Goal: Transaction & Acquisition: Purchase product/service

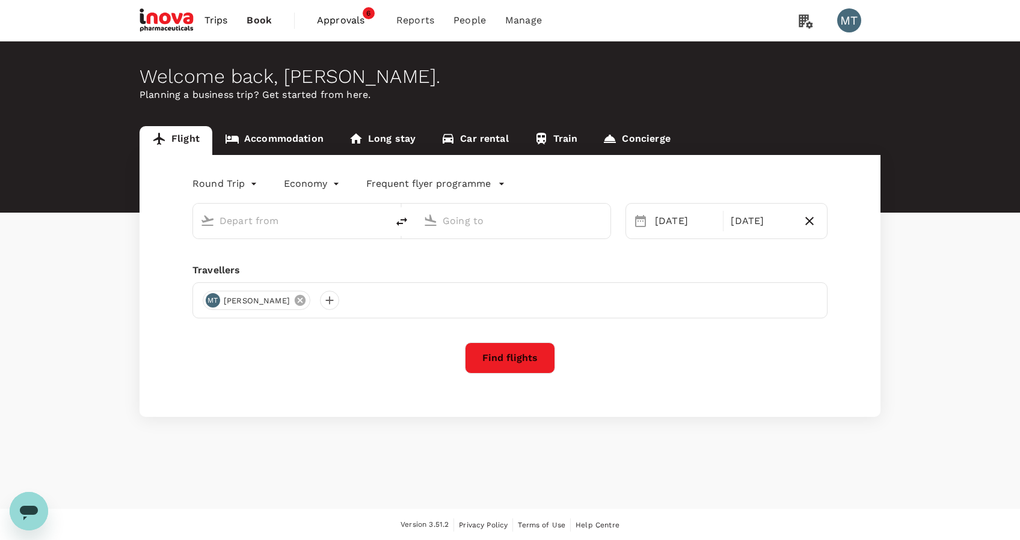
click at [295, 302] on icon at bounding box center [300, 300] width 11 height 11
click at [213, 297] on div at bounding box center [212, 300] width 19 height 19
type input "[PERSON_NAME] (UPG)"
type input "Soekarno-Hatta Intl (CGK)"
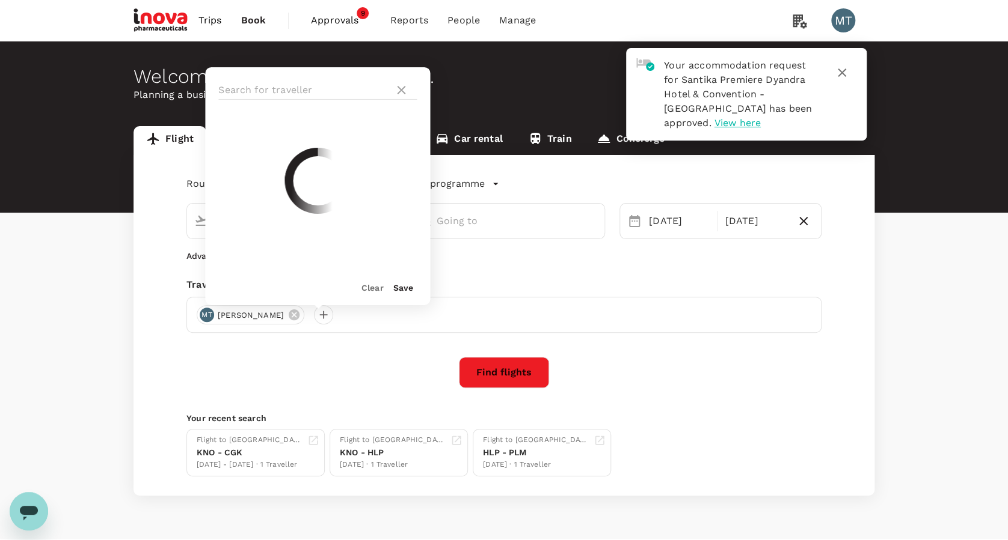
type input "[PERSON_NAME] (UPG)"
type input "Soekarno-Hatta Intl (CGK)"
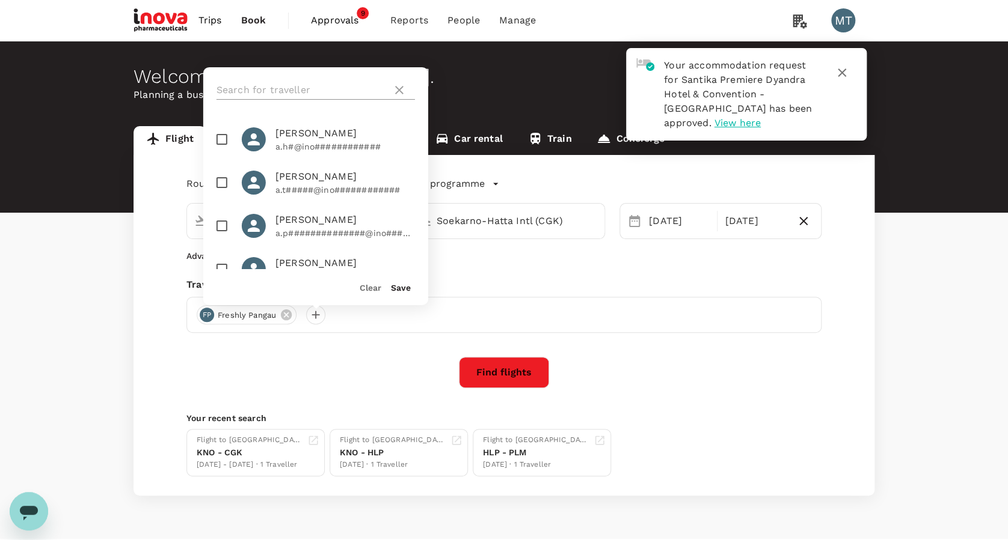
click at [284, 85] on input "text" at bounding box center [301, 90] width 171 height 19
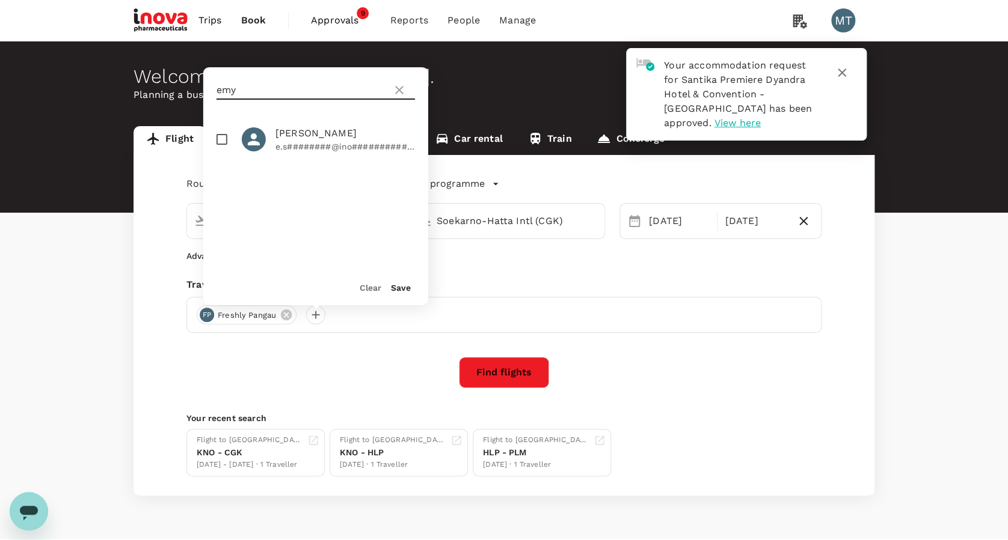
type input "emy"
click at [278, 138] on span "[PERSON_NAME]" at bounding box center [344, 133] width 139 height 14
checkbox input "true"
click at [406, 88] on div "emy" at bounding box center [315, 90] width 198 height 19
click at [396, 286] on button "Save" at bounding box center [401, 288] width 20 height 10
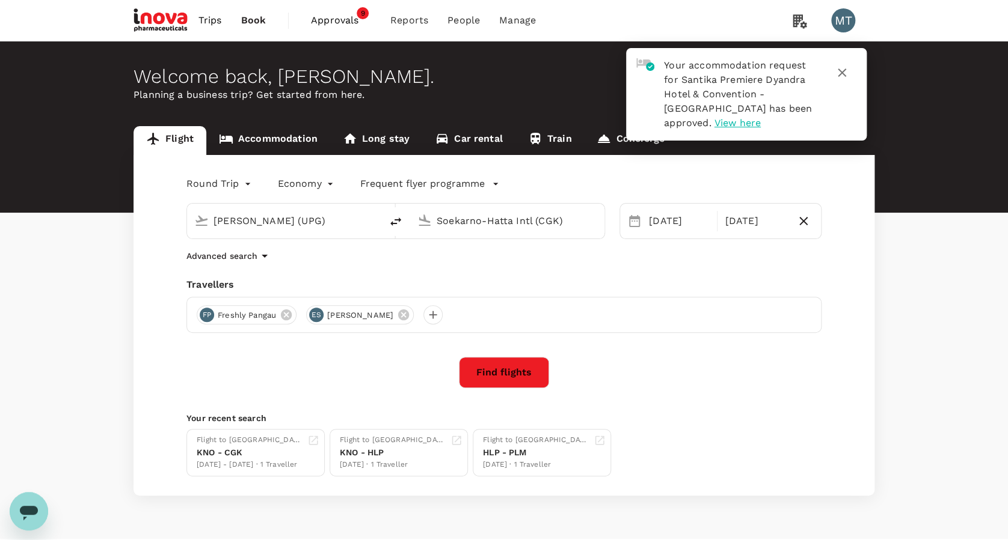
click at [837, 72] on icon "button" at bounding box center [841, 73] width 14 height 14
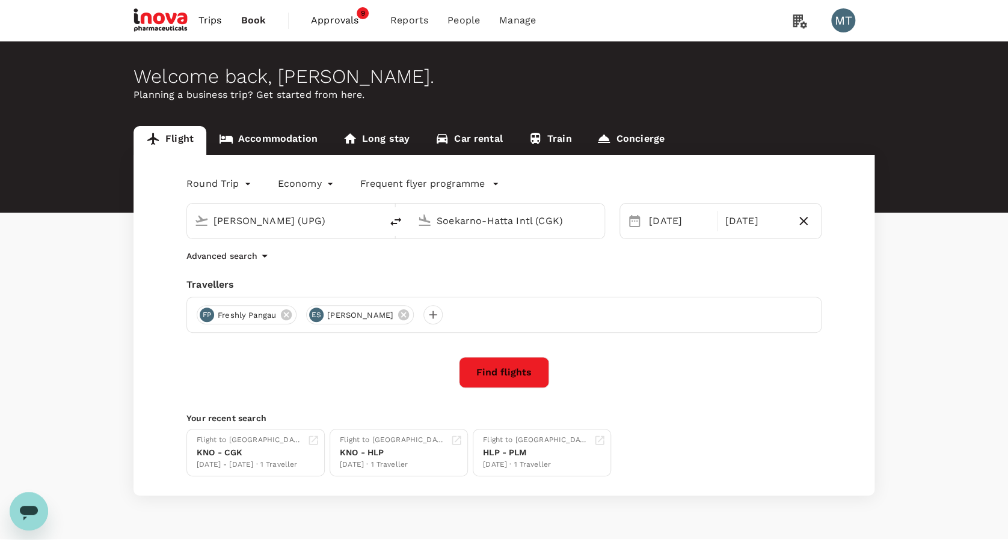
click at [325, 213] on input "Sultan Hasanuddin Intl (UPG)" at bounding box center [284, 221] width 142 height 19
click at [320, 261] on div "Juanda Intl SUB" at bounding box center [293, 268] width 257 height 19
type input "[PERSON_NAME] (SUB)"
click at [802, 224] on icon "button" at bounding box center [803, 221] width 14 height 14
type input "oneway"
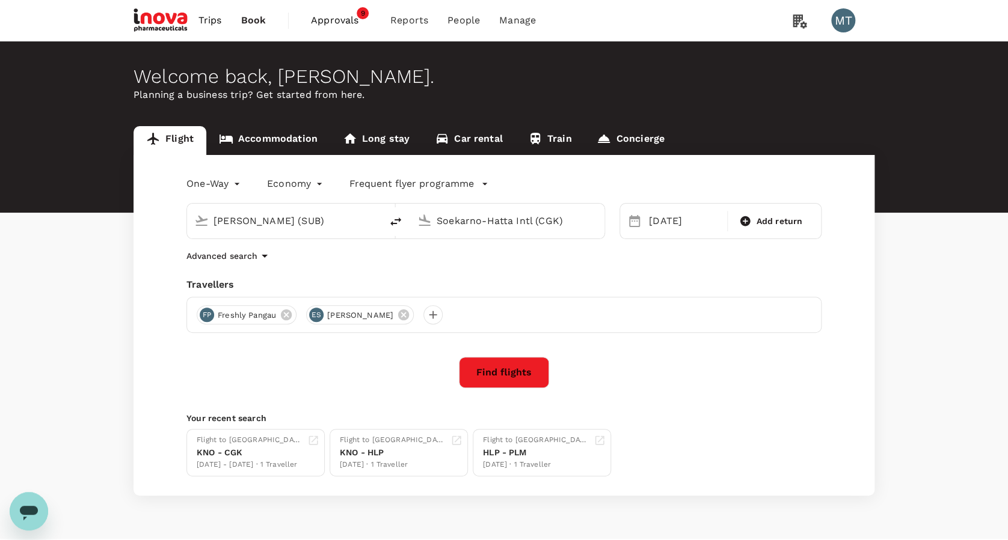
click at [530, 372] on button "Find flights" at bounding box center [504, 372] width 90 height 31
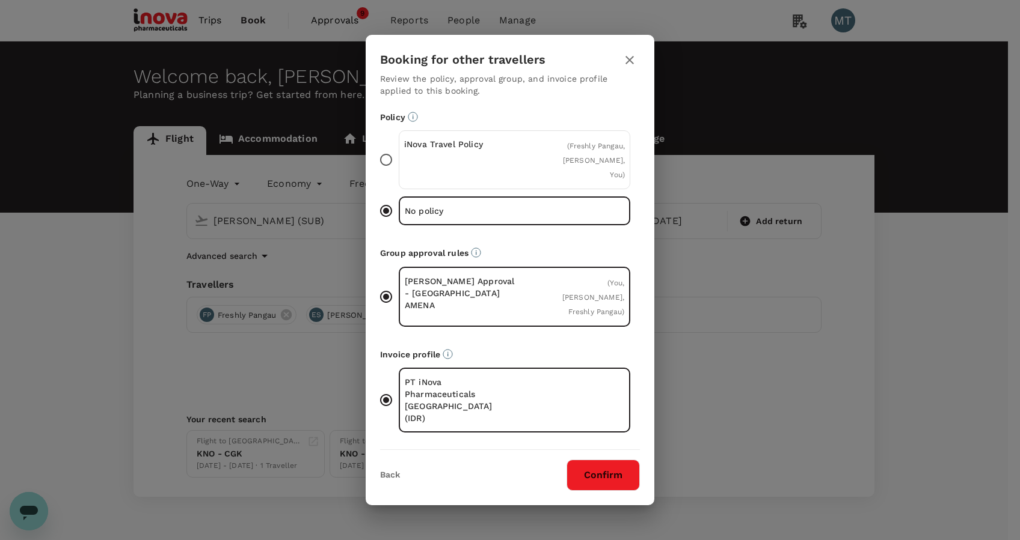
click at [539, 178] on div "iNova Travel Policy ( Freshly Pangau, Emy Setiawati, You )" at bounding box center [514, 159] width 231 height 59
click at [399, 173] on input "iNova Travel Policy ( Freshly Pangau, Emy Setiawati, You )" at bounding box center [385, 159] width 25 height 25
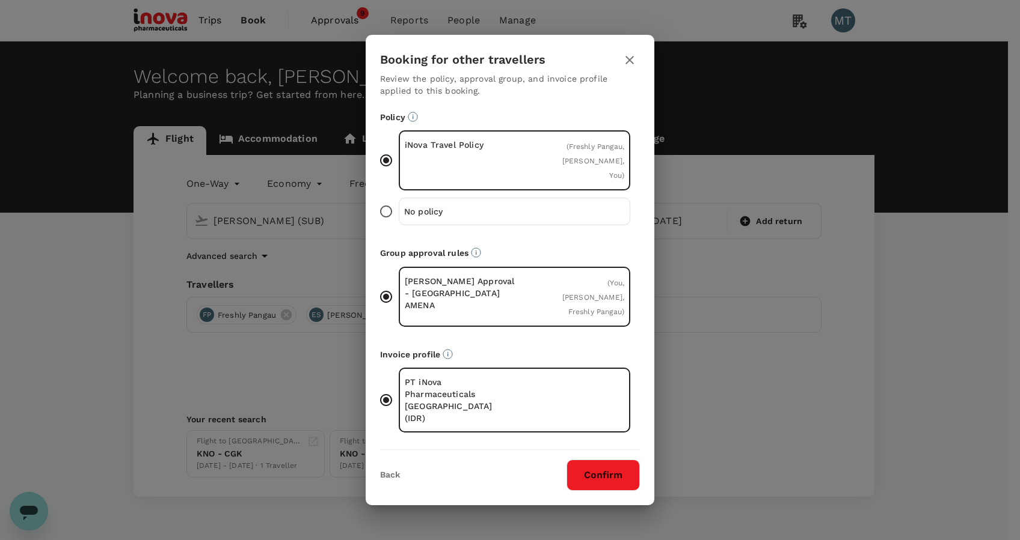
click at [631, 67] on icon "button" at bounding box center [629, 60] width 14 height 14
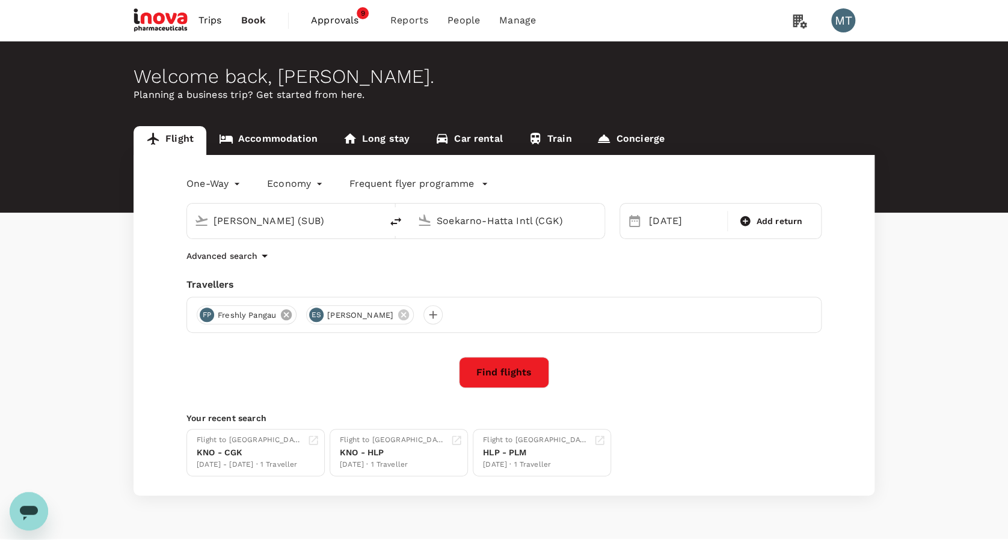
click at [283, 318] on icon at bounding box center [286, 315] width 11 height 11
click at [515, 370] on button "Find flights" at bounding box center [504, 372] width 90 height 31
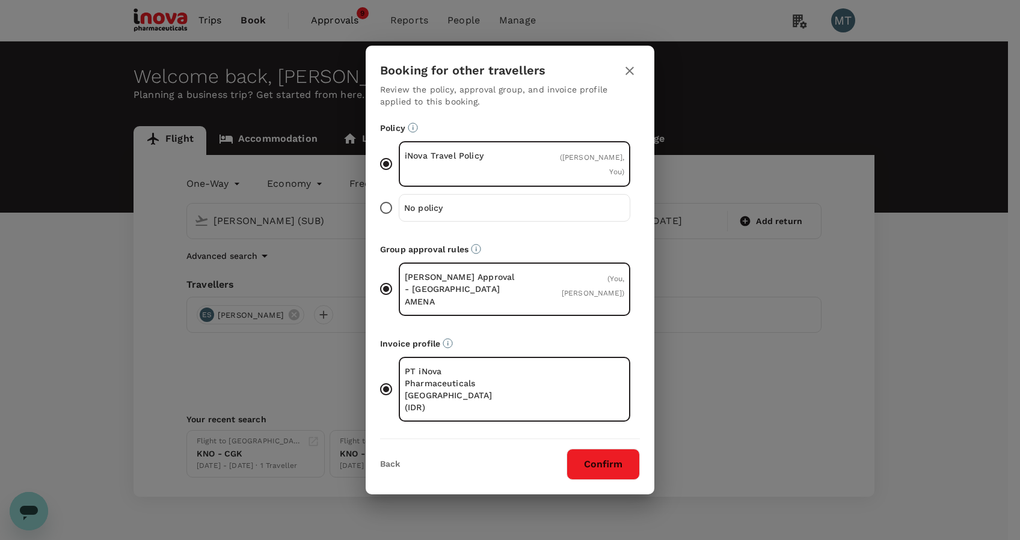
click at [595, 449] on button "Confirm" at bounding box center [602, 464] width 73 height 31
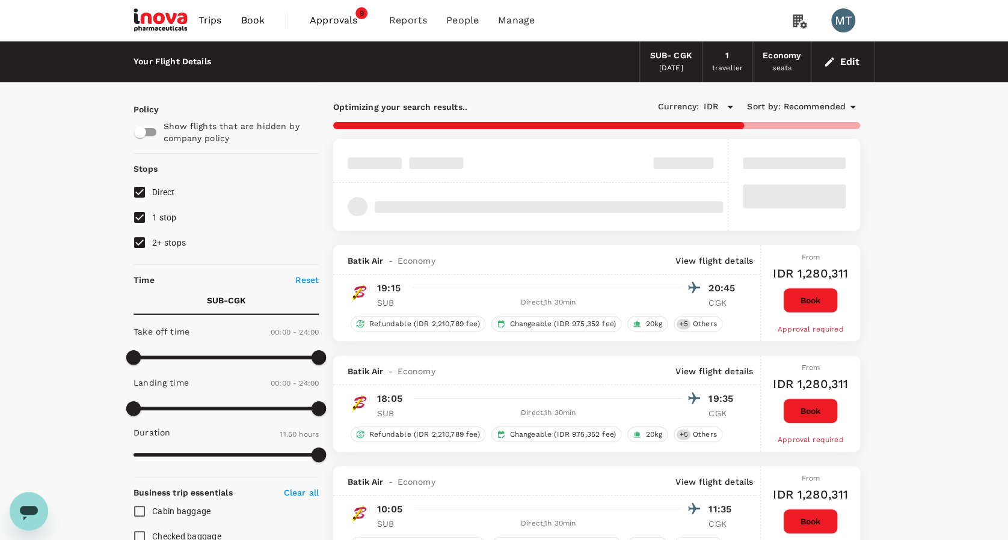
type input "1065"
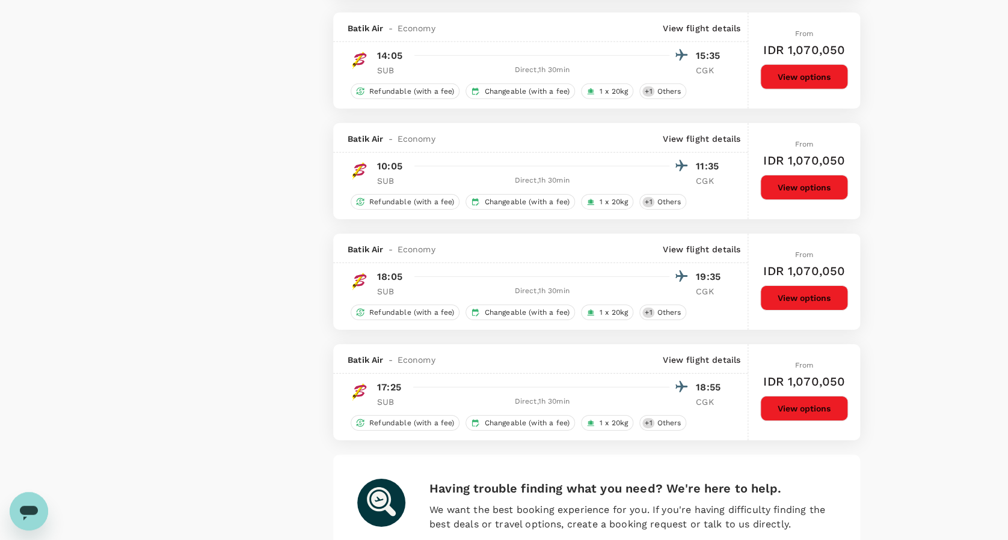
scroll to position [1603, 0]
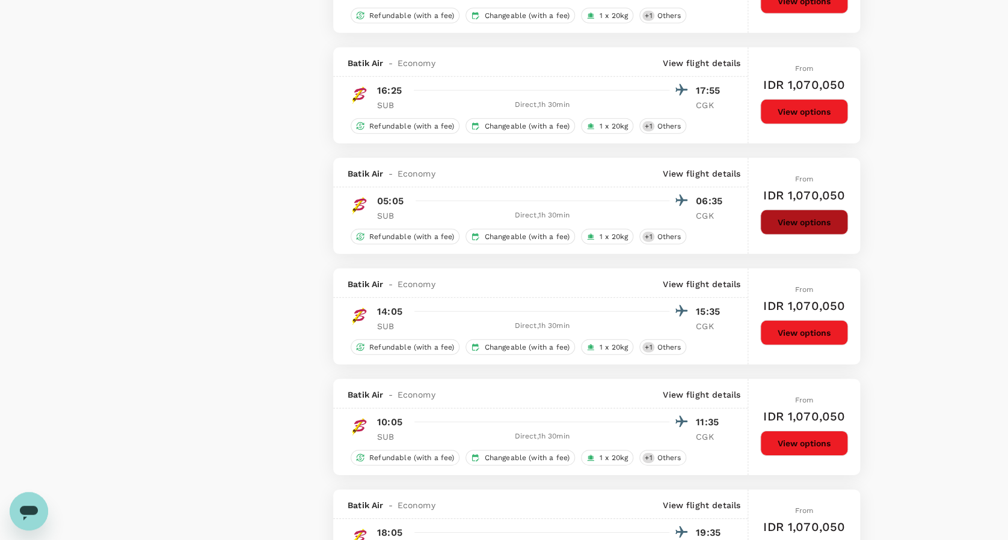
click at [810, 226] on button "View options" at bounding box center [804, 222] width 88 height 25
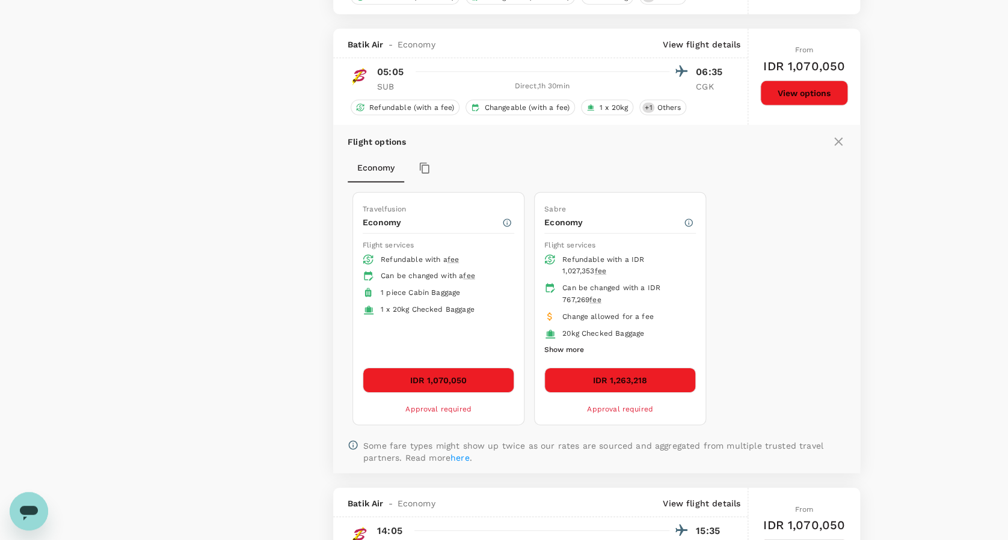
scroll to position [1765, 0]
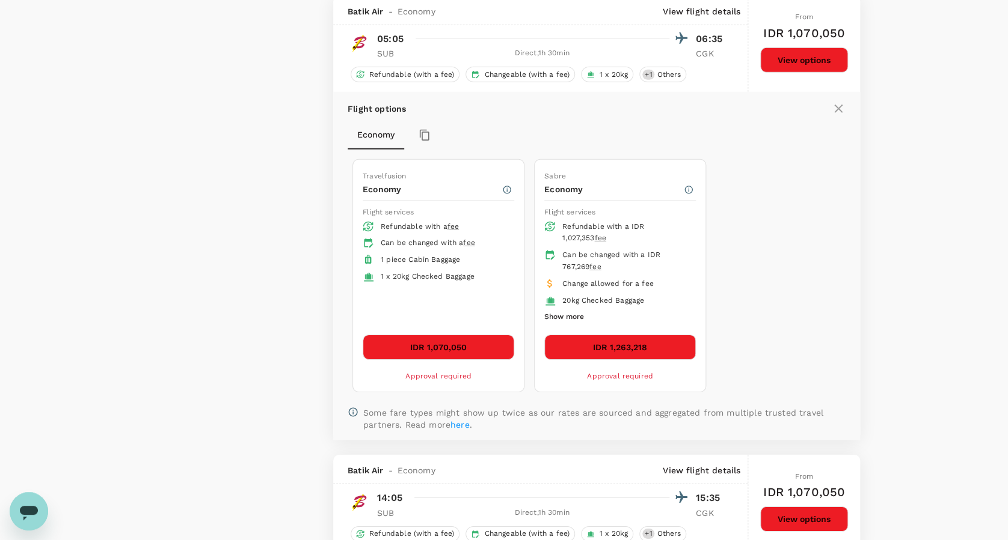
click at [656, 357] on button "IDR 1,263,218" at bounding box center [619, 347] width 151 height 25
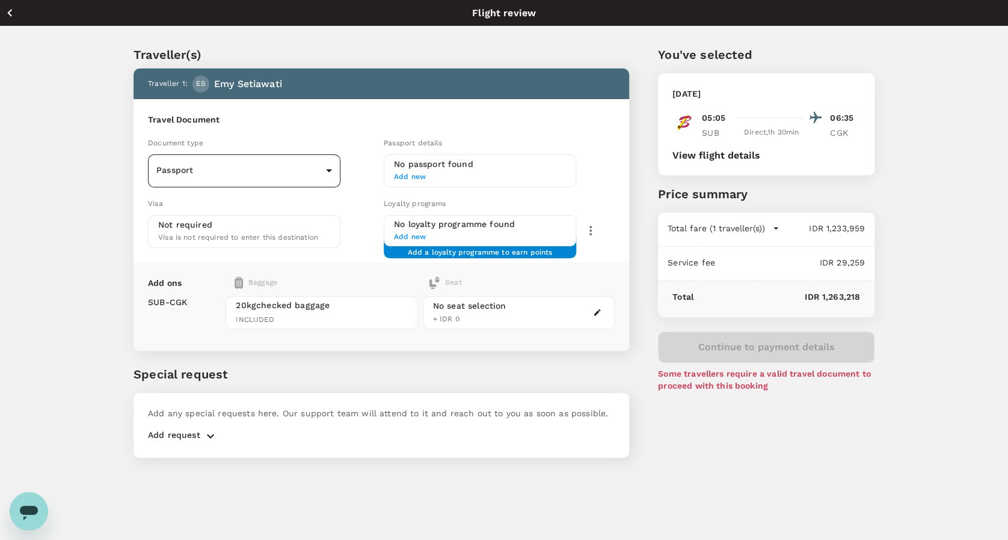
click at [322, 161] on body "Back to flight results Flight review Traveller(s) Traveller 1 : ES Emy Setiawat…" at bounding box center [504, 286] width 1008 height 573
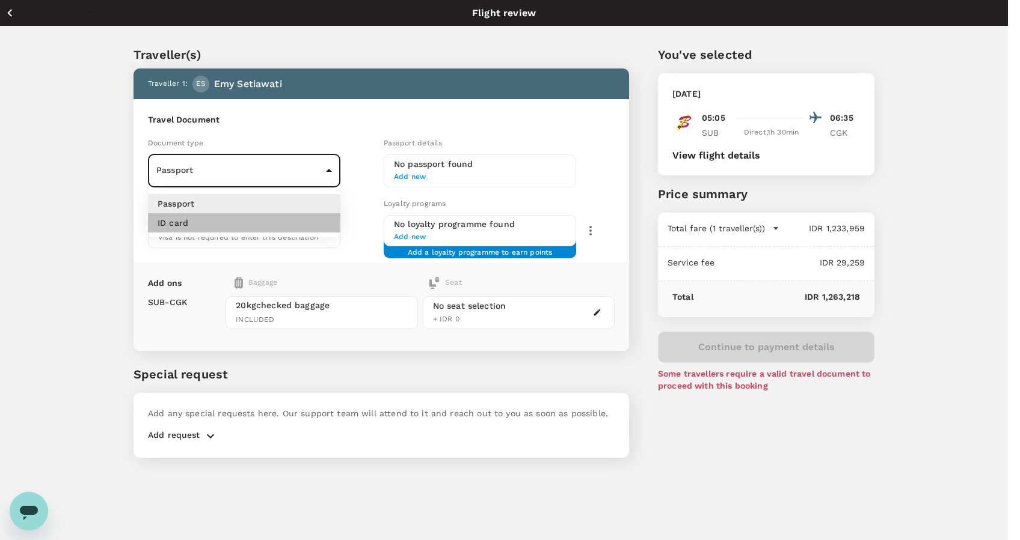
click at [289, 226] on li "ID card" at bounding box center [244, 222] width 192 height 19
type input "Id card"
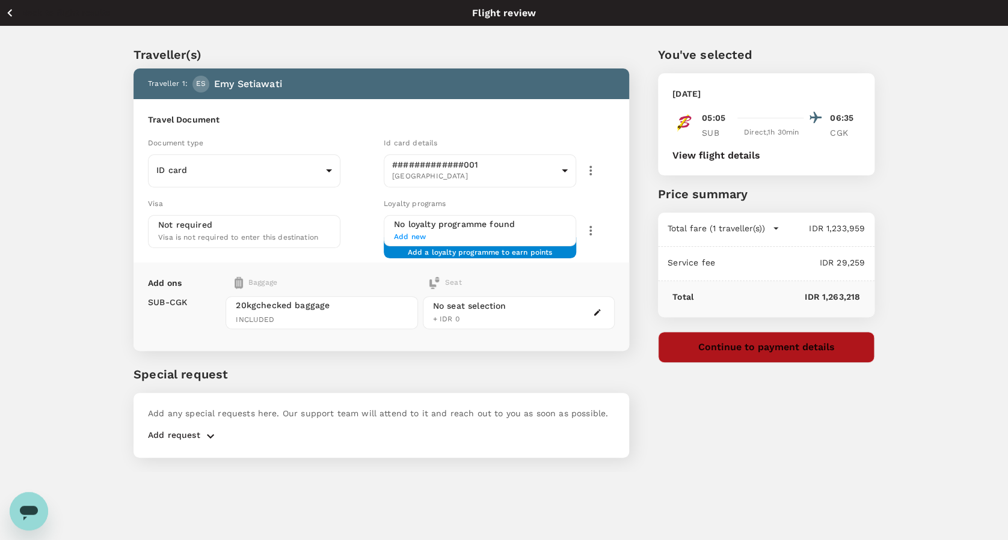
click at [765, 352] on button "Continue to payment details" at bounding box center [766, 347] width 216 height 31
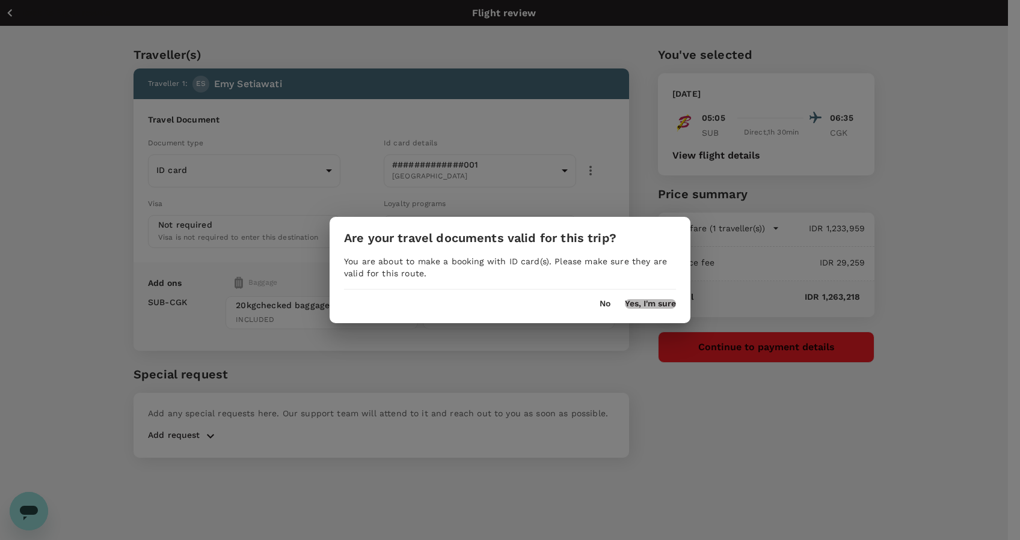
click at [661, 305] on button "Yes, I'm sure" at bounding box center [650, 304] width 51 height 10
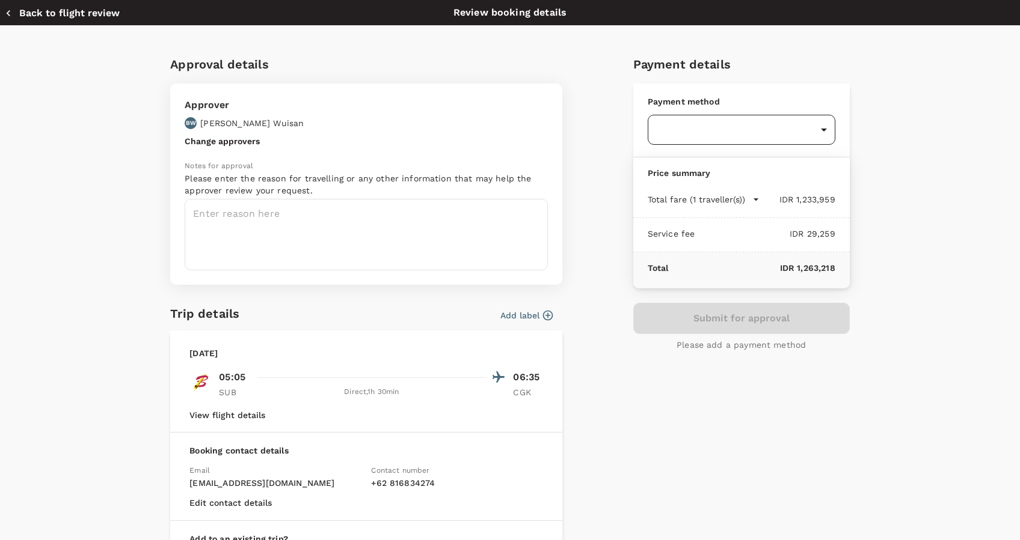
click at [747, 118] on body "Back to flight results Flight review Traveller(s) Traveller 1 : ES Emy Setiawat…" at bounding box center [510, 286] width 1020 height 573
click at [706, 200] on span "Balance : SGD 42,136.43" at bounding box center [692, 204] width 84 height 8
type input "9d87fe9b-f599-4813-91a8-6354e0e2f257"
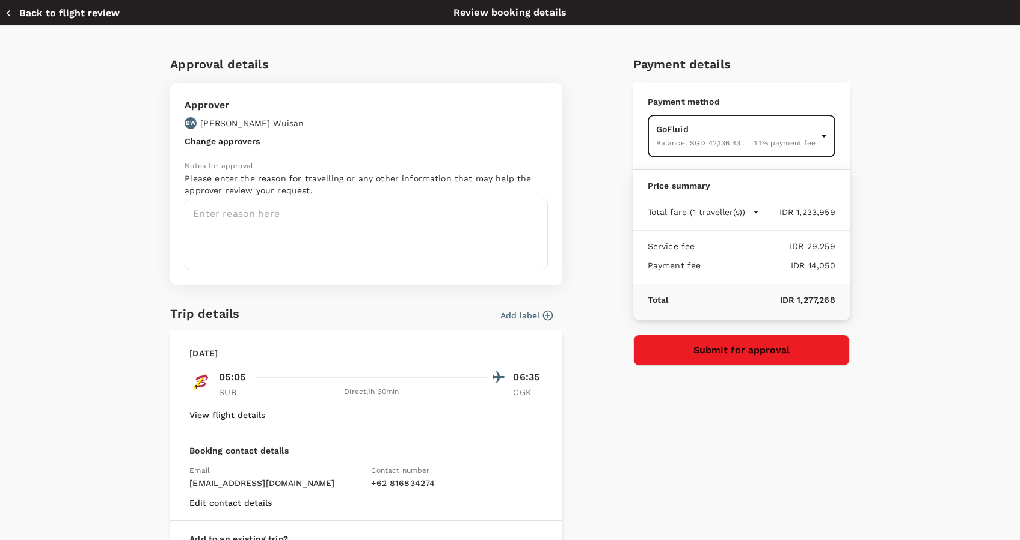
click at [542, 316] on icon "button" at bounding box center [548, 316] width 12 height 12
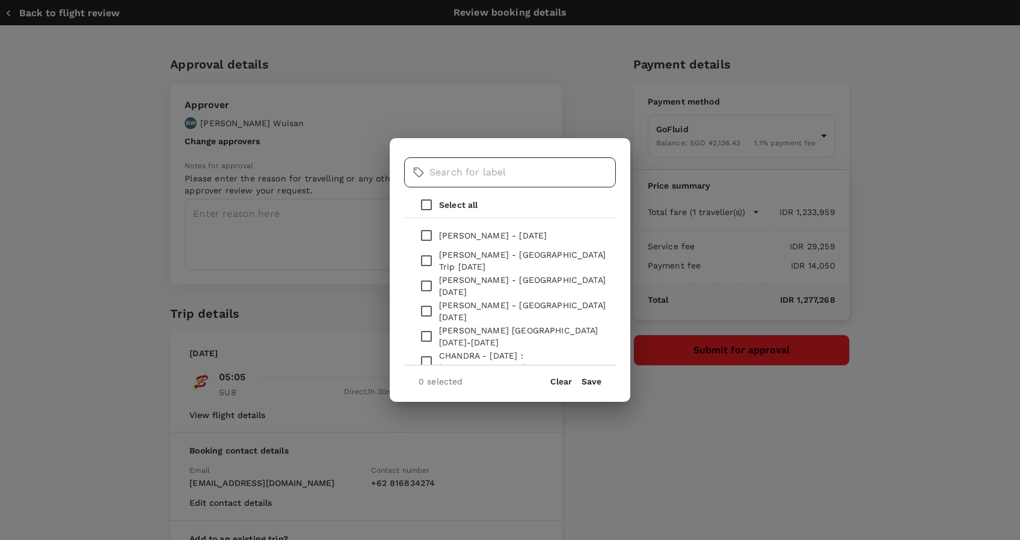
click at [457, 177] on input "text" at bounding box center [522, 173] width 186 height 30
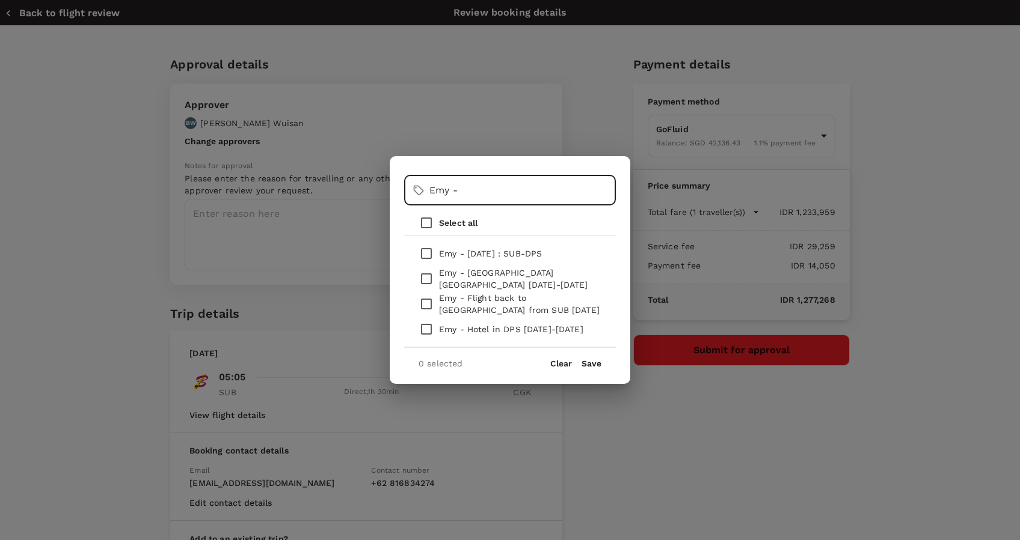
type input "Emy -"
drag, startPoint x: 345, startPoint y: 221, endPoint x: 293, endPoint y: 226, distance: 51.9
click at [293, 226] on div "​ Emy - ​ Select all Emy - 02 Mar : SUB-DPS Emy - Surabaya UC 17-22 Mar 2025 Em…" at bounding box center [510, 270] width 1020 height 540
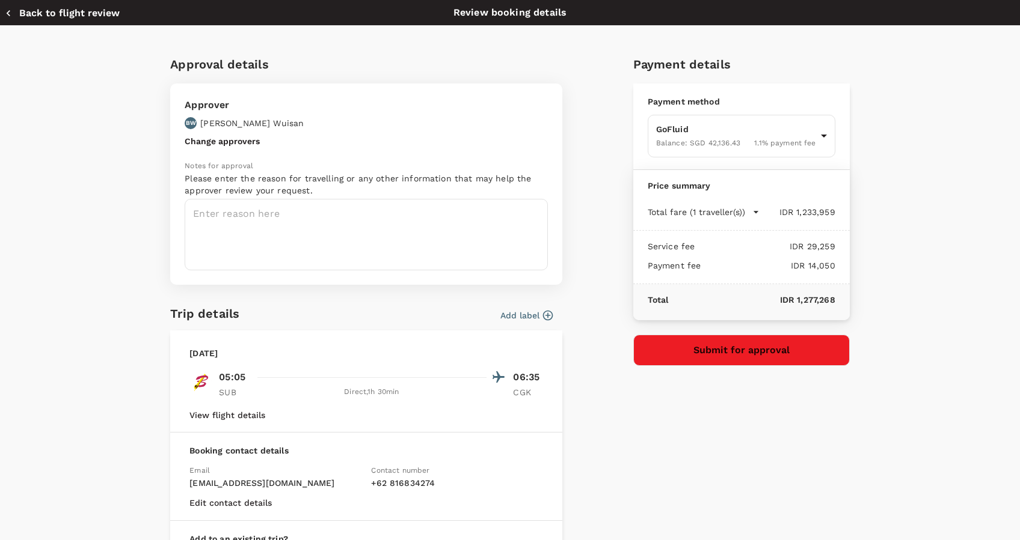
click at [293, 226] on textarea at bounding box center [366, 235] width 363 height 72
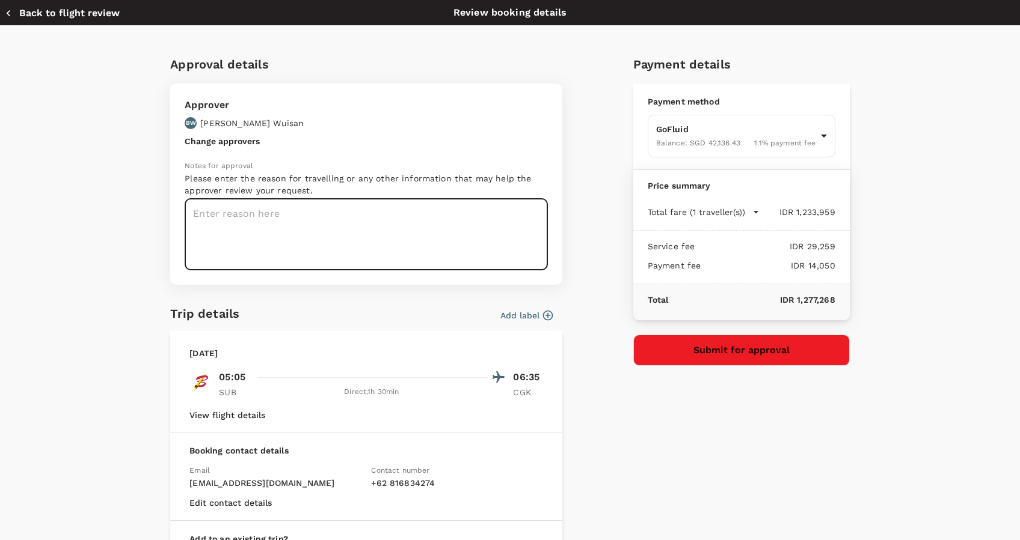
paste textarea "Employee Engagement iNova & Sales Quarterly Meeting"
type textarea "Employee Engagement iNova & Sales Quarterly Meeting"
click at [769, 442] on div "Payment details Payment method GoFluid Balance : SGD 42,136.43 1.1 % payment fe…" at bounding box center [736, 330] width 226 height 571
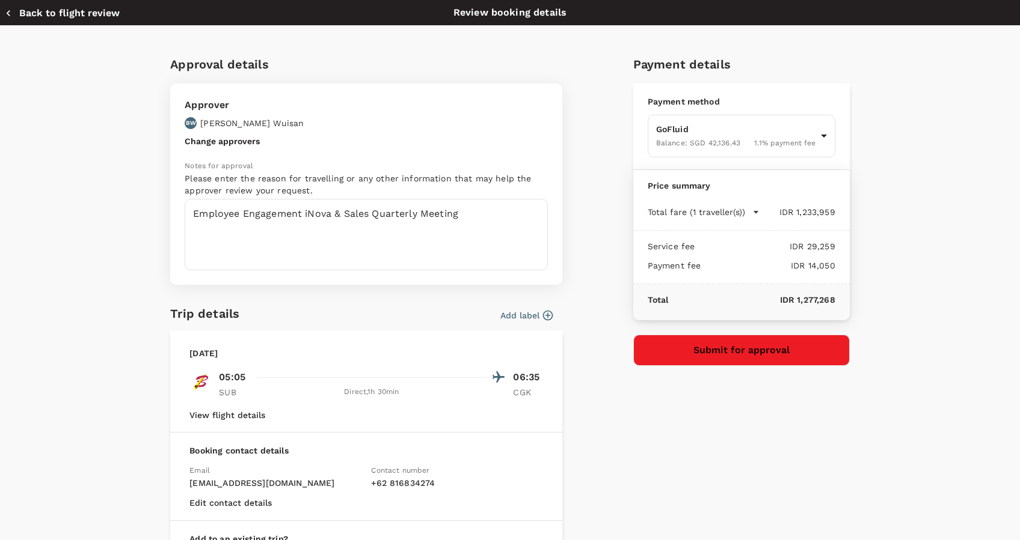
click at [522, 317] on button "Add label" at bounding box center [526, 316] width 52 height 12
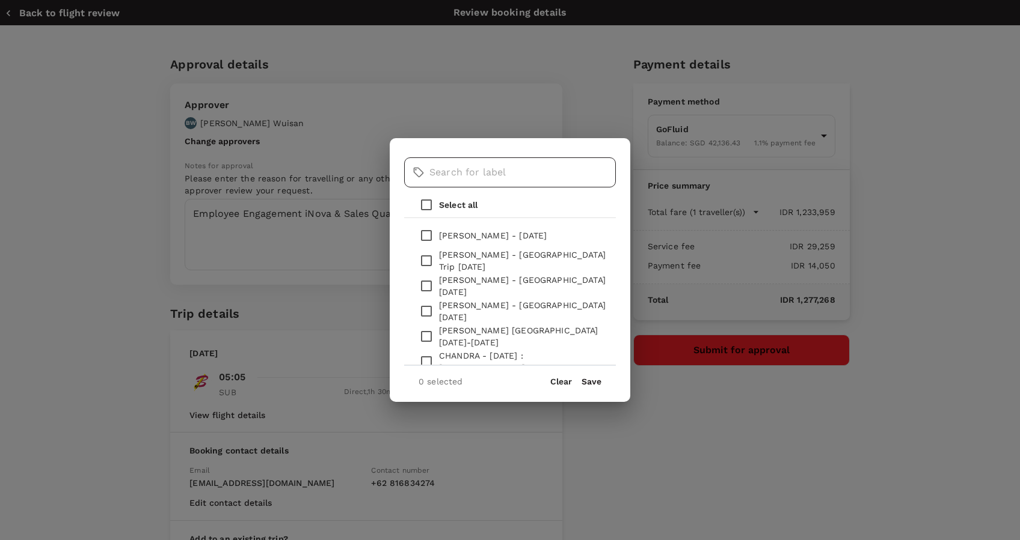
click at [492, 174] on input "text" at bounding box center [522, 173] width 186 height 30
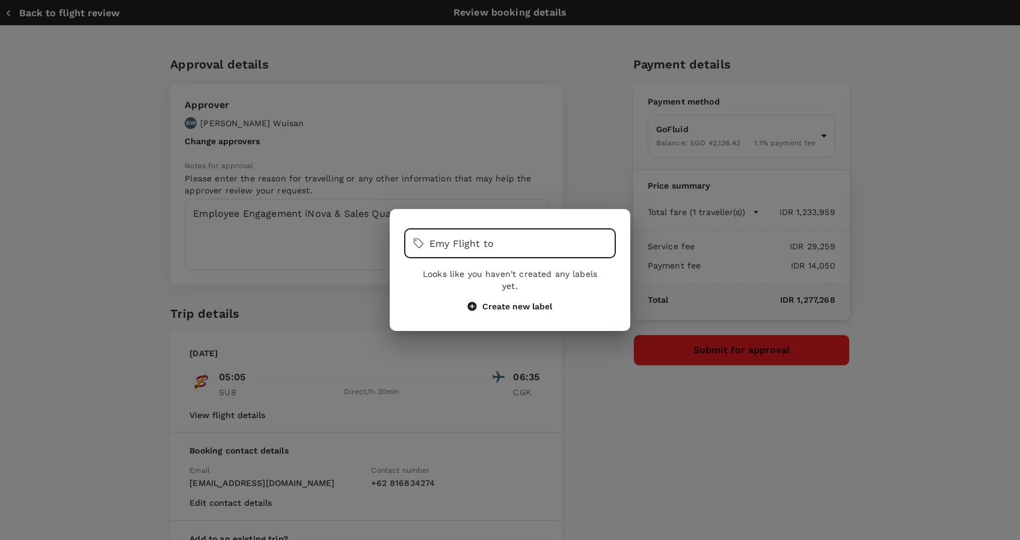
type input "Emy Flight to"
click at [511, 301] on button "Create new label" at bounding box center [510, 306] width 84 height 11
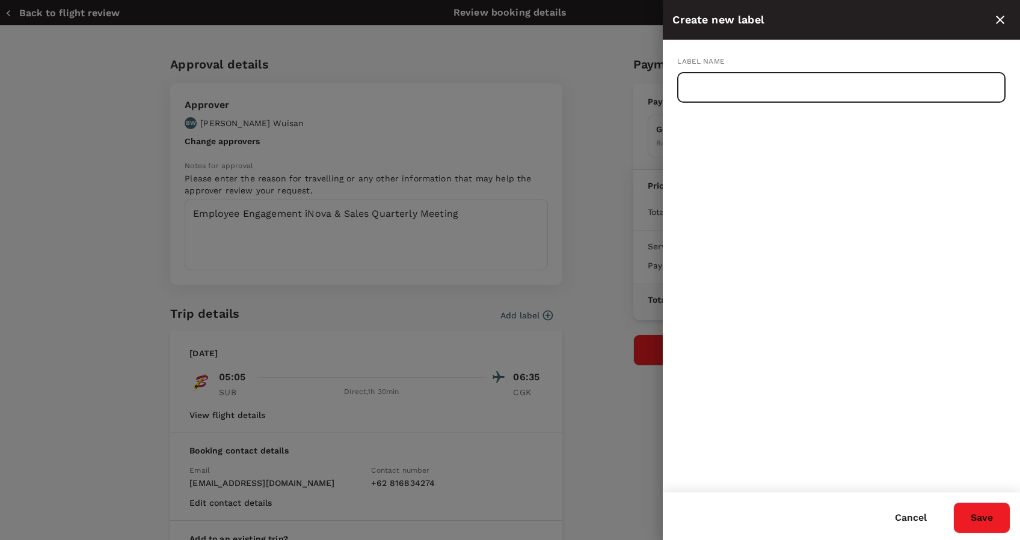
drag, startPoint x: 765, startPoint y: 88, endPoint x: 712, endPoint y: 90, distance: 53.5
click at [712, 90] on input "text" at bounding box center [841, 88] width 328 height 30
paste input "Employee Engagement iNova & Sales Quarterly Meeting"
click at [953, 503] on button "Save" at bounding box center [981, 518] width 57 height 31
click at [974, 516] on button "Save" at bounding box center [981, 518] width 57 height 31
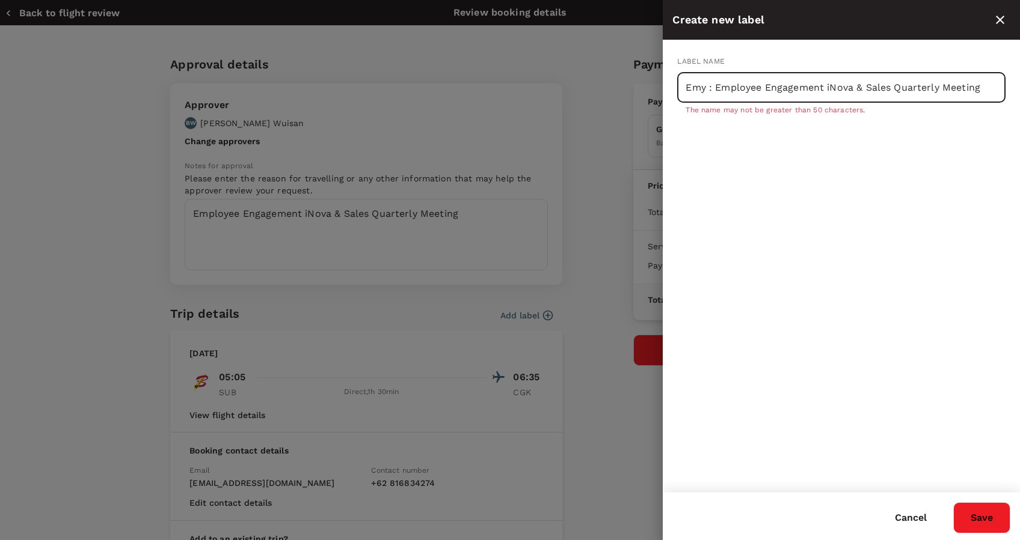
drag, startPoint x: 864, startPoint y: 86, endPoint x: 714, endPoint y: 76, distance: 150.6
click at [714, 76] on input "Emy : Employee Engagement iNova & Sales Quarterly Meeting" at bounding box center [841, 88] width 328 height 30
click at [851, 92] on input "Emy : Sales Quarterly Meeting" at bounding box center [841, 88] width 328 height 30
type input "Emy : Sales Quarterly Meeting (SUB_CKG)"
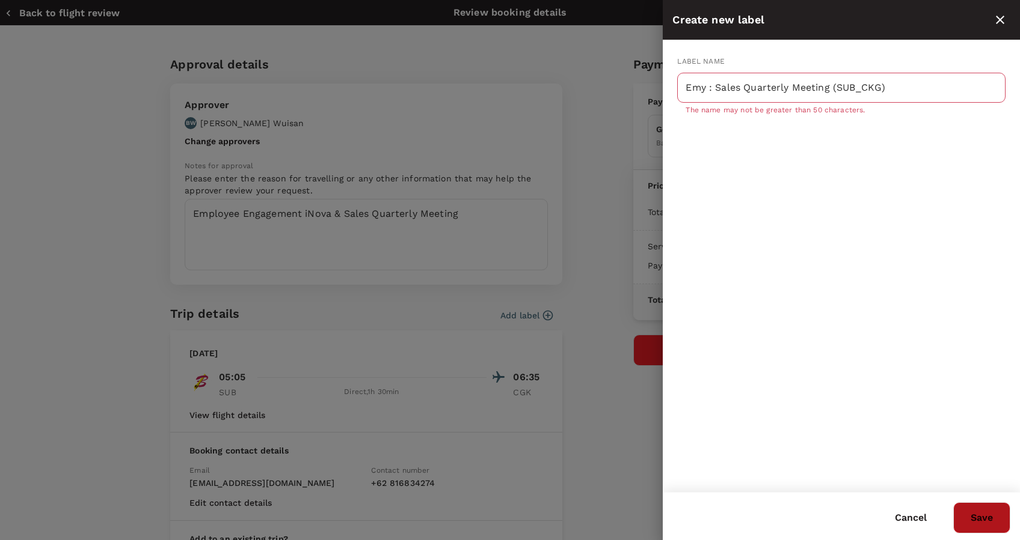
click at [979, 521] on button "Save" at bounding box center [981, 518] width 57 height 31
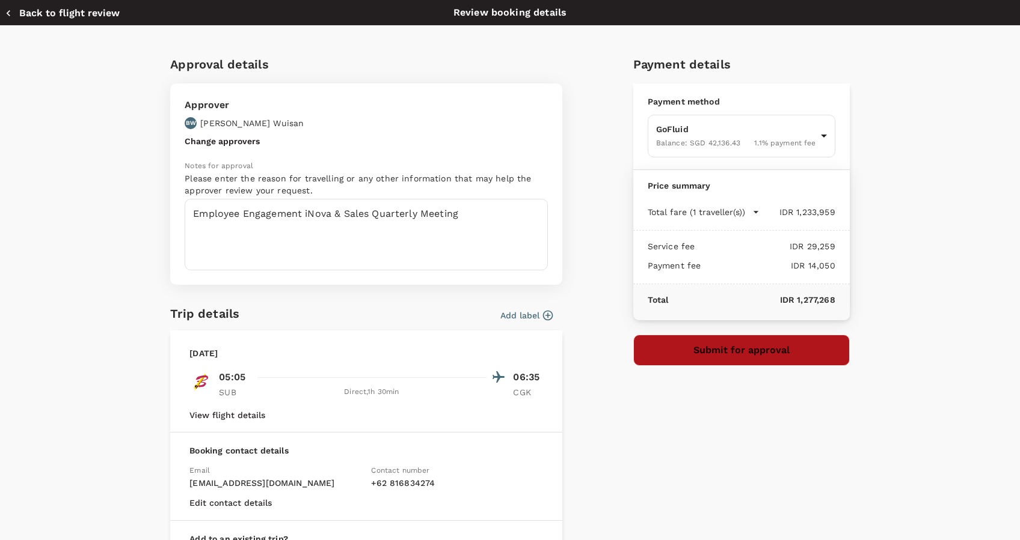
click at [694, 349] on button "Submit for approval" at bounding box center [741, 350] width 216 height 31
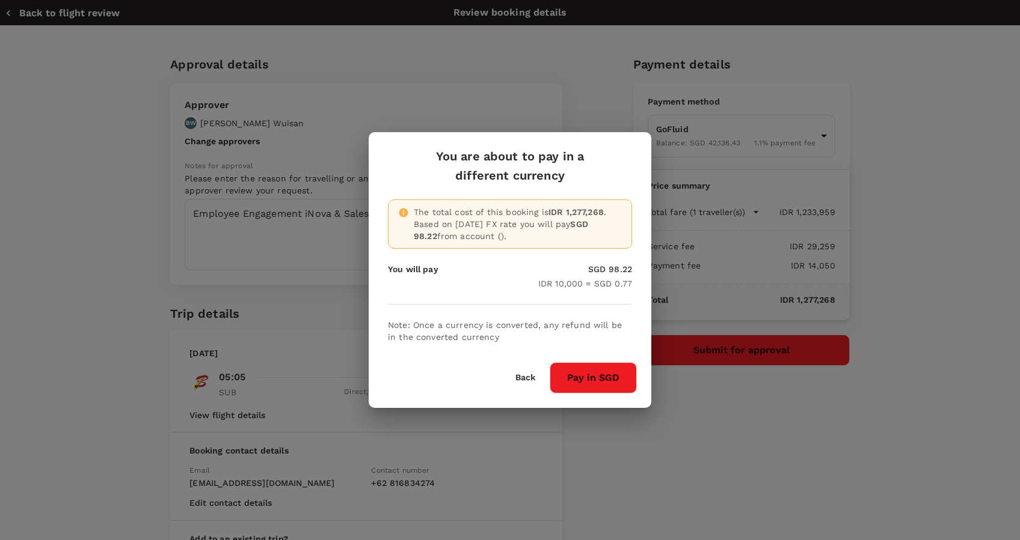
click at [601, 363] on button "Pay in SGD" at bounding box center [592, 378] width 87 height 31
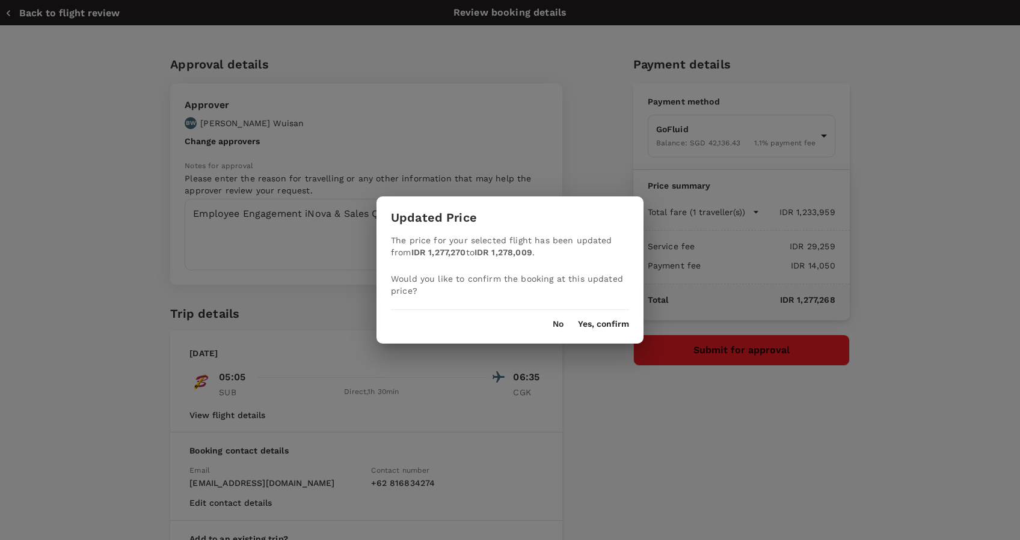
click at [604, 414] on div "Updated Price The price for your selected flight has been updated from IDR 1,27…" at bounding box center [510, 270] width 1020 height 540
click at [600, 323] on button "Yes, confirm" at bounding box center [603, 325] width 51 height 10
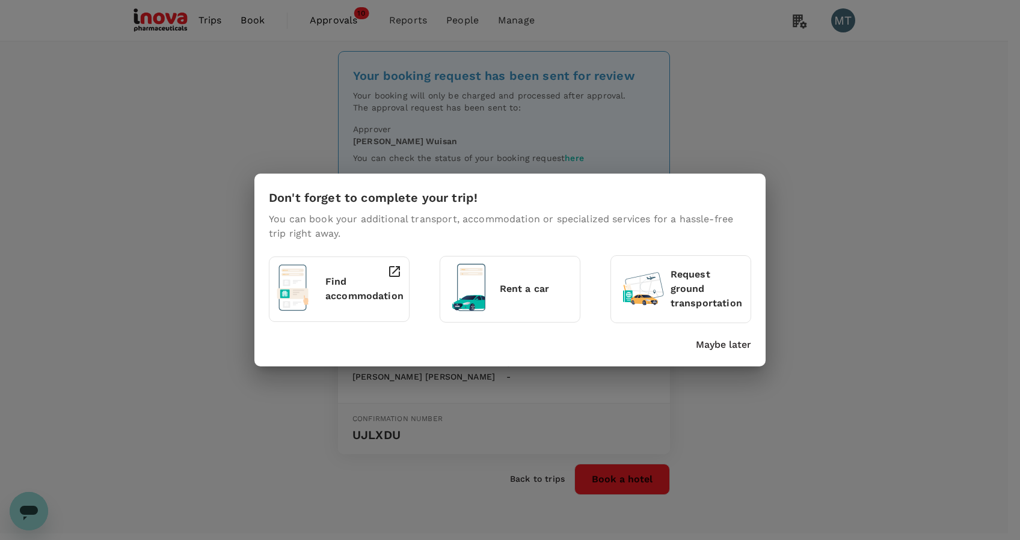
click at [724, 349] on p "Maybe later" at bounding box center [723, 345] width 55 height 14
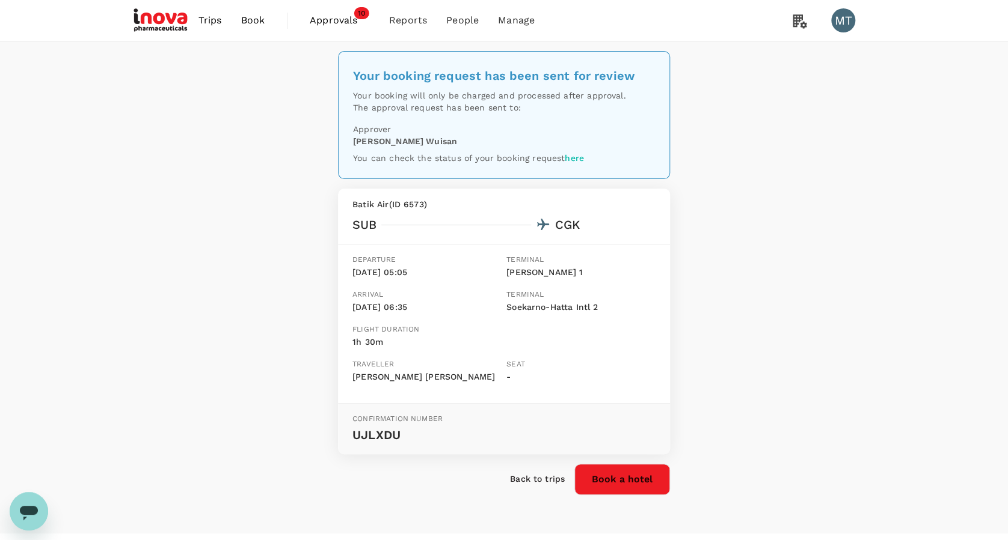
click at [317, 21] on span "Approvals" at bounding box center [340, 20] width 60 height 14
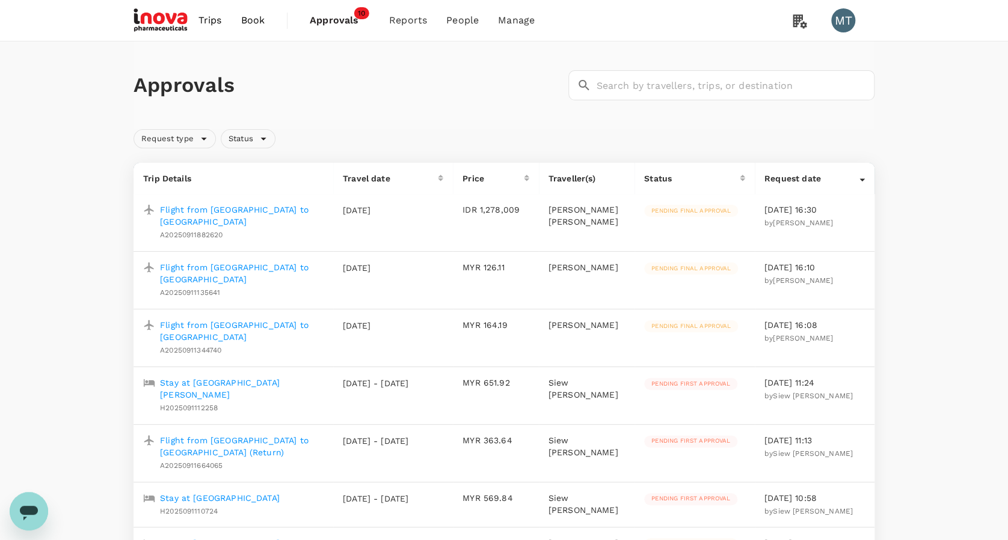
click at [213, 207] on p "Flight from Surabaya to Jakarta" at bounding box center [242, 216] width 164 height 24
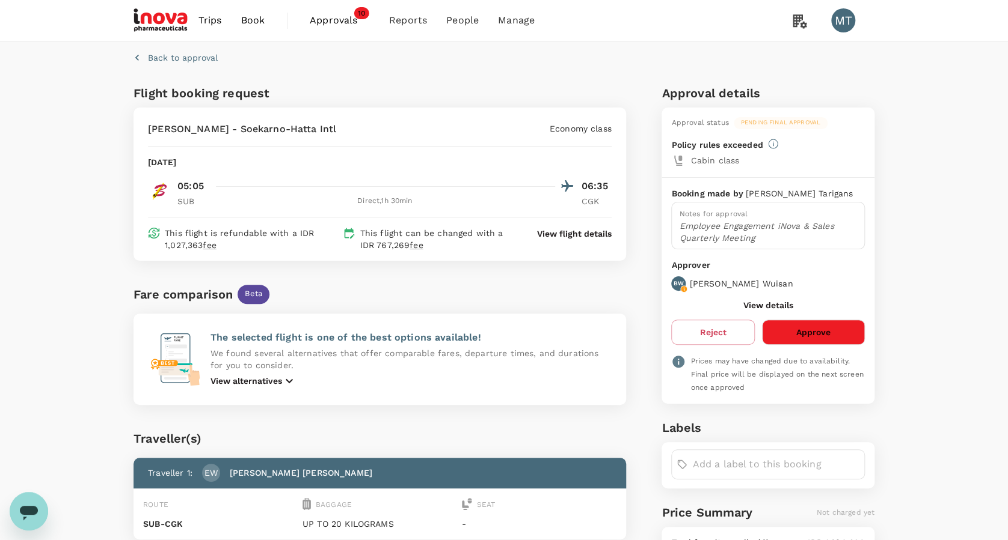
click at [572, 231] on p "View flight details" at bounding box center [574, 234] width 75 height 12
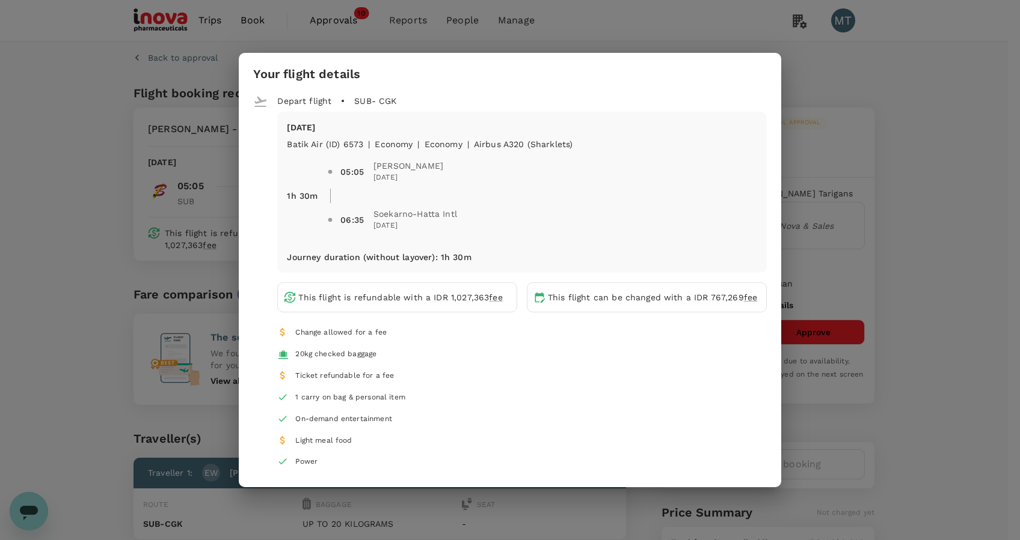
click at [899, 174] on div "Your flight details Depart flight SUB - CGK Wed, 01 Oct Batik Air (ID) 6573 | e…" at bounding box center [510, 270] width 1020 height 540
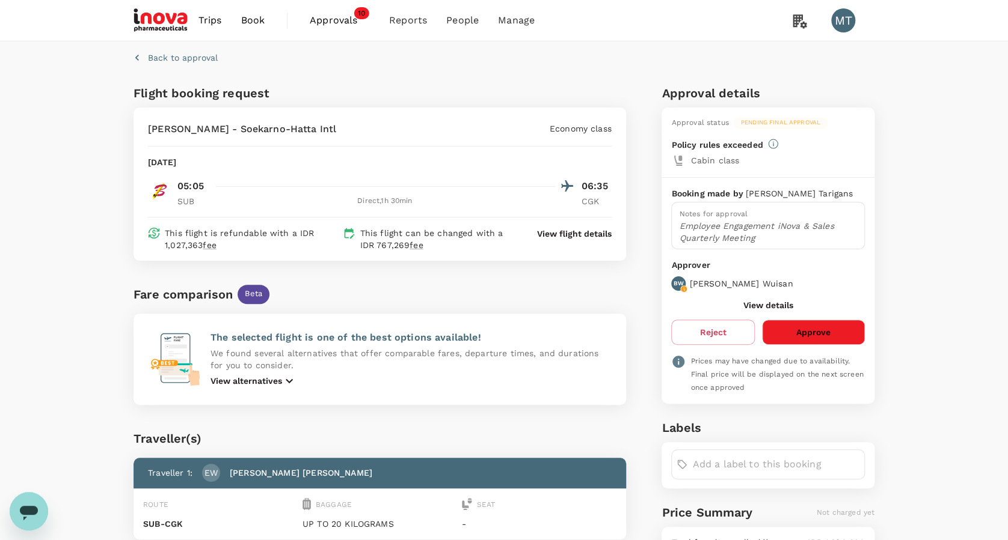
click at [246, 22] on span "Book" at bounding box center [252, 20] width 24 height 14
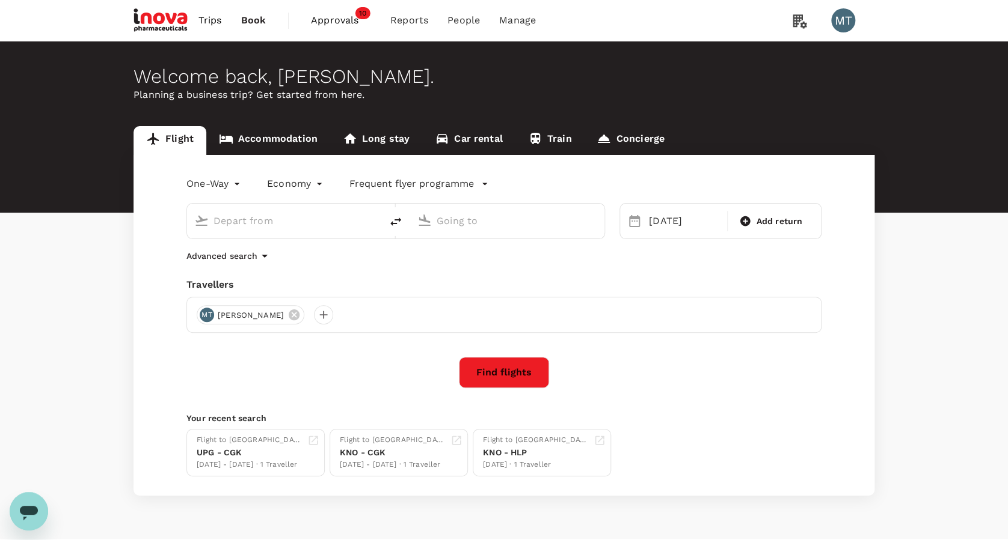
type input "Juanda Intl (SUB)"
type input "Soekarno-Hatta Intl (CGK)"
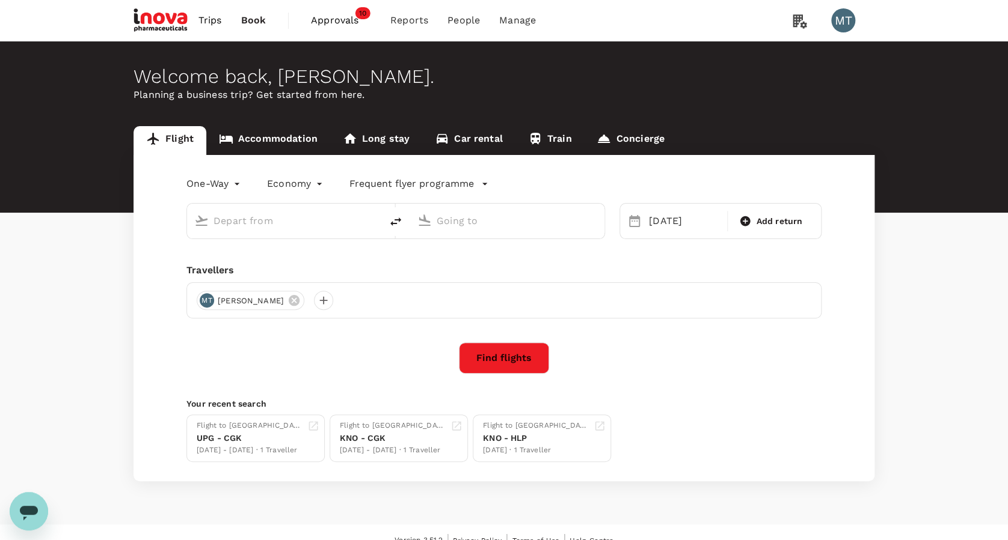
type input "Juanda Intl (SUB)"
type input "Soekarno-Hatta Intl (CGK)"
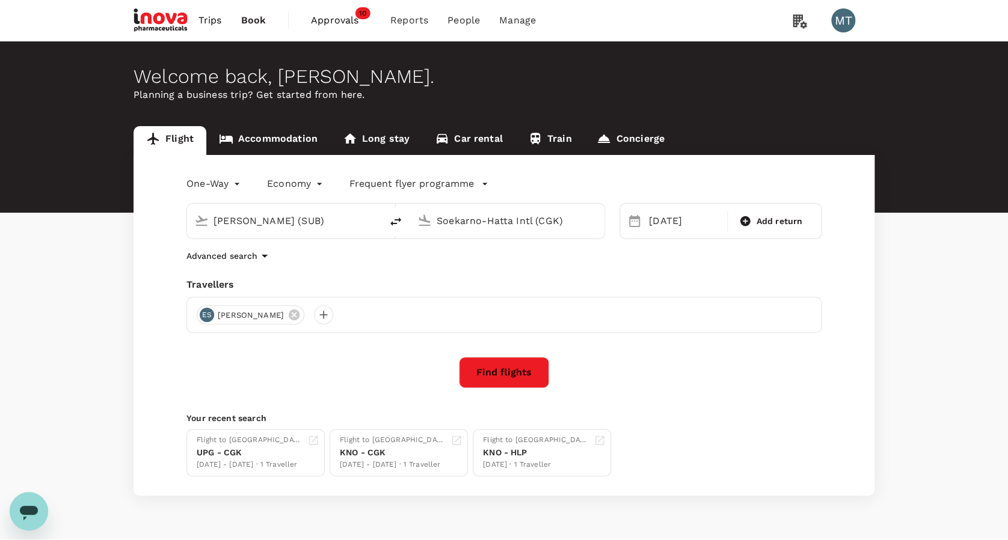
click at [399, 220] on icon "delete" at bounding box center [395, 222] width 11 height 8
type input "Soekarno-Hatta Intl (CGK)"
type input "Juanda Intl (SUB)"
click at [674, 230] on div "01 Oct" at bounding box center [684, 221] width 81 height 24
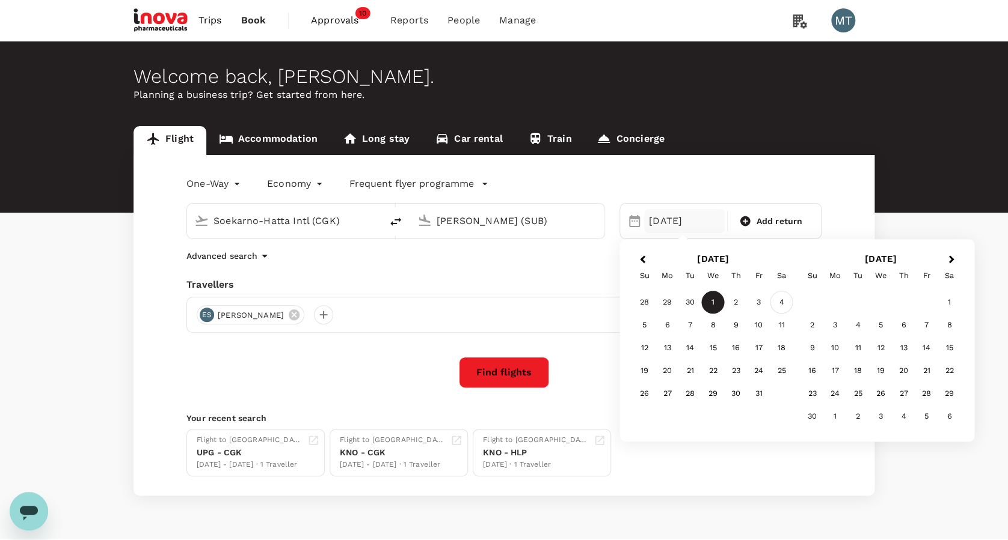
click at [785, 303] on div "4" at bounding box center [781, 303] width 23 height 23
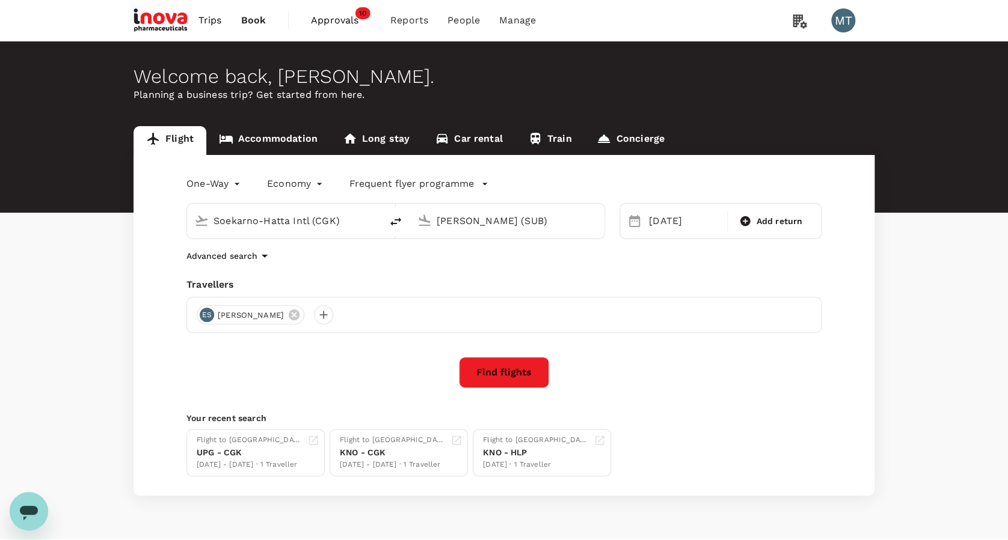
click at [499, 369] on button "Find flights" at bounding box center [504, 372] width 90 height 31
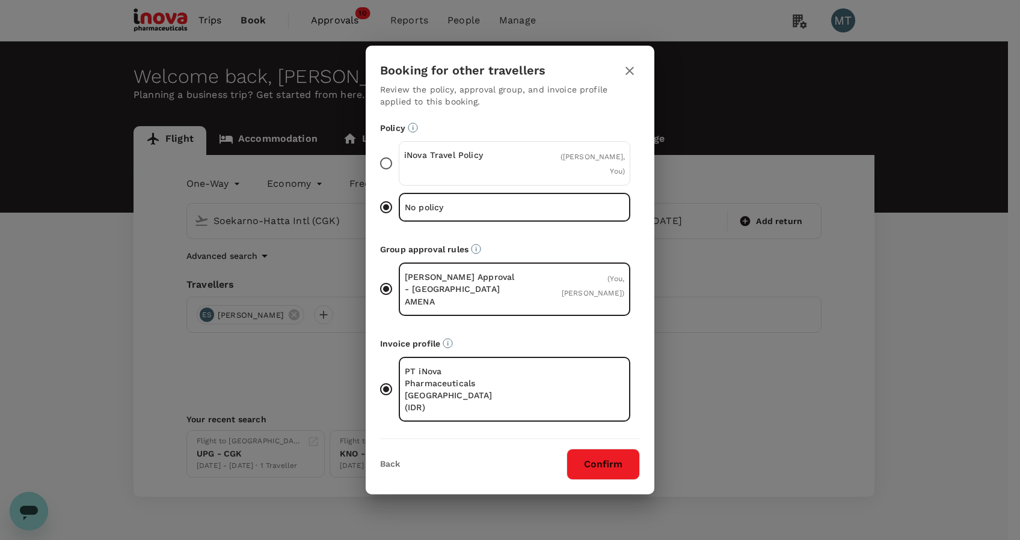
click at [532, 177] on div "iNova Travel Policy ( Emy Setiawati, You )" at bounding box center [514, 163] width 231 height 44
click at [399, 176] on input "iNova Travel Policy ( Emy Setiawati, You )" at bounding box center [385, 163] width 25 height 25
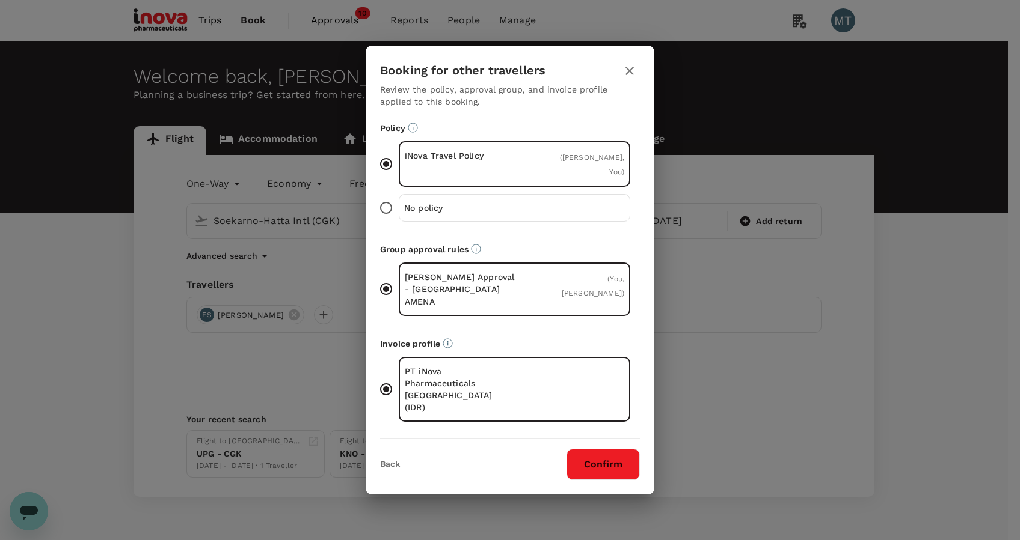
click at [600, 449] on button "Confirm" at bounding box center [602, 464] width 73 height 31
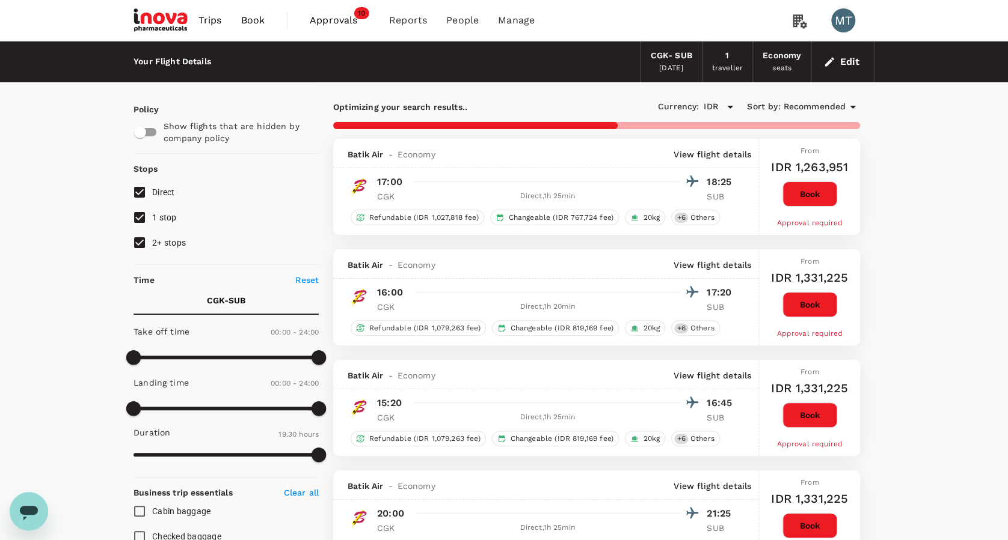
type input "1315"
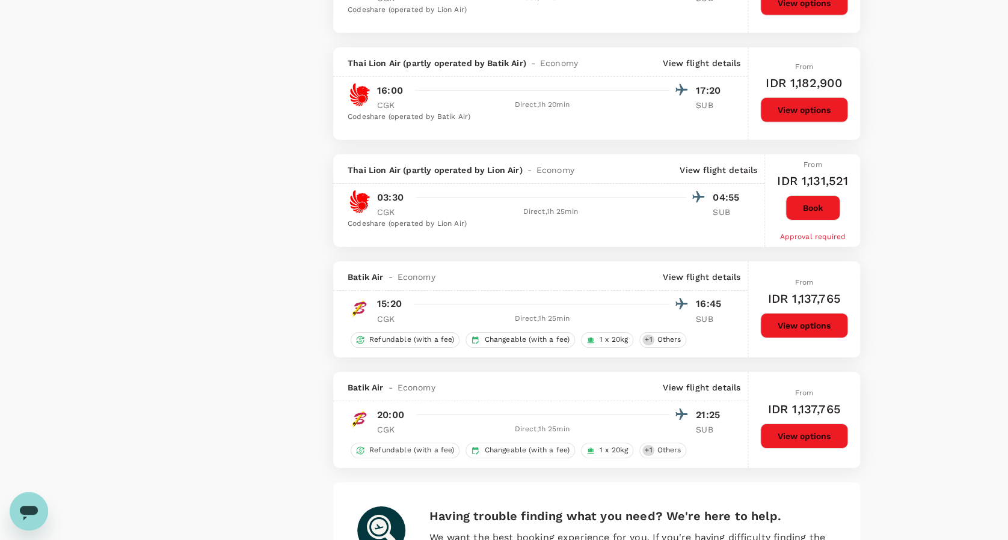
scroll to position [1843, 0]
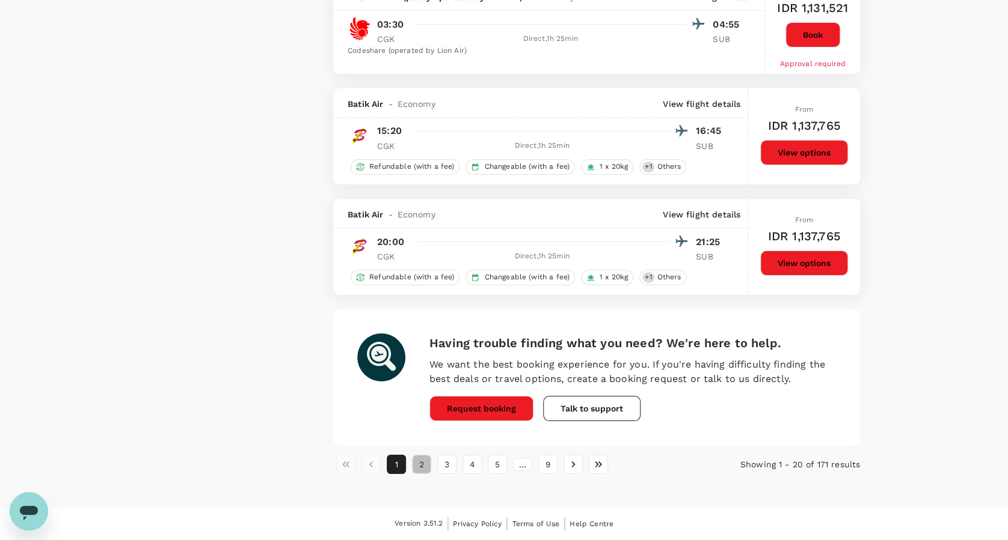
click at [420, 467] on button "2" at bounding box center [421, 464] width 19 height 19
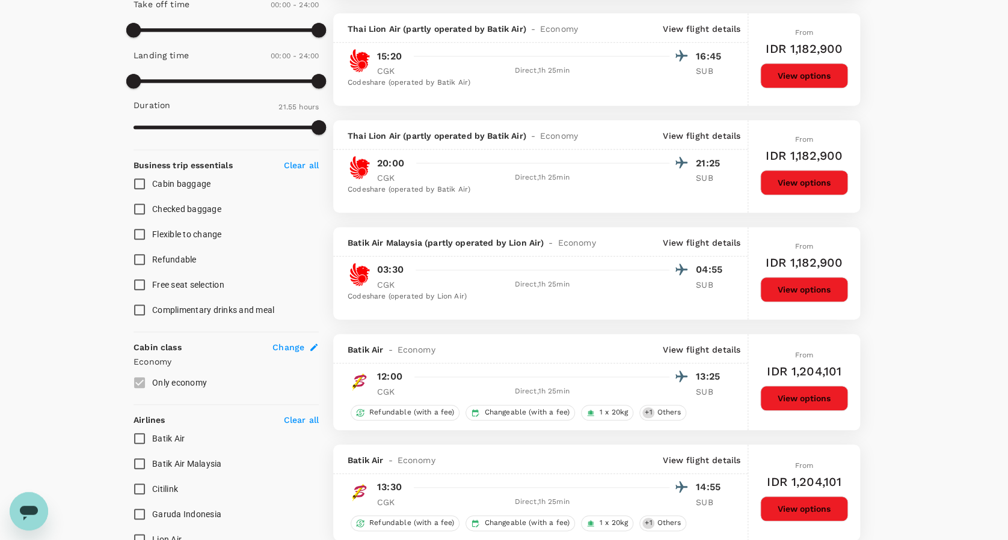
scroll to position [481, 0]
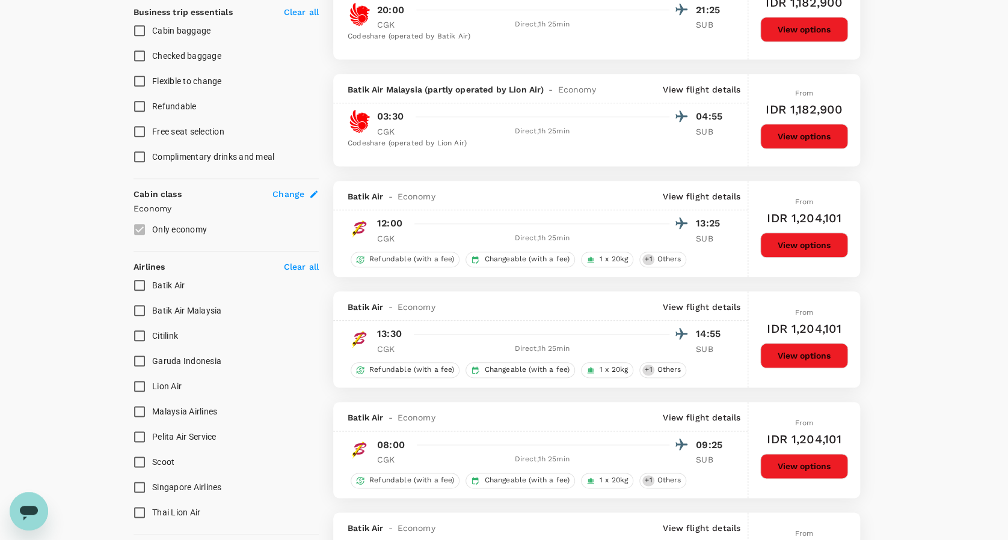
click at [810, 245] on button "View options" at bounding box center [804, 245] width 88 height 25
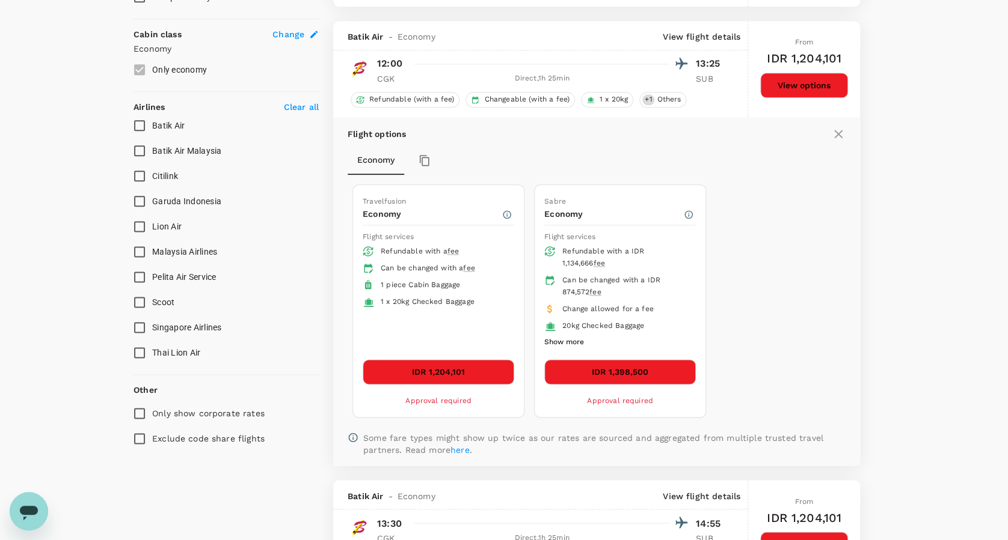
scroll to position [664, 0]
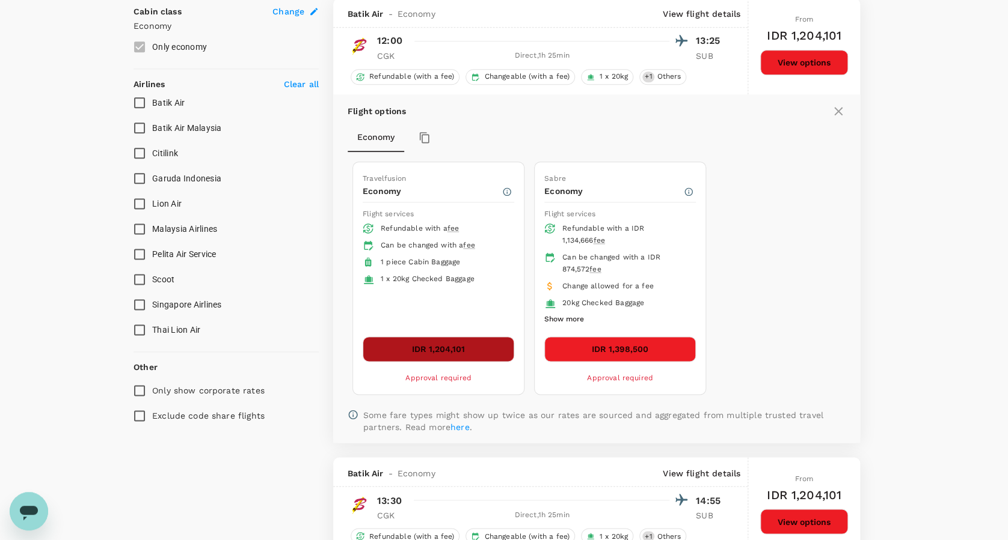
click at [400, 344] on button "IDR 1,204,101" at bounding box center [438, 349] width 151 height 25
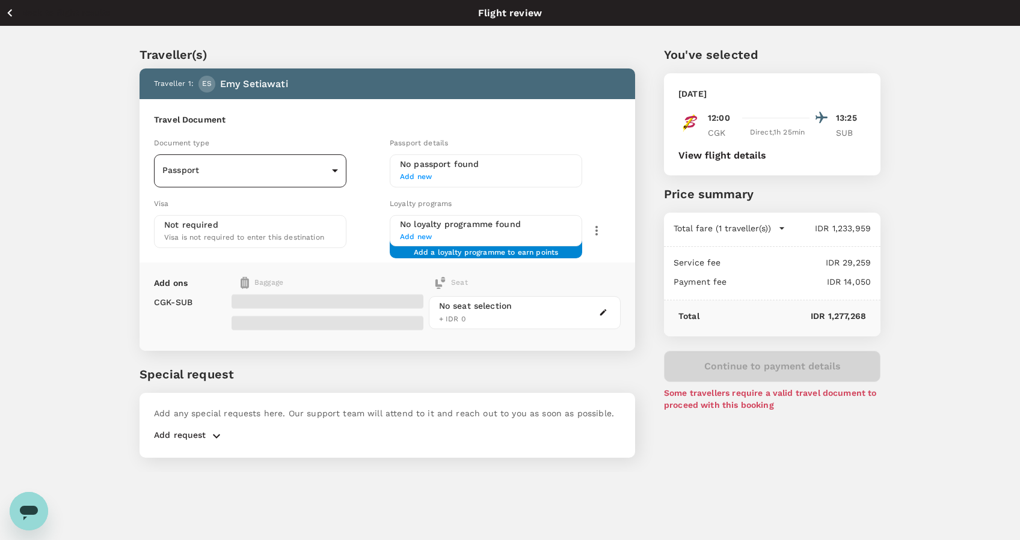
click at [320, 167] on body "Back to flight results Flight review Traveller(s) Traveller 1 : ES Emy Setiawat…" at bounding box center [510, 286] width 1020 height 573
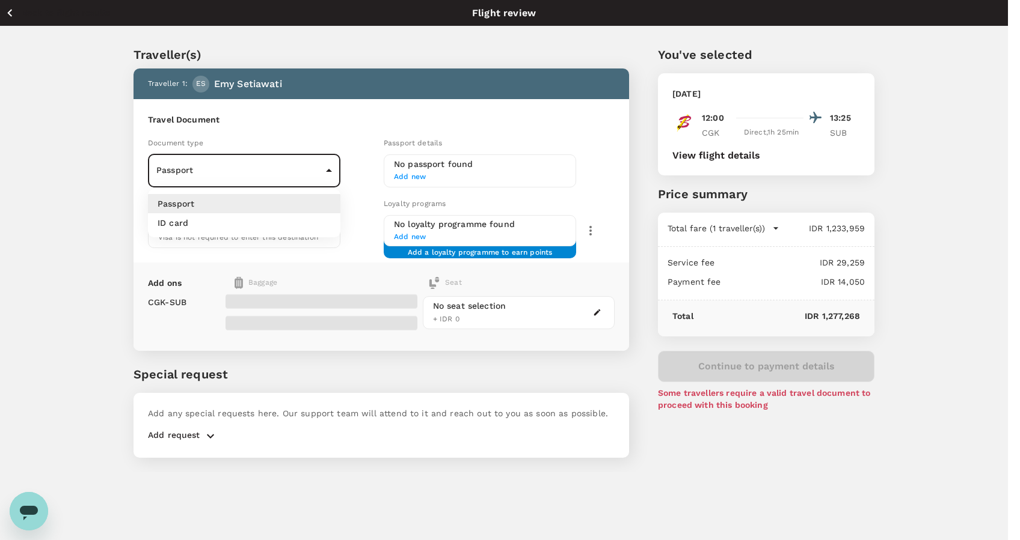
click at [302, 223] on li "ID card" at bounding box center [244, 222] width 192 height 19
type input "Id card"
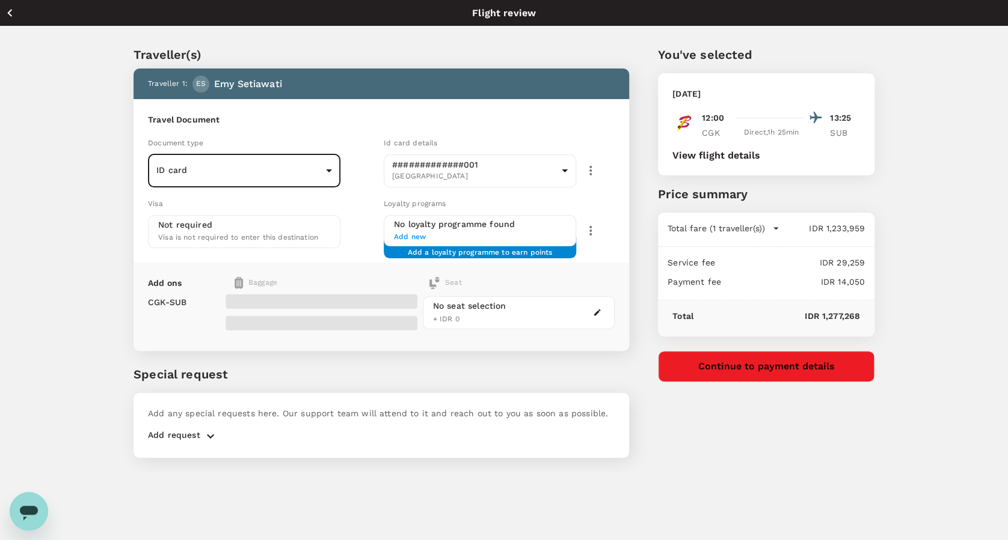
click at [736, 365] on button "Continue to payment details" at bounding box center [766, 366] width 216 height 31
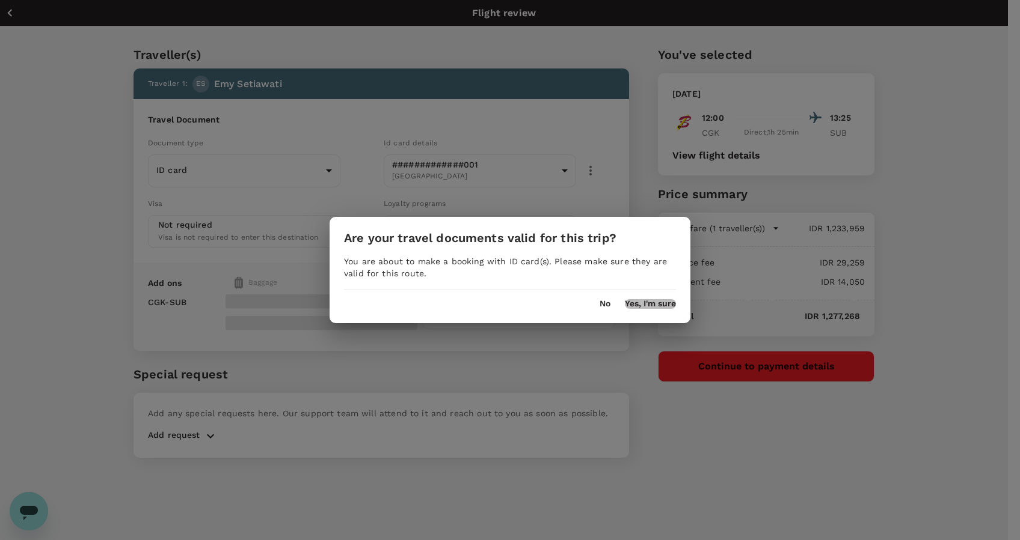
click at [663, 308] on button "Yes, I'm sure" at bounding box center [650, 304] width 51 height 10
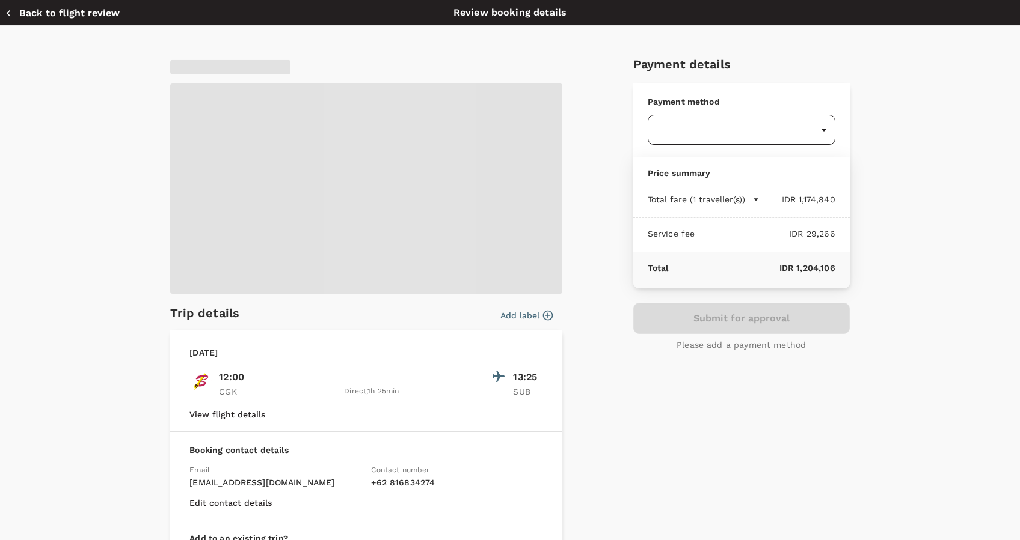
click at [818, 131] on body "Back to flight results Flight review Traveller(s) Traveller 1 : ES Emy Setiawat…" at bounding box center [510, 286] width 1020 height 573
click at [798, 203] on span "1.1 % payment fee" at bounding box center [787, 204] width 61 height 8
type input "9d87fe9b-f599-4813-91a8-6354e0e2f257"
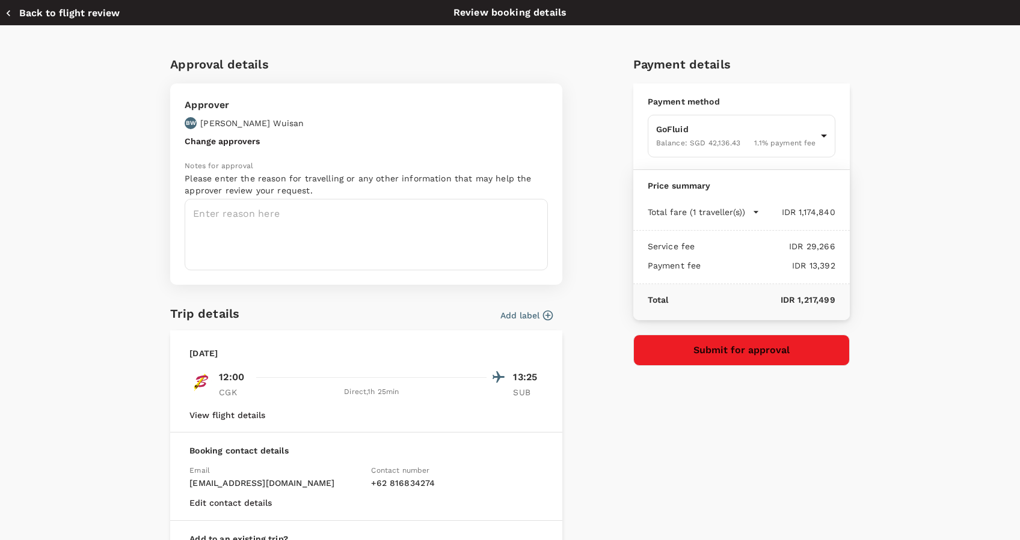
click at [543, 313] on icon "button" at bounding box center [548, 316] width 12 height 12
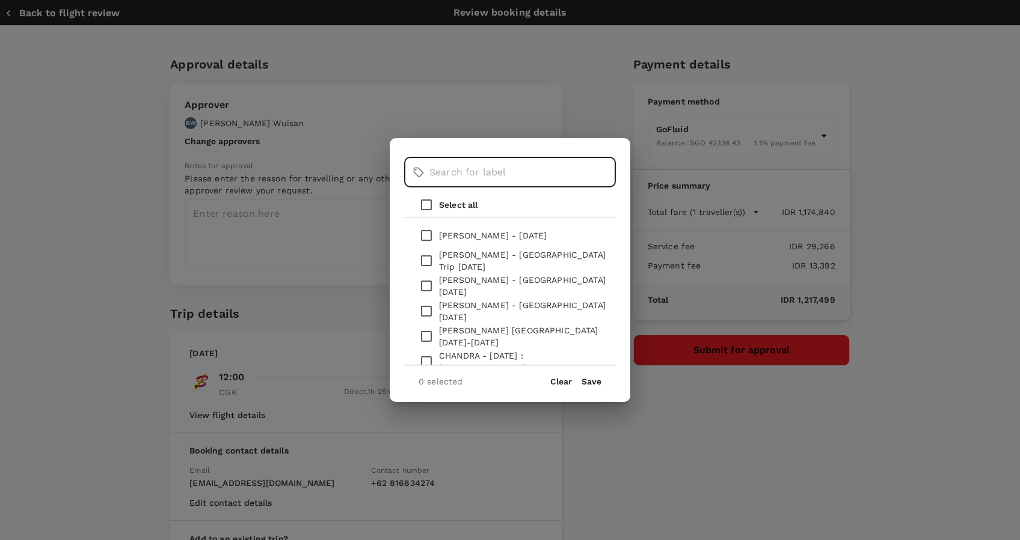
click at [484, 171] on input "text" at bounding box center [522, 173] width 186 height 30
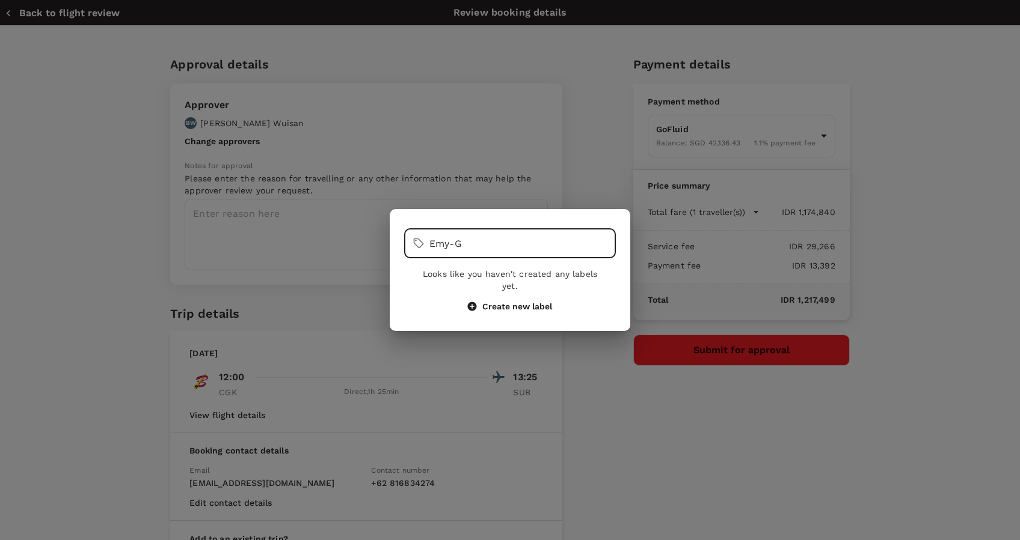
type input "Emy-G"
click at [516, 301] on button "Create new label" at bounding box center [510, 306] width 84 height 11
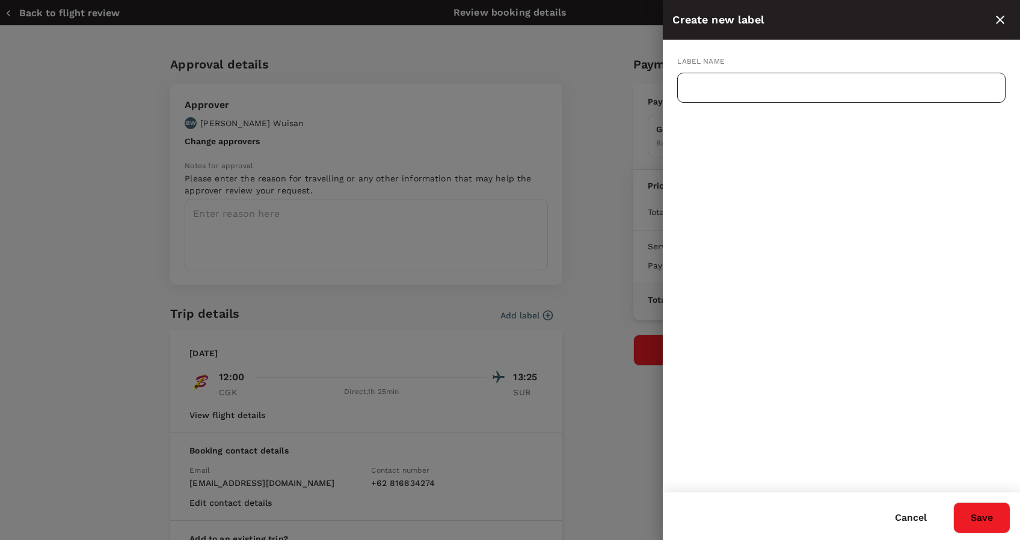
click at [751, 96] on input "text" at bounding box center [841, 88] width 328 height 30
type input "Emy-Flight Back to SUB"
click at [587, 121] on div at bounding box center [510, 270] width 1020 height 540
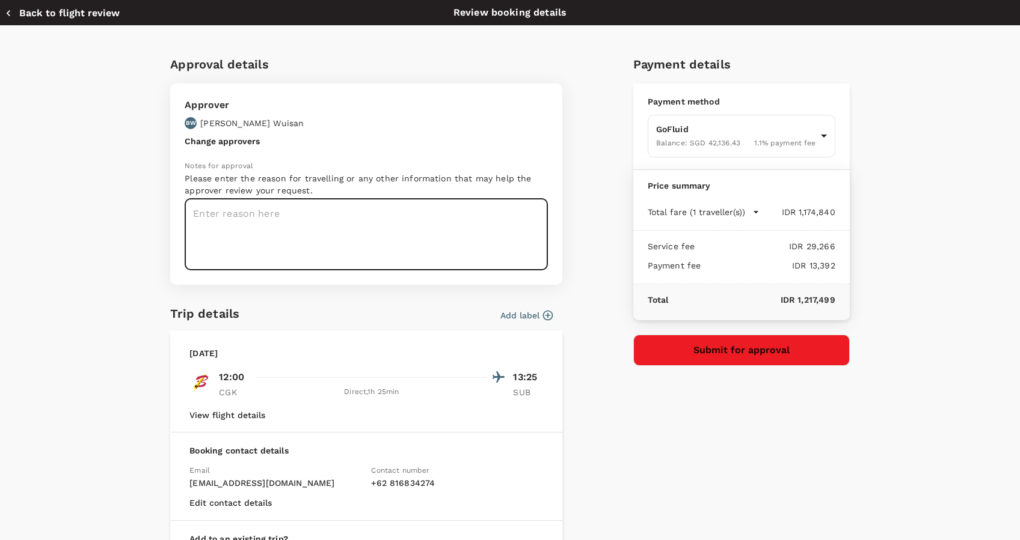
click at [418, 227] on textarea at bounding box center [366, 235] width 363 height 72
type textarea "Emy Flight back to Surabaya-Sales Quarterly Meeting Jakarta"
click at [707, 341] on button "Submit for approval" at bounding box center [741, 350] width 216 height 31
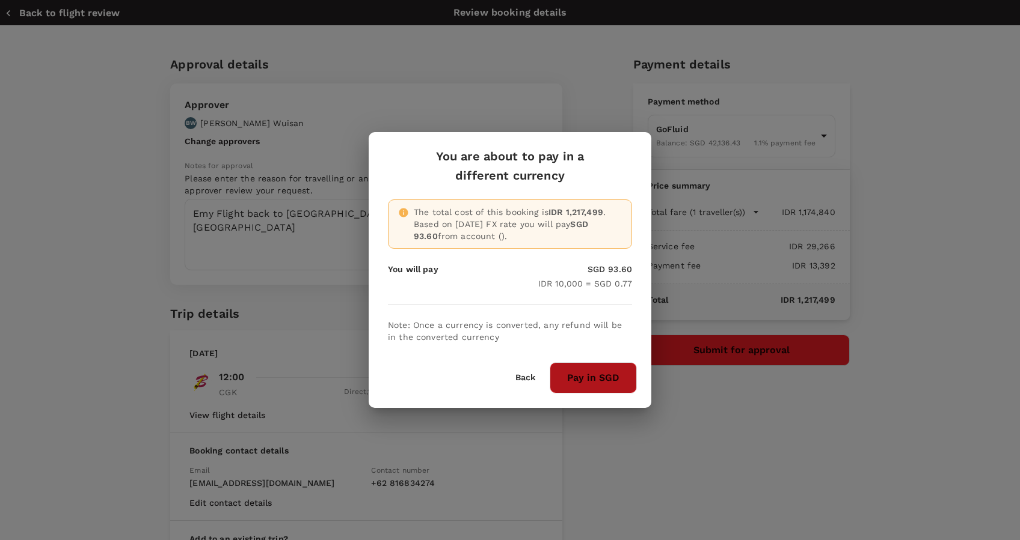
click at [597, 373] on button "Pay in SGD" at bounding box center [592, 378] width 87 height 31
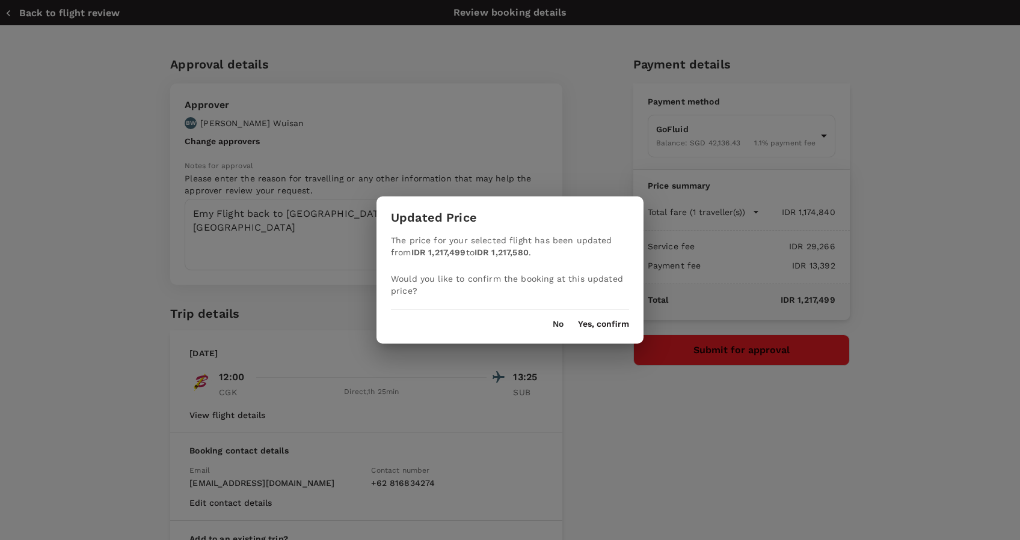
click at [591, 328] on button "Yes, confirm" at bounding box center [603, 325] width 51 height 10
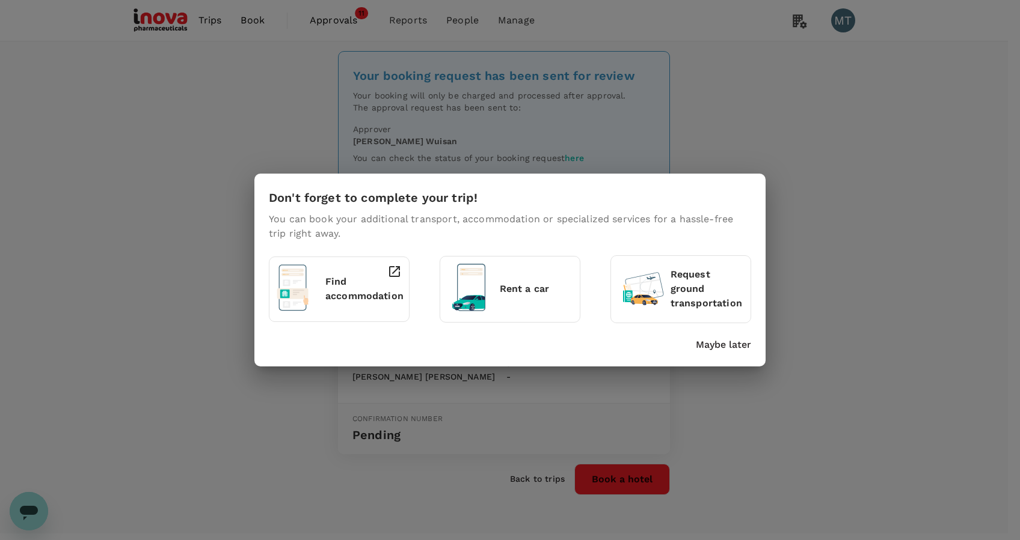
click at [718, 342] on p "Maybe later" at bounding box center [723, 345] width 55 height 14
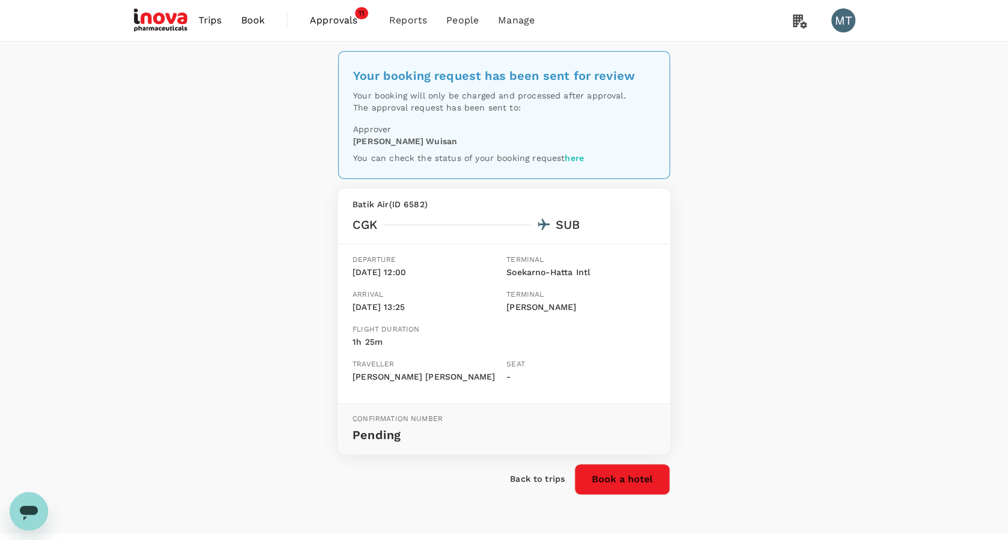
drag, startPoint x: 326, startPoint y: 24, endPoint x: 331, endPoint y: 31, distance: 8.7
click at [326, 24] on span "Approvals" at bounding box center [340, 20] width 60 height 14
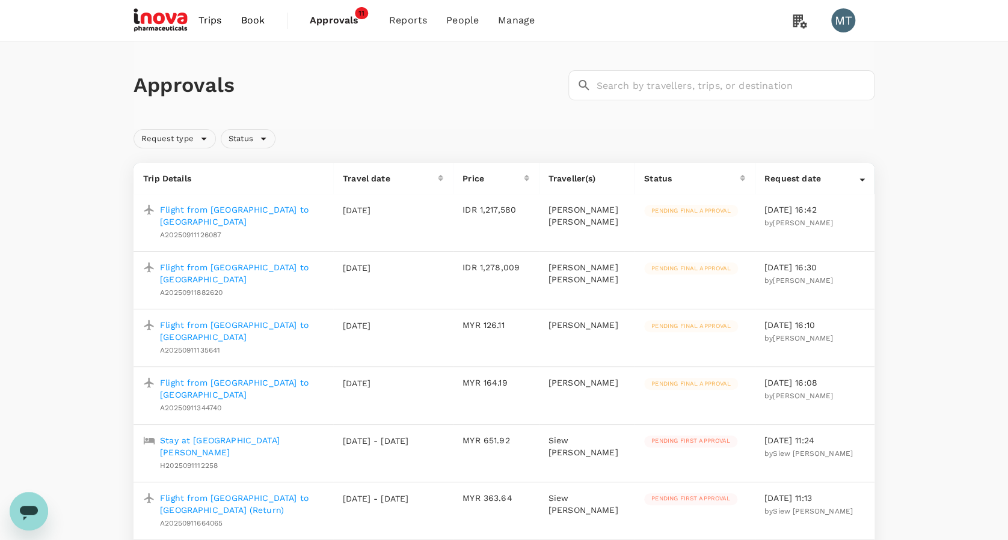
click at [240, 212] on p "Flight from Jakarta to Surabaya" at bounding box center [242, 216] width 164 height 24
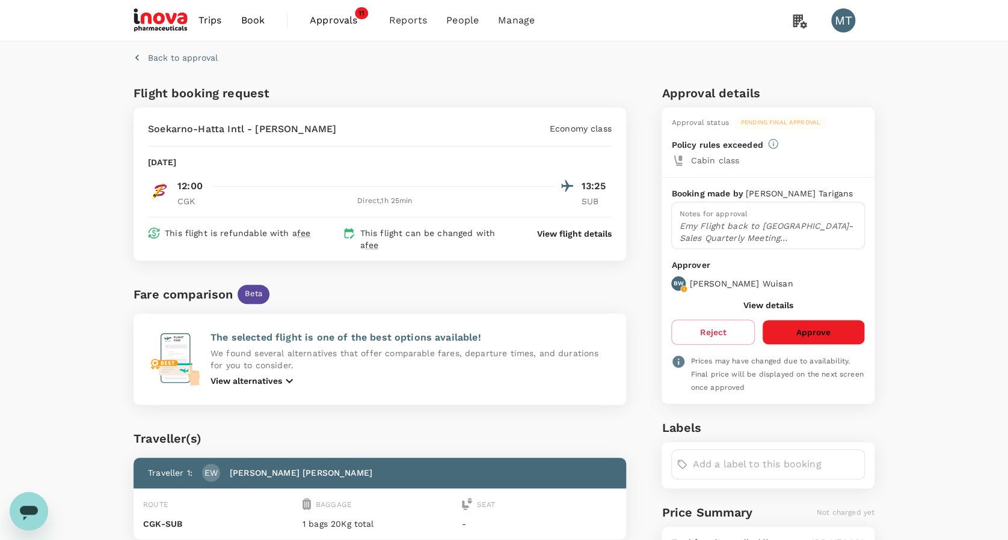
click at [580, 237] on p "View flight details" at bounding box center [574, 234] width 75 height 12
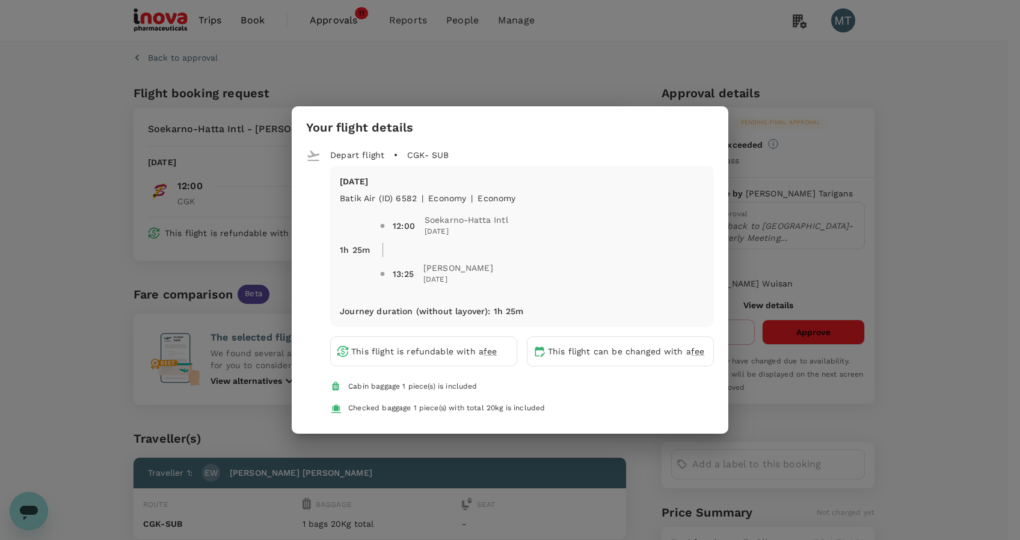
click at [920, 299] on div "Your flight details Depart flight CGK - SUB Sat, 04 Oct Batik Air (ID) 6582 | e…" at bounding box center [510, 270] width 1020 height 540
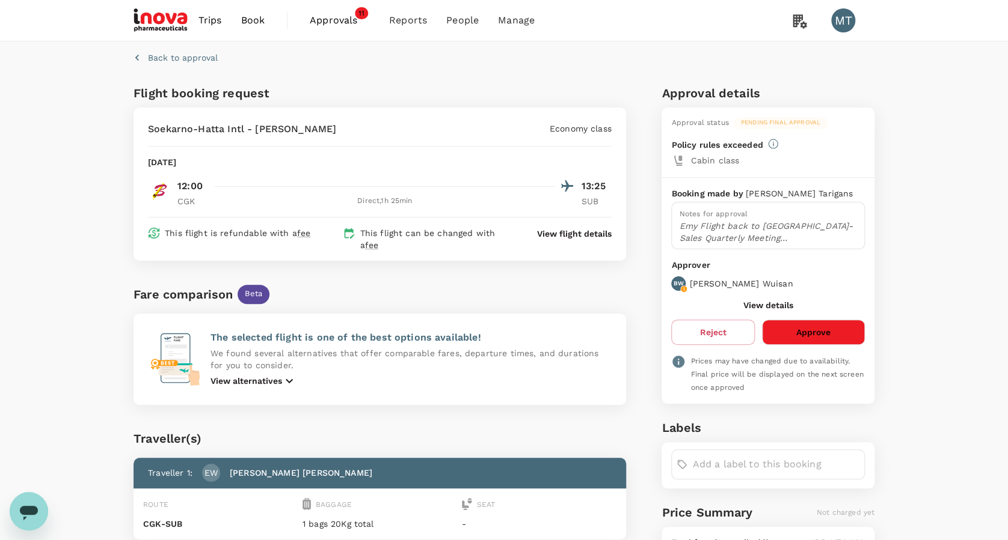
click at [316, 22] on span "Approvals" at bounding box center [340, 20] width 60 height 14
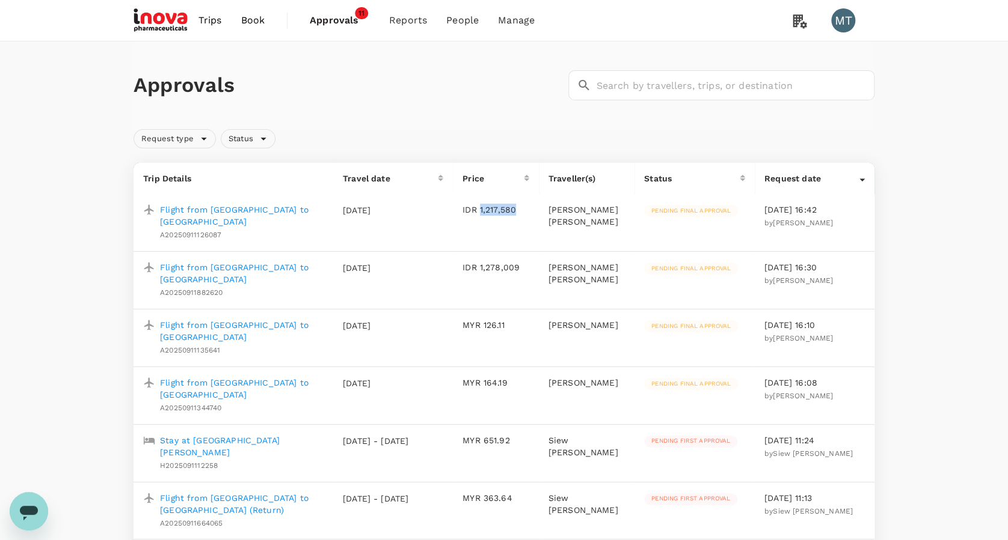
drag, startPoint x: 498, startPoint y: 211, endPoint x: 464, endPoint y: 206, distance: 34.6
click at [464, 206] on p "IDR 1,217,580" at bounding box center [495, 210] width 67 height 12
copy p "1,217,580"
click at [255, 20] on span "Book" at bounding box center [252, 20] width 24 height 14
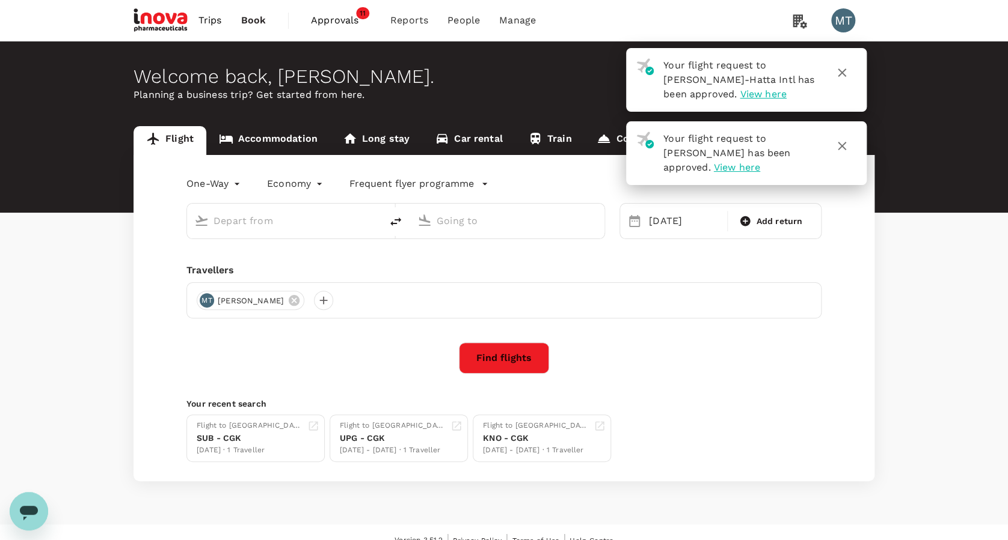
type input "Soekarno-Hatta Intl (CGK)"
type input "Juanda Intl (SUB)"
type input "Soekarno-Hatta Intl (CGK)"
type input "Juanda Intl (SUB)"
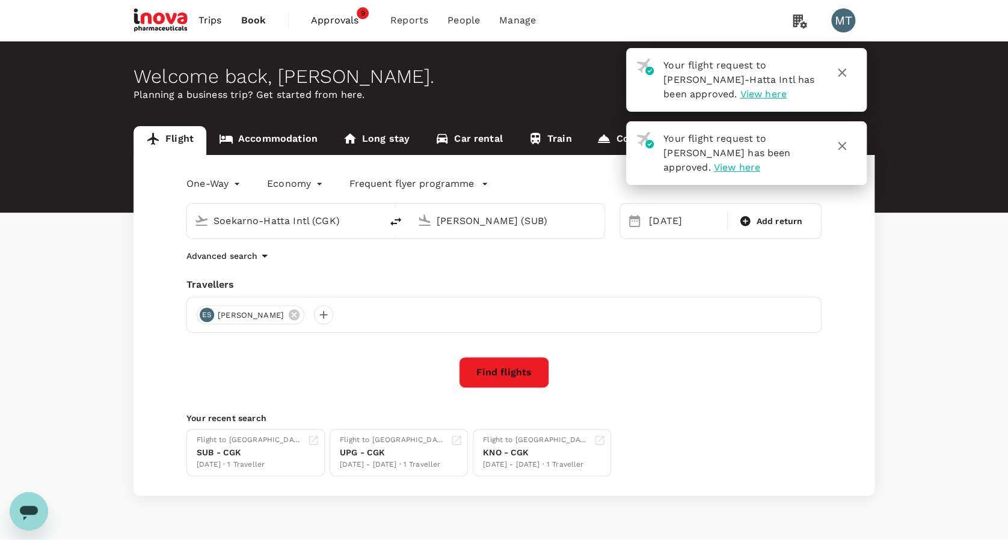
drag, startPoint x: 347, startPoint y: 221, endPoint x: 4, endPoint y: 195, distance: 344.9
click at [12, 194] on div "Flight Accommodation Long stay Car rental Train Concierge One-Way oneway Econom…" at bounding box center [504, 311] width 1008 height 370
type input "chandra"
drag, startPoint x: 280, startPoint y: 226, endPoint x: 171, endPoint y: 221, distance: 108.9
click at [172, 221] on div "chandra Kolkata, India Netaji Subhas Chandra Bose Intl CCU Juanda Intl (SUB)" at bounding box center [388, 214] width 433 height 50
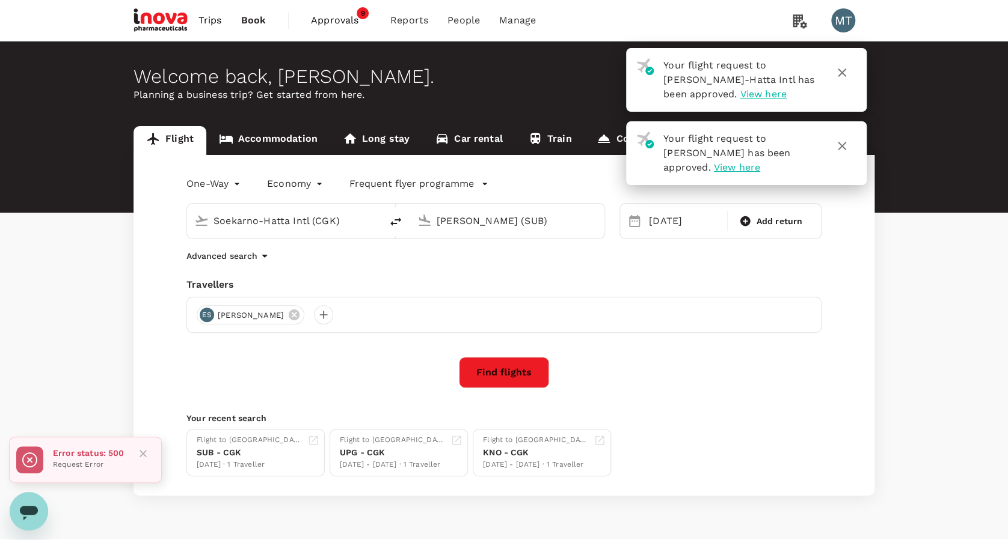
click at [176, 341] on div "One-Way oneway Economy economy Frequent flyer programme Soekarno-Hatta Intl (CG…" at bounding box center [503, 325] width 741 height 341
drag, startPoint x: 288, startPoint y: 216, endPoint x: 0, endPoint y: 190, distance: 289.2
click at [5, 204] on div "Flight Accommodation Long stay Car rental Train Concierge One-Way oneway Econom…" at bounding box center [504, 311] width 1008 height 370
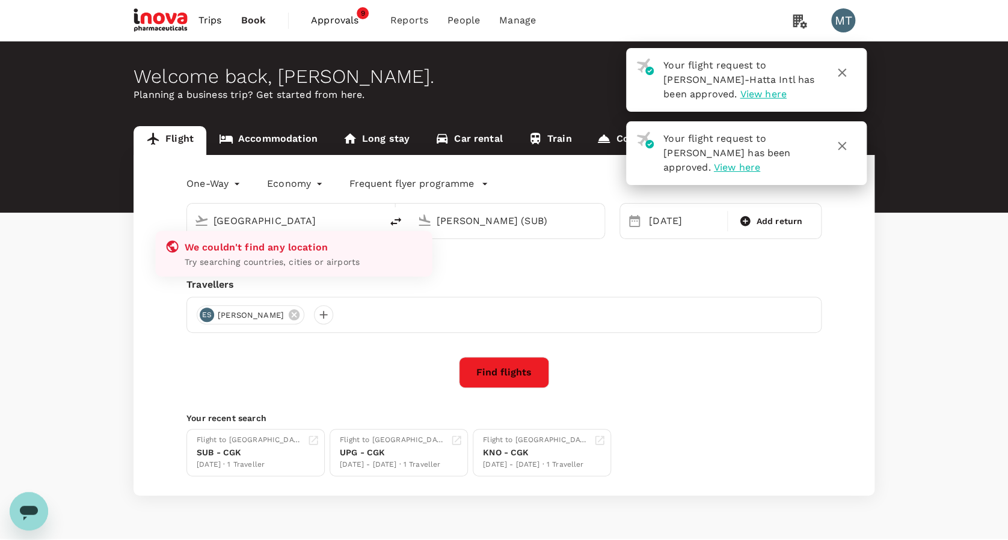
type input "Soekarno-Hatta Intl (CGK)"
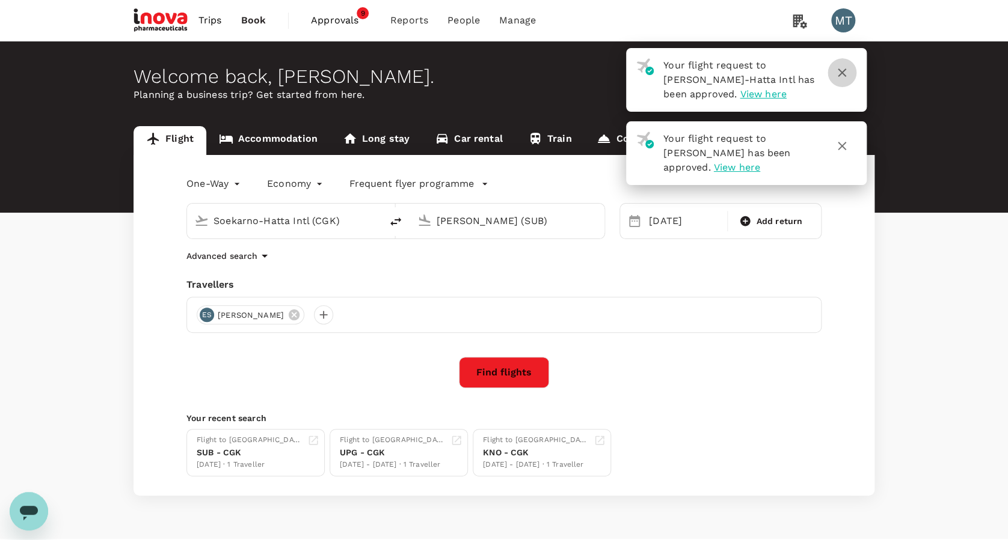
click at [840, 68] on icon "button" at bounding box center [841, 73] width 14 height 14
click at [839, 144] on icon "button" at bounding box center [841, 146] width 8 height 8
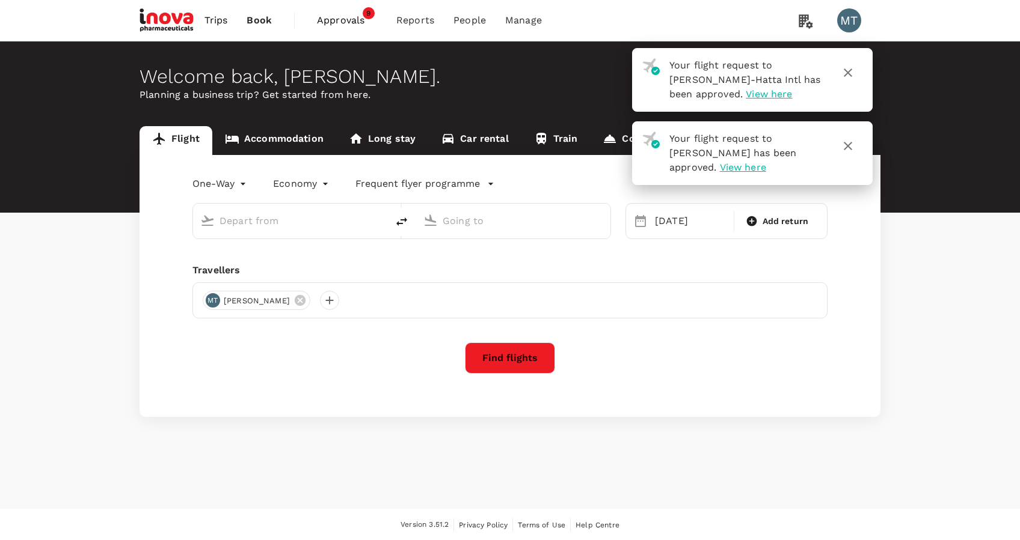
type input "Soekarno-Hatta Intl (CGK)"
type input "[PERSON_NAME] (SUB)"
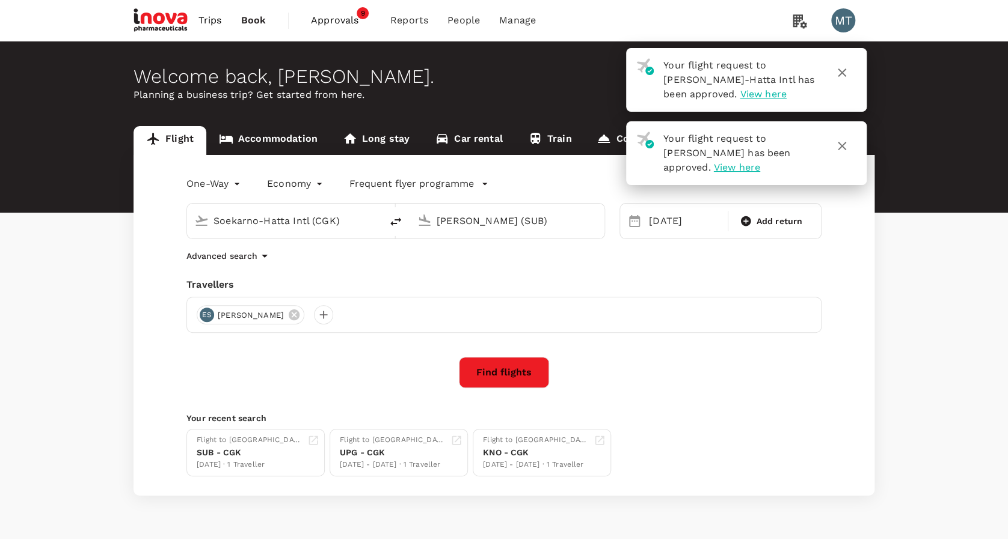
click at [319, 225] on input "Soekarno-Hatta Intl (CGK)" at bounding box center [284, 221] width 142 height 19
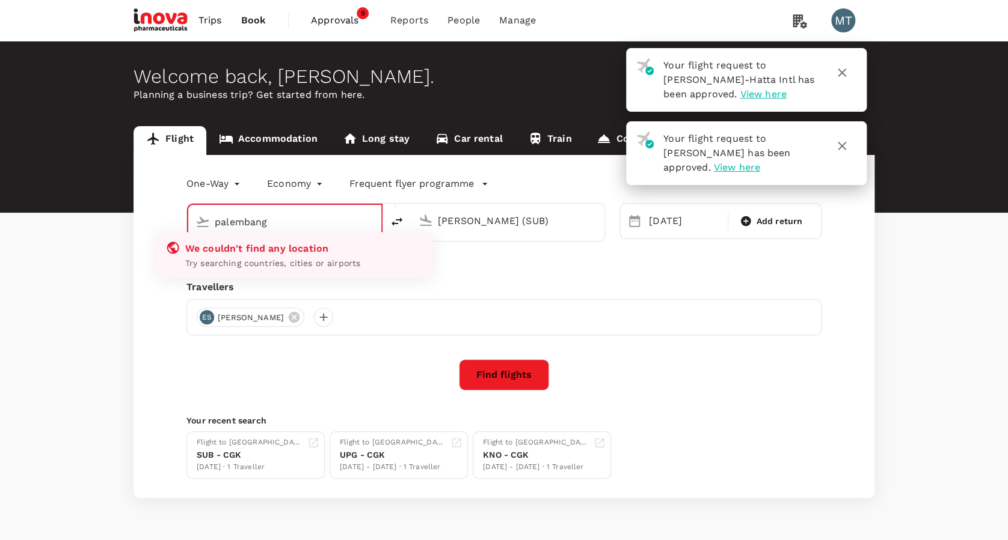
type input "Soekarno-Hatta Intl (CGK)"
click at [444, 287] on div "Travellers" at bounding box center [503, 287] width 635 height 14
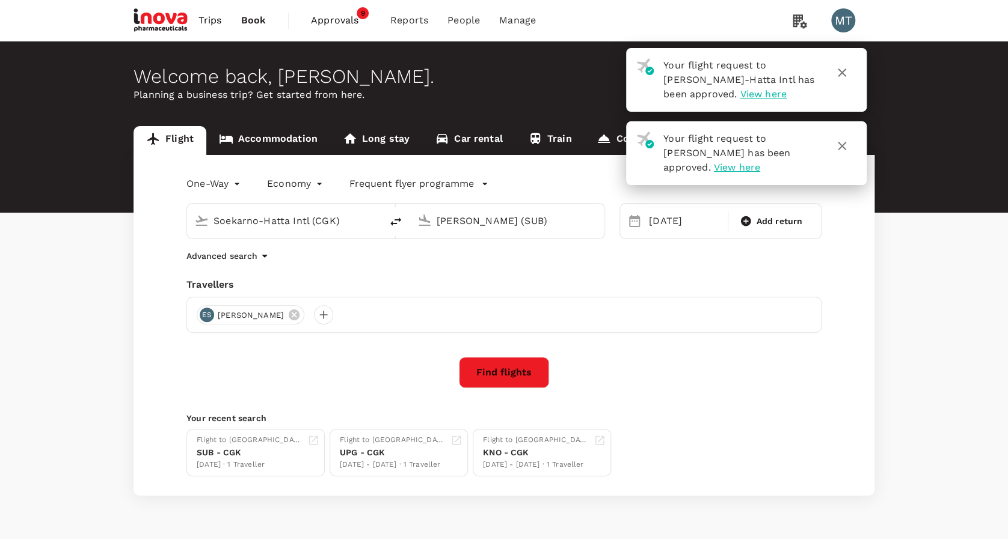
click at [837, 142] on icon "button" at bounding box center [841, 146] width 14 height 14
click at [841, 73] on icon "button" at bounding box center [841, 73] width 14 height 14
click at [840, 76] on icon "button" at bounding box center [841, 73] width 14 height 14
click at [842, 154] on button "button" at bounding box center [841, 146] width 29 height 29
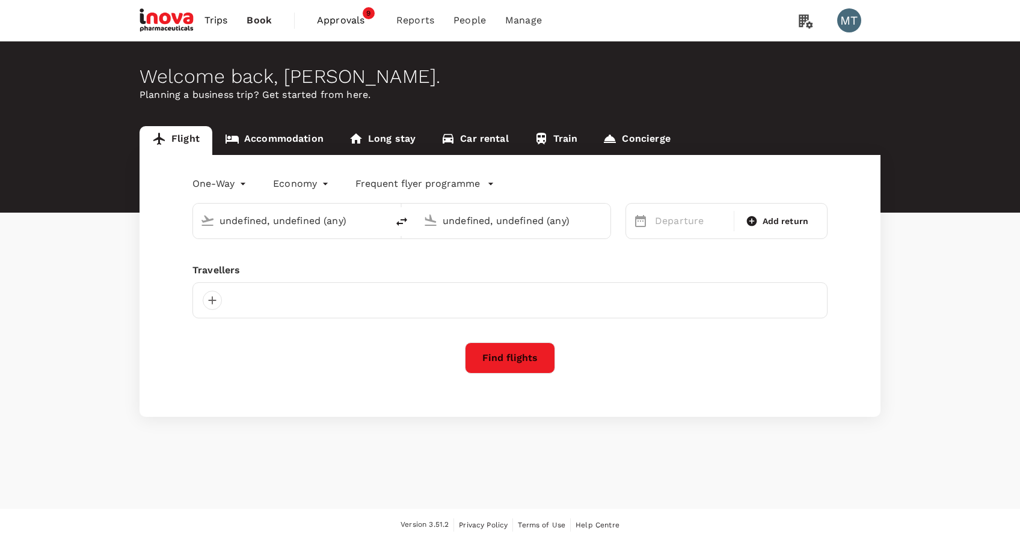
type input "Soekarno-Hatta Intl (CGK)"
type input "[PERSON_NAME] (SUB)"
click at [295, 302] on icon at bounding box center [300, 300] width 11 height 11
click at [214, 297] on div at bounding box center [212, 300] width 19 height 19
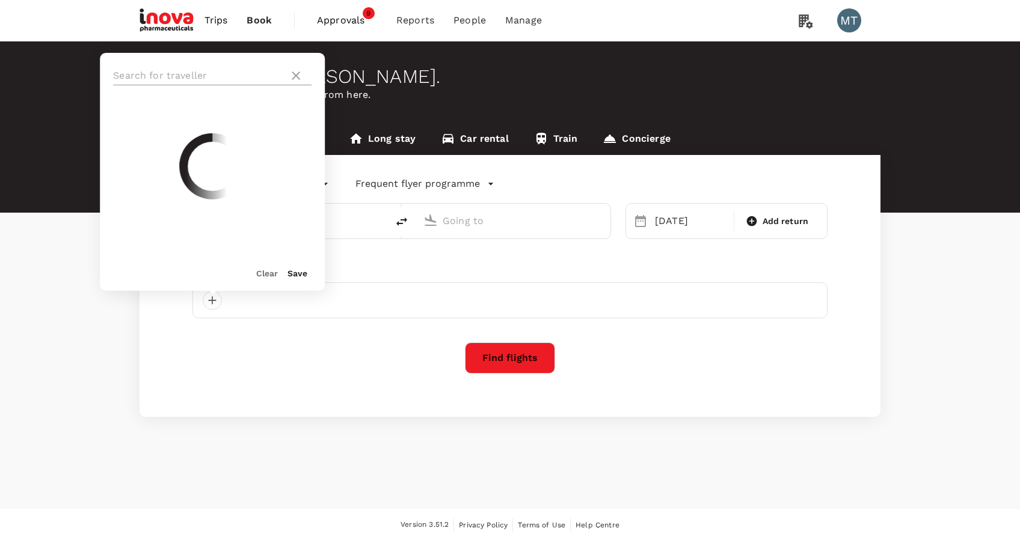
click at [227, 72] on input "text" at bounding box center [198, 75] width 171 height 19
type input "chandra"
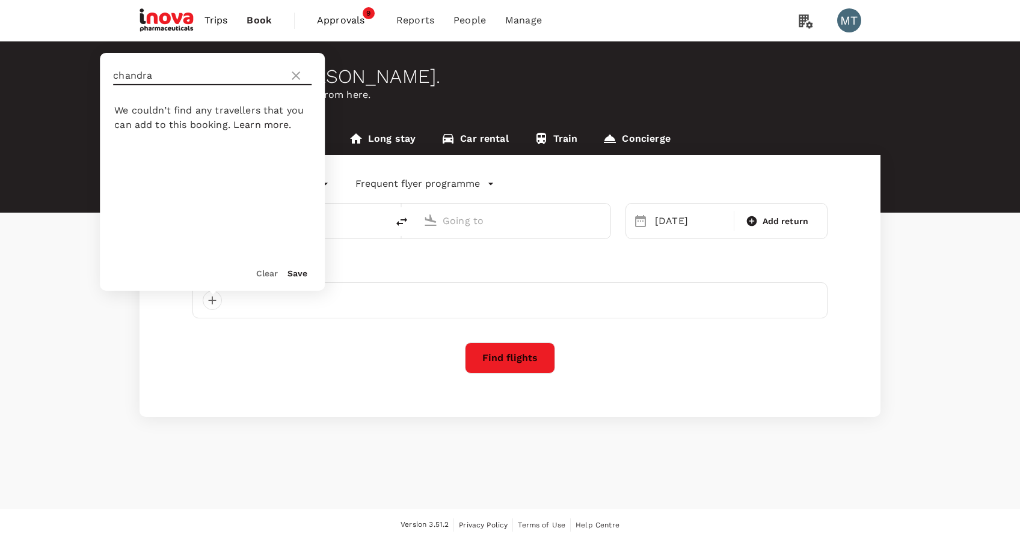
type input "Soekarno-Hatta Intl (CGK)"
type input "[PERSON_NAME] (SUB)"
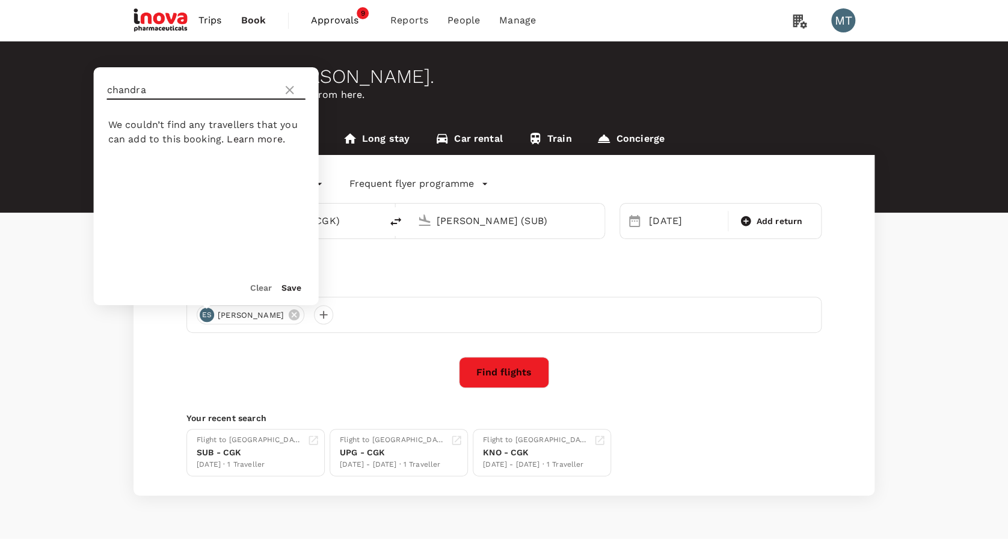
type input "chandra"
click at [290, 87] on icon at bounding box center [290, 90] width 14 height 14
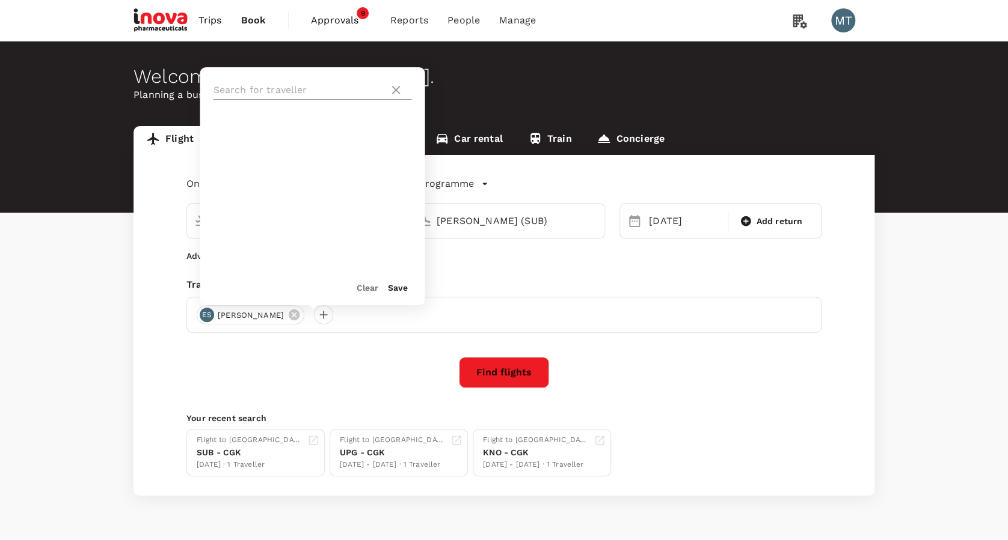
click at [402, 96] on icon at bounding box center [395, 90] width 14 height 14
click at [398, 90] on icon at bounding box center [395, 90] width 14 height 14
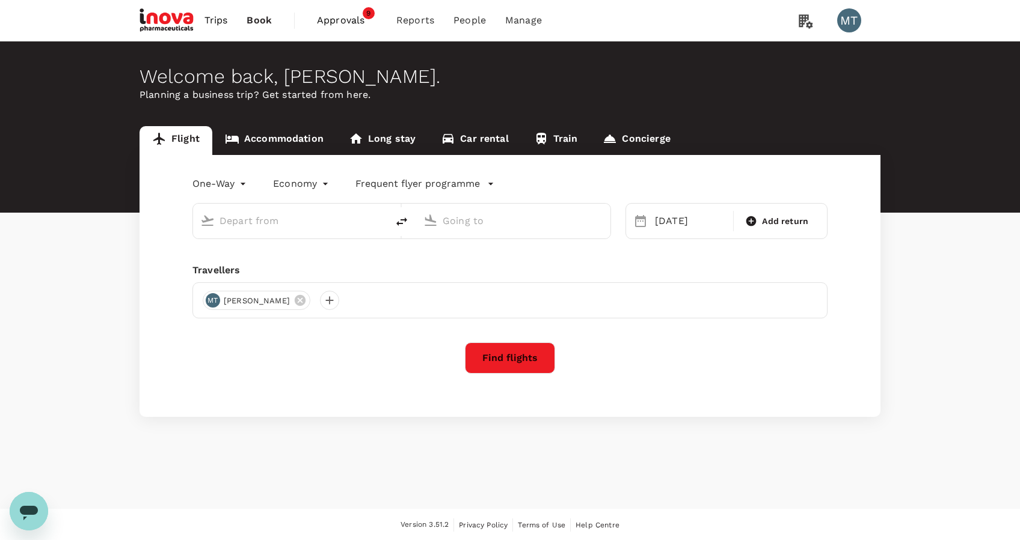
type input "Soekarno-Hatta Intl (CGK)"
type input "[PERSON_NAME] (SUB)"
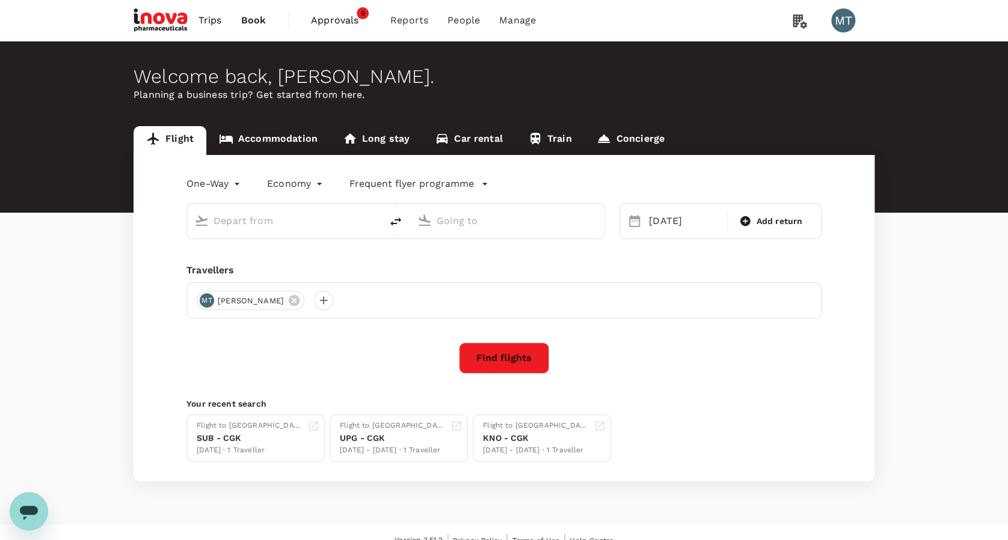
type input "Soekarno-Hatta Intl (CGK)"
type input "Juanda Intl (SUB)"
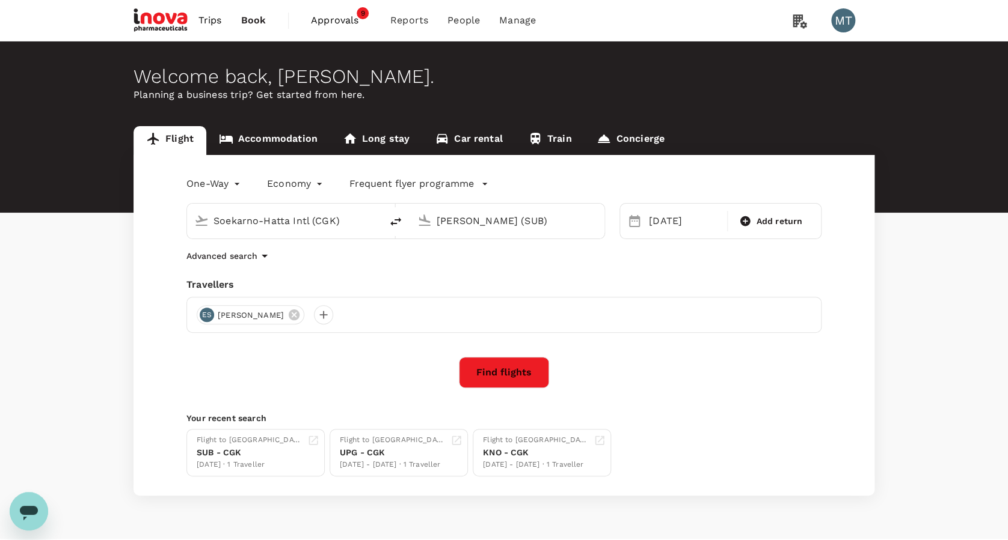
click at [338, 22] on span "Approvals" at bounding box center [341, 20] width 60 height 14
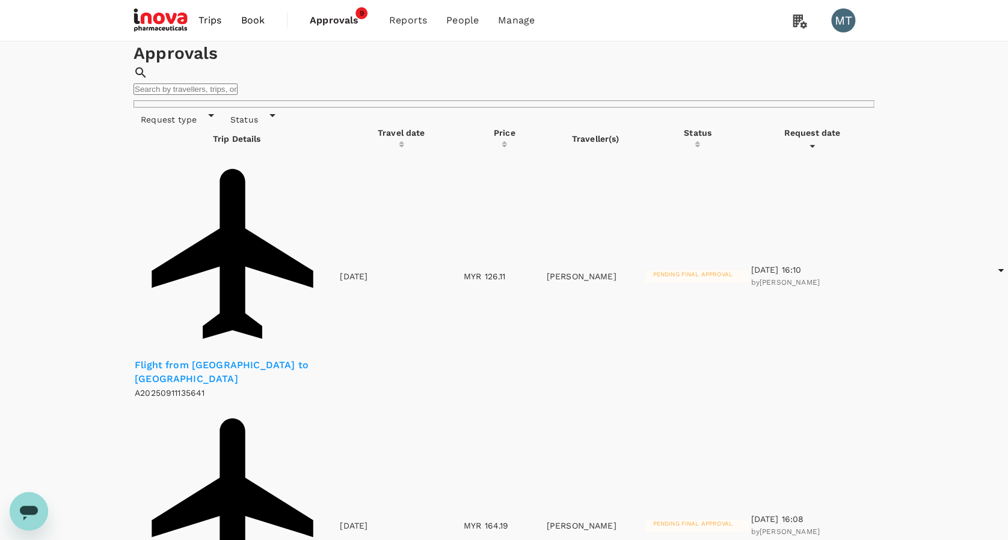
click at [237, 89] on input "text" at bounding box center [185, 89] width 104 height 11
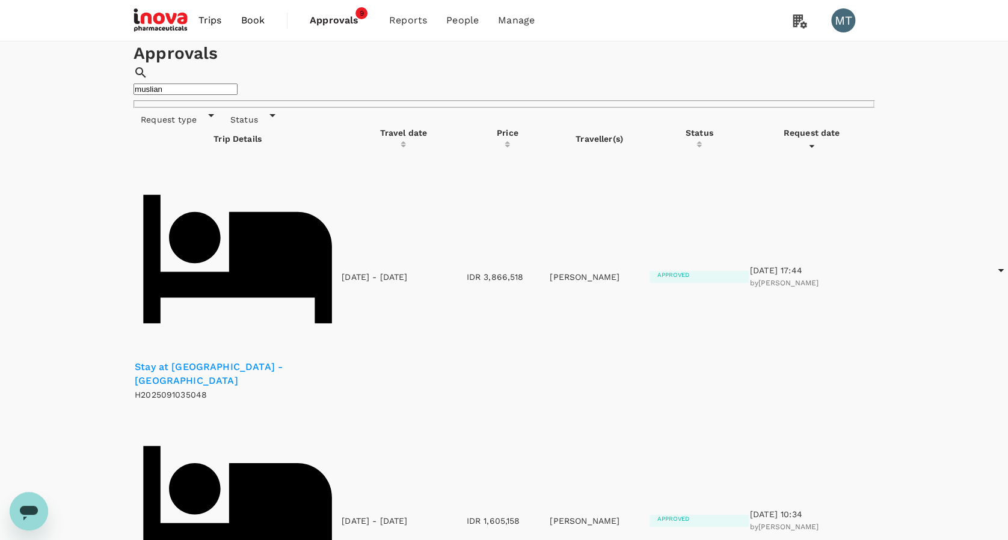
type input "muslian"
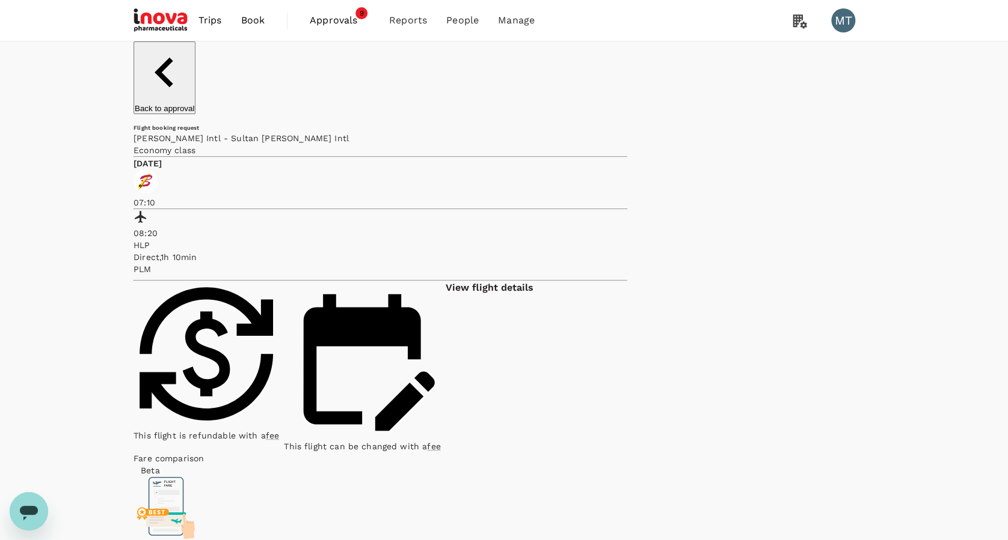
click at [533, 283] on p "View flight details" at bounding box center [489, 288] width 88 height 11
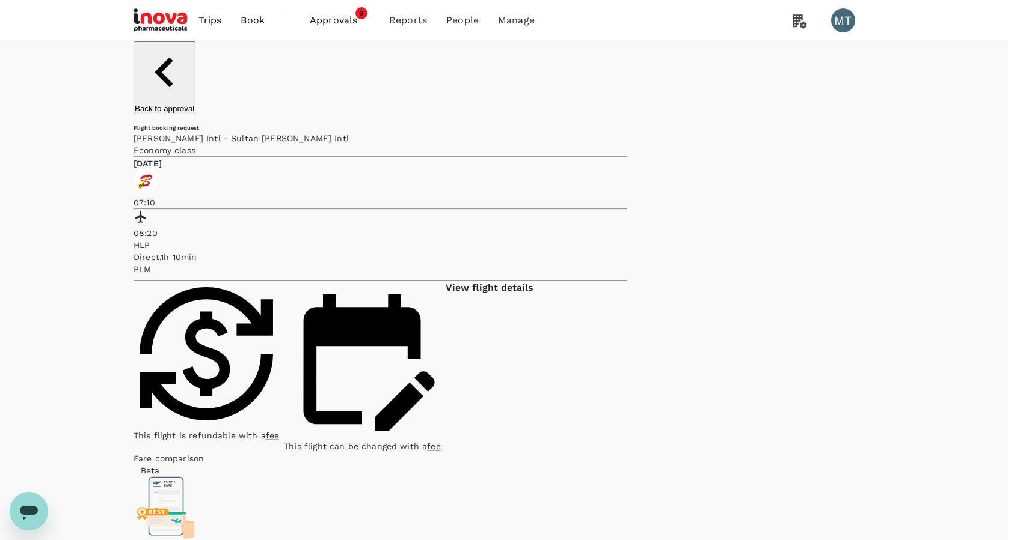
drag, startPoint x: 724, startPoint y: 112, endPoint x: 733, endPoint y: 112, distance: 8.4
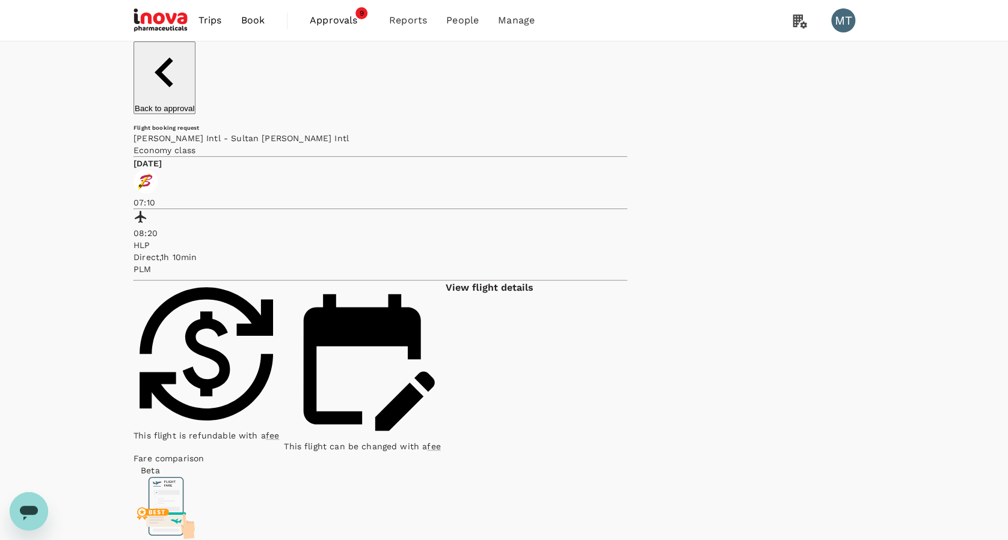
click at [317, 23] on span "Approvals" at bounding box center [340, 20] width 60 height 14
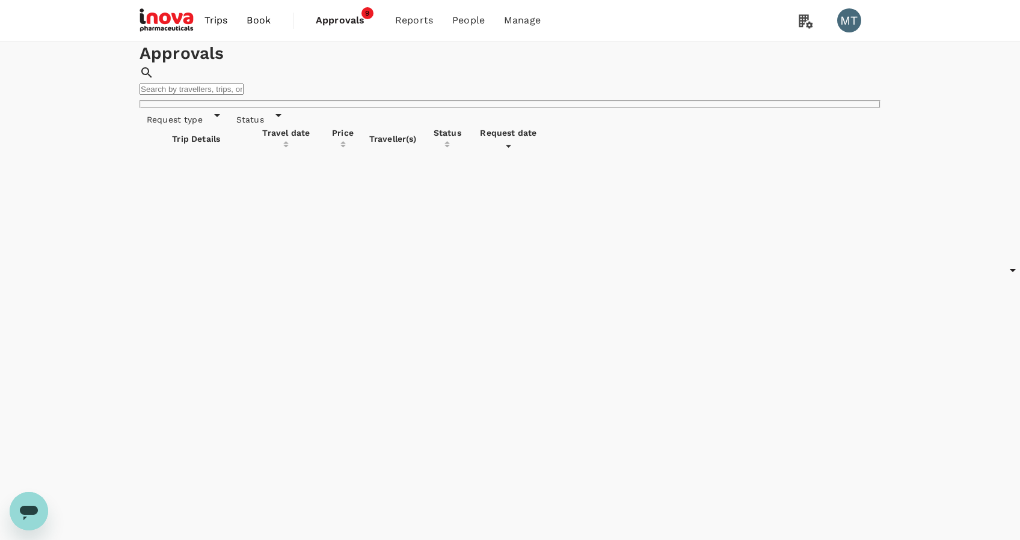
click at [243, 93] on input "text" at bounding box center [191, 89] width 104 height 11
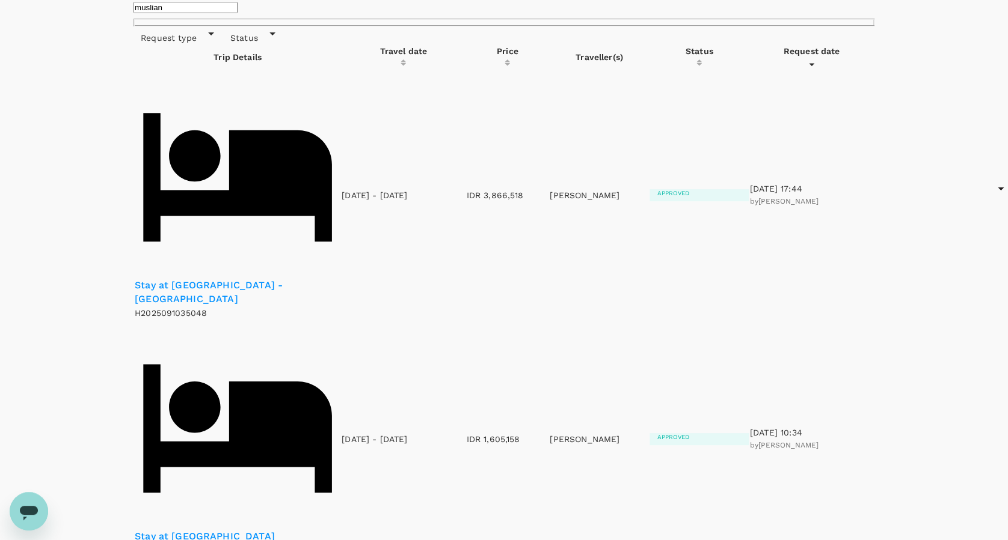
scroll to position [160, 0]
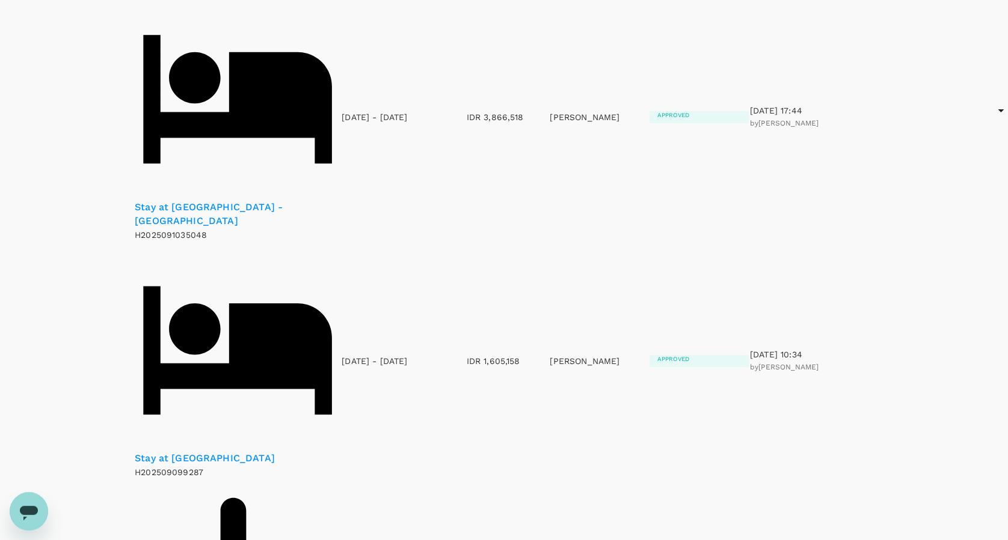
type input "muslian"
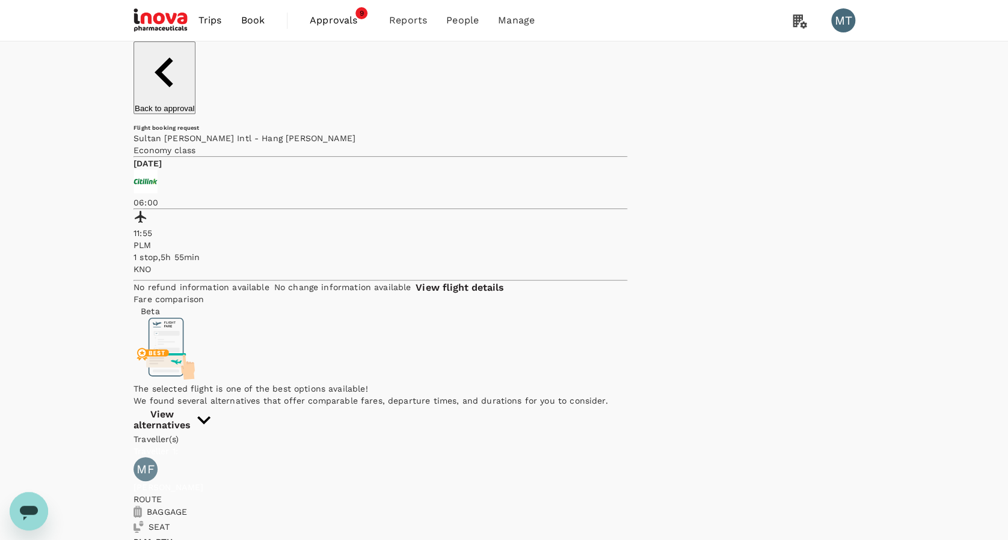
click at [503, 283] on p "View flight details" at bounding box center [459, 288] width 88 height 11
click at [260, 23] on span "Book" at bounding box center [252, 20] width 24 height 14
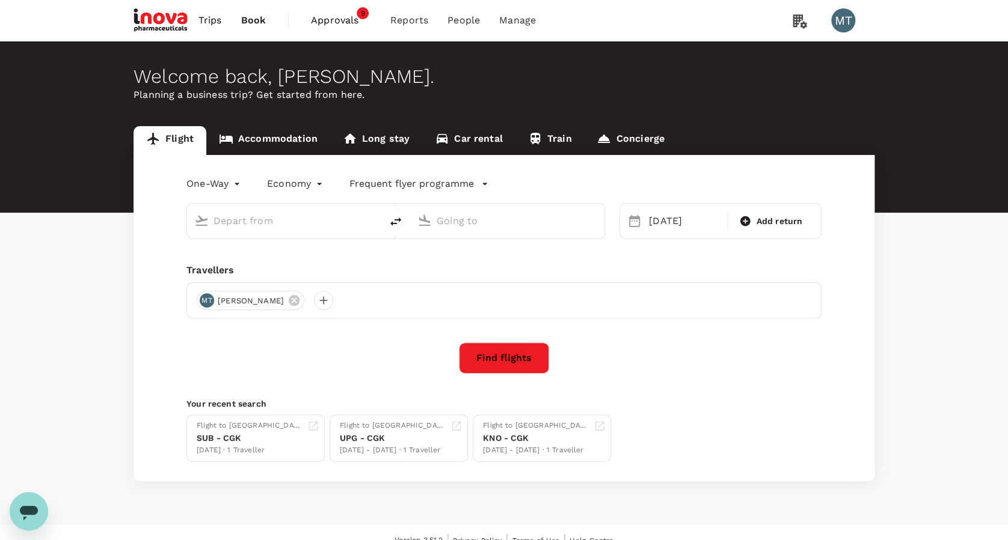
type input "Soekarno-Hatta Intl (CGK)"
type input "Juanda Intl (SUB)"
type input "Soekarno-Hatta Intl (CGK)"
type input "Juanda Intl (SUB)"
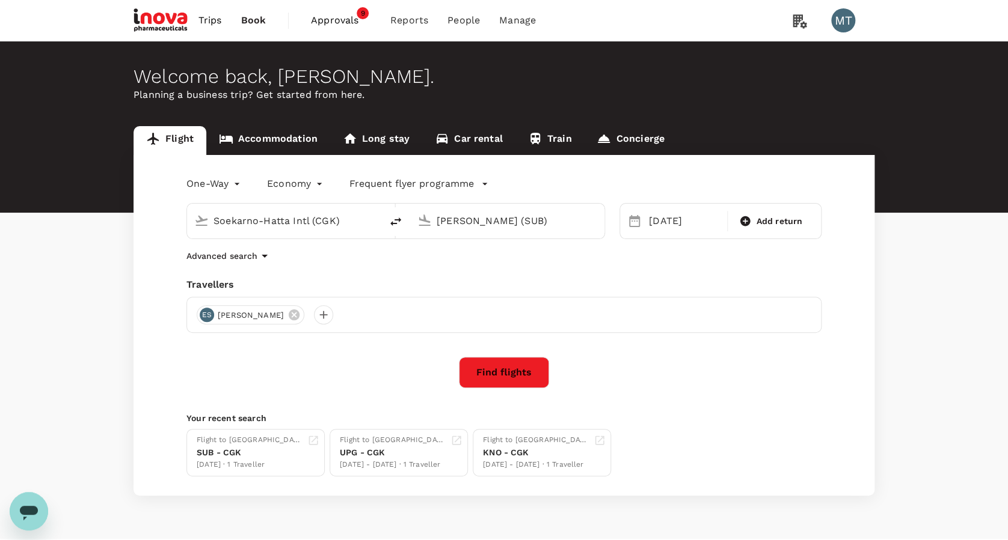
click at [501, 224] on input "Juanda Intl (SUB)" at bounding box center [507, 221] width 142 height 19
click at [289, 316] on icon at bounding box center [294, 315] width 11 height 11
click at [204, 313] on div at bounding box center [206, 314] width 19 height 19
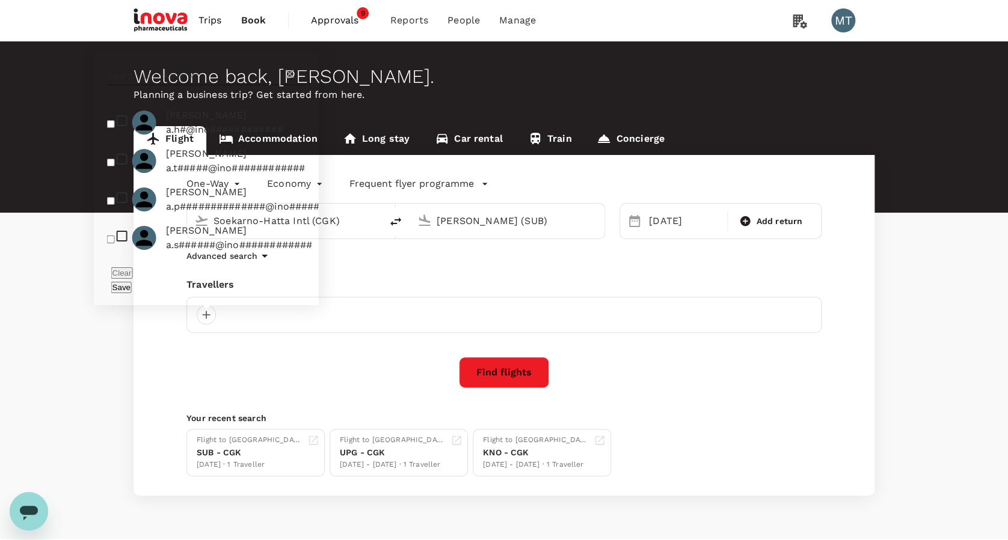
click at [209, 85] on input "text" at bounding box center [195, 75] width 176 height 19
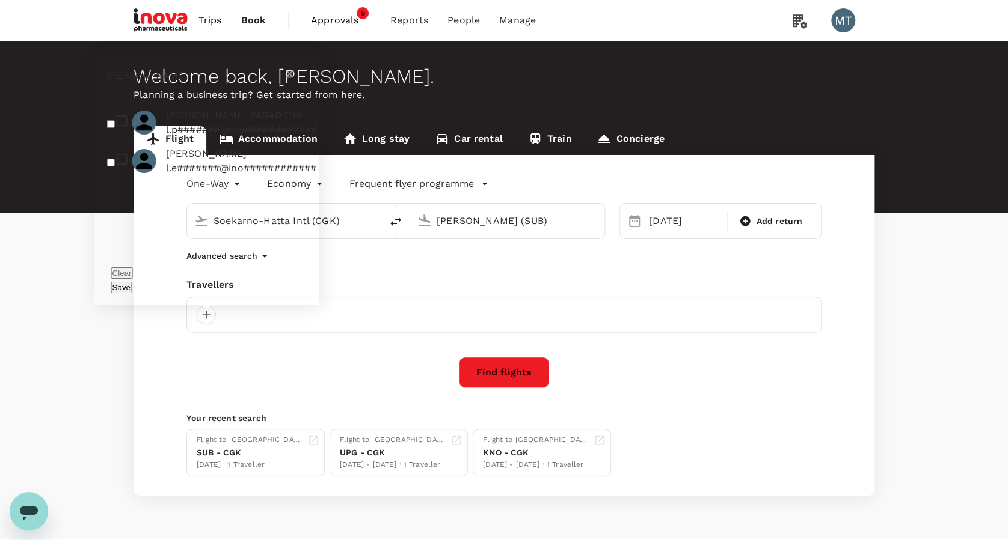
type input "[PERSON_NAME]"
click at [112, 127] on input "checkbox" at bounding box center [111, 124] width 8 height 8
checkbox input "true"
click at [132, 288] on button "Save" at bounding box center [121, 287] width 20 height 11
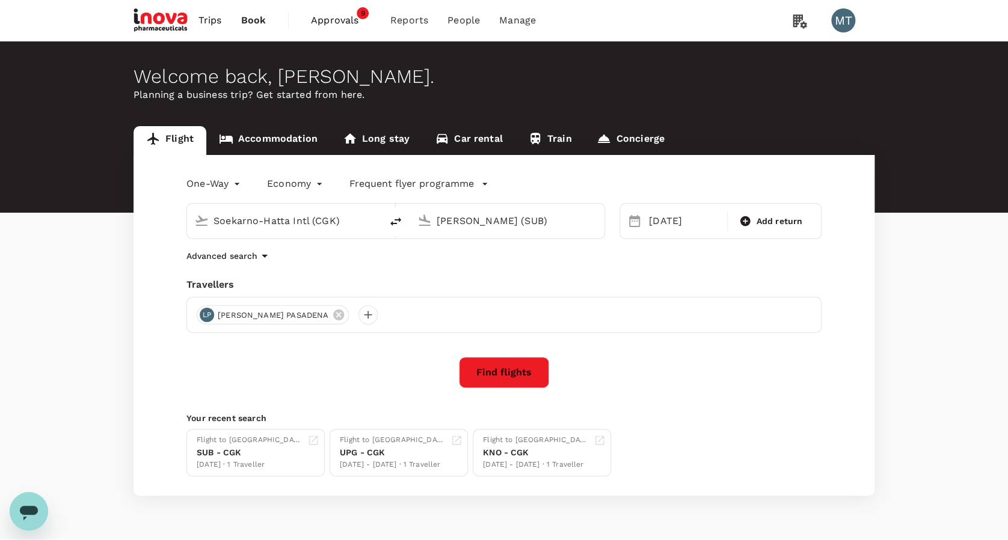
click at [456, 223] on input "Juanda Intl (SUB)" at bounding box center [507, 221] width 142 height 19
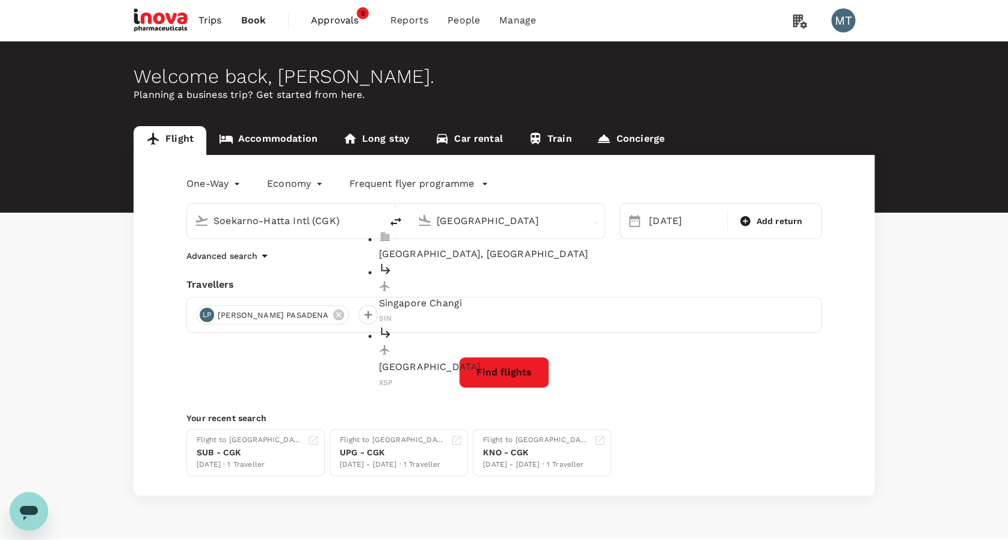
click at [451, 297] on p "Singapore Changi" at bounding box center [517, 304] width 277 height 14
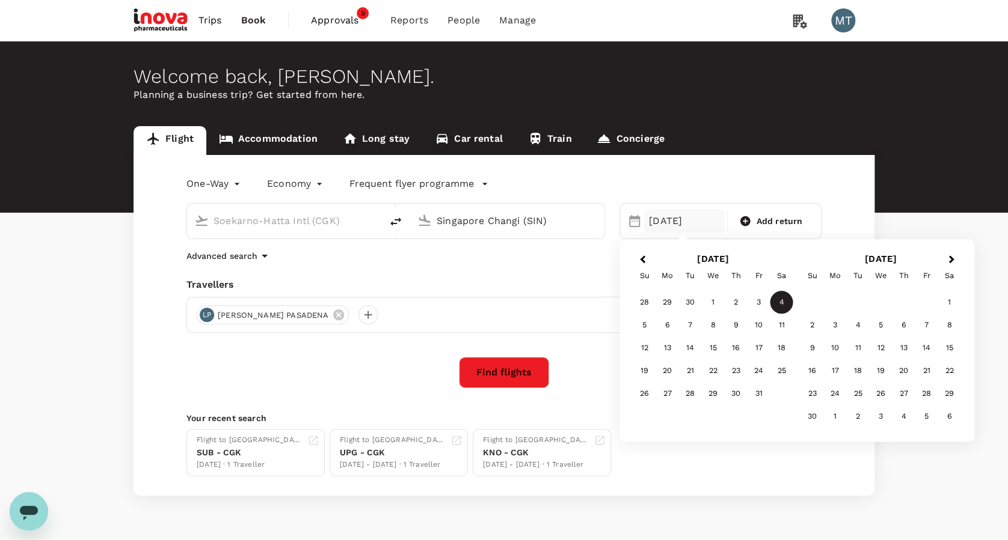
type input "Singapore Changi (SIN)"
click at [675, 221] on div "04 Oct" at bounding box center [684, 221] width 81 height 24
click at [691, 390] on div "28" at bounding box center [690, 394] width 23 height 23
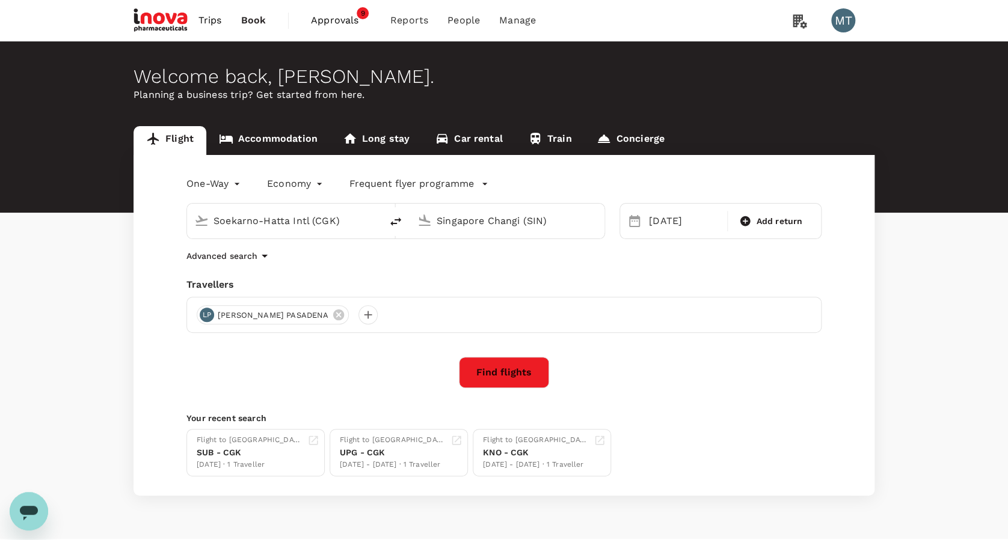
drag, startPoint x: 512, startPoint y: 370, endPoint x: 559, endPoint y: 366, distance: 47.7
click at [511, 370] on button "Find flights" at bounding box center [504, 372] width 90 height 31
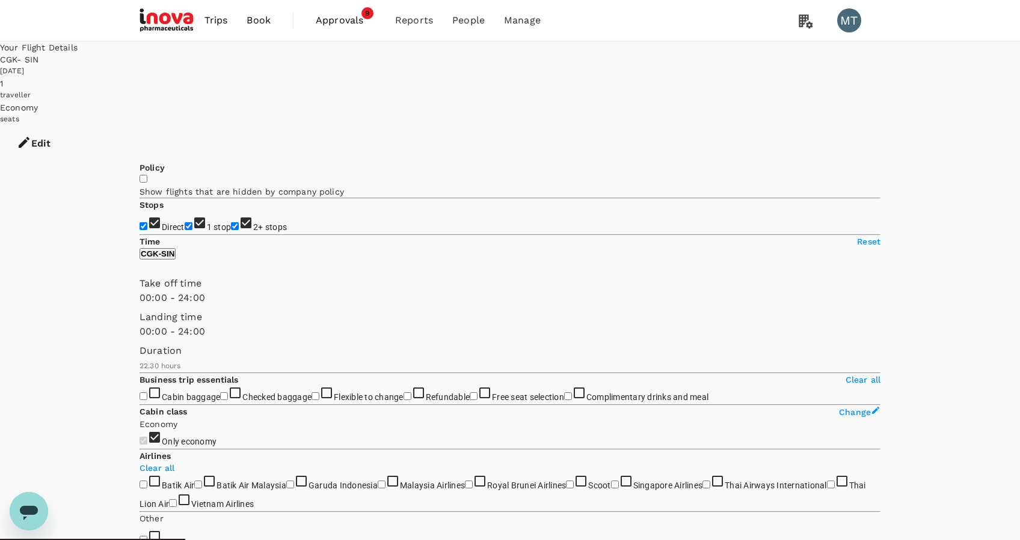
type input "1720"
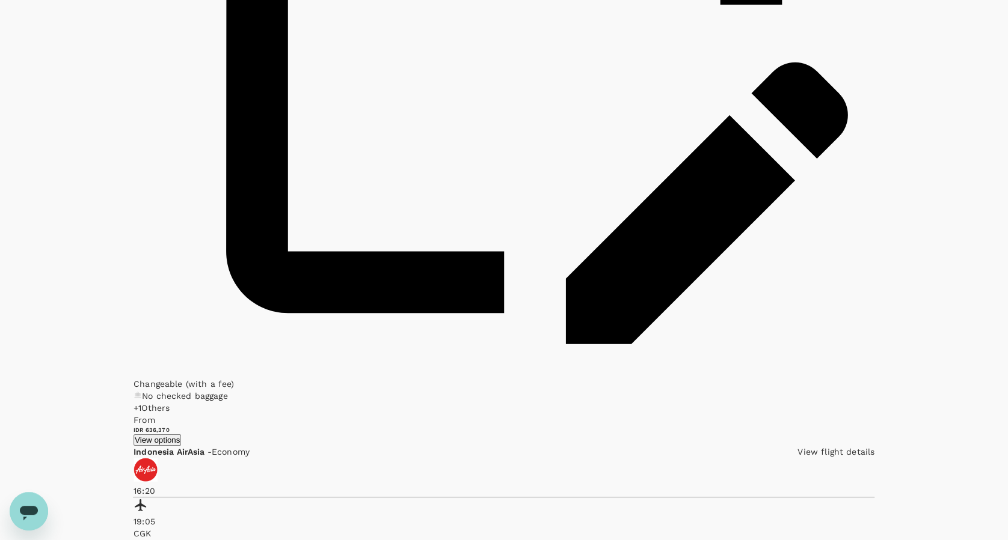
scroll to position [1924, 0]
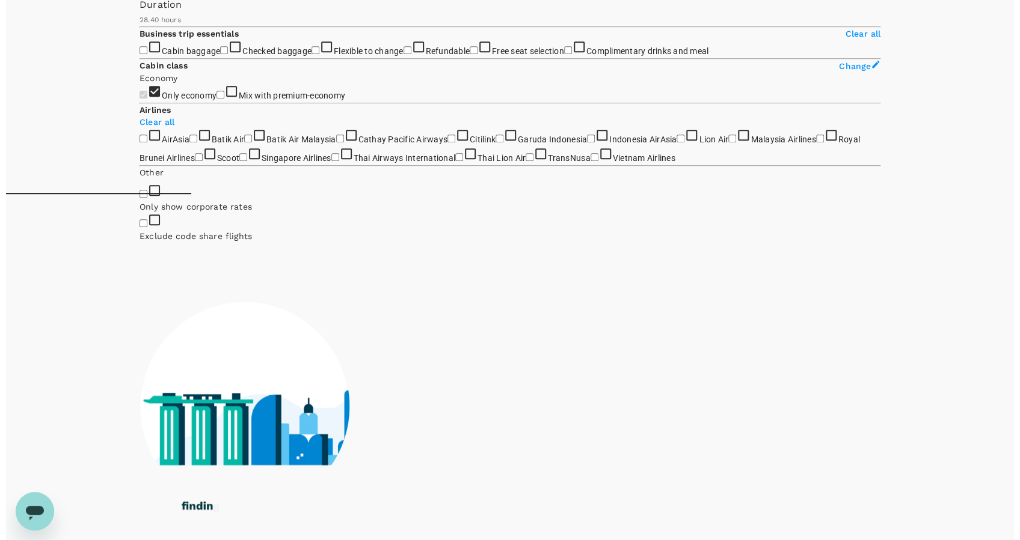
scroll to position [0, 0]
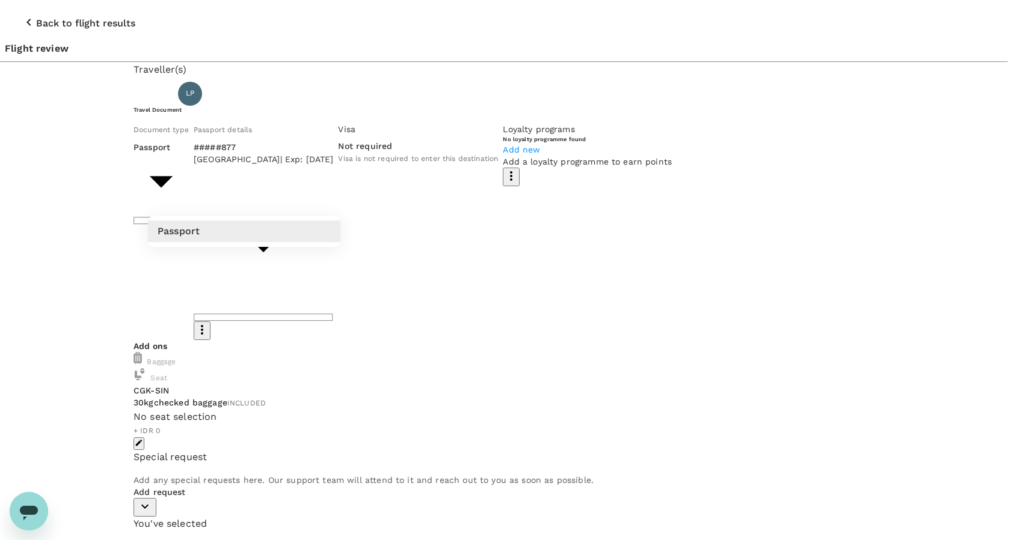
click at [325, 198] on body "Back to flight results Flight review Traveller(s) Traveller 1 : LP LUISA PASADE…" at bounding box center [510, 480] width 1020 height 960
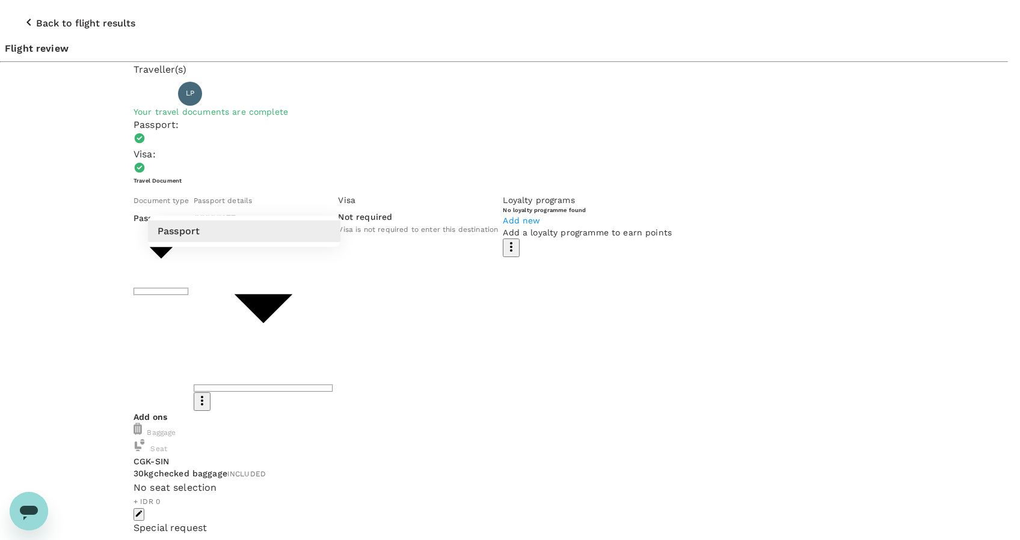
click at [320, 227] on li "Passport" at bounding box center [244, 232] width 192 height 22
type textarea "[PERSON_NAME]"
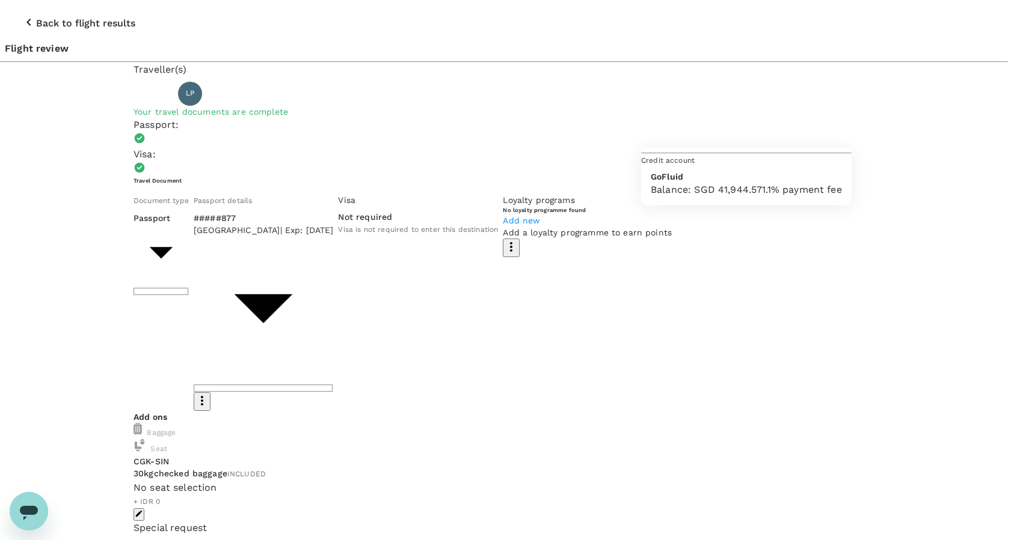
click at [781, 183] on p "GoFluid" at bounding box center [745, 177] width 191 height 12
type input "9d87fe9b-f599-4813-91a8-6354e0e2f257"
type input "Luisa-28 Oct : Singapore"
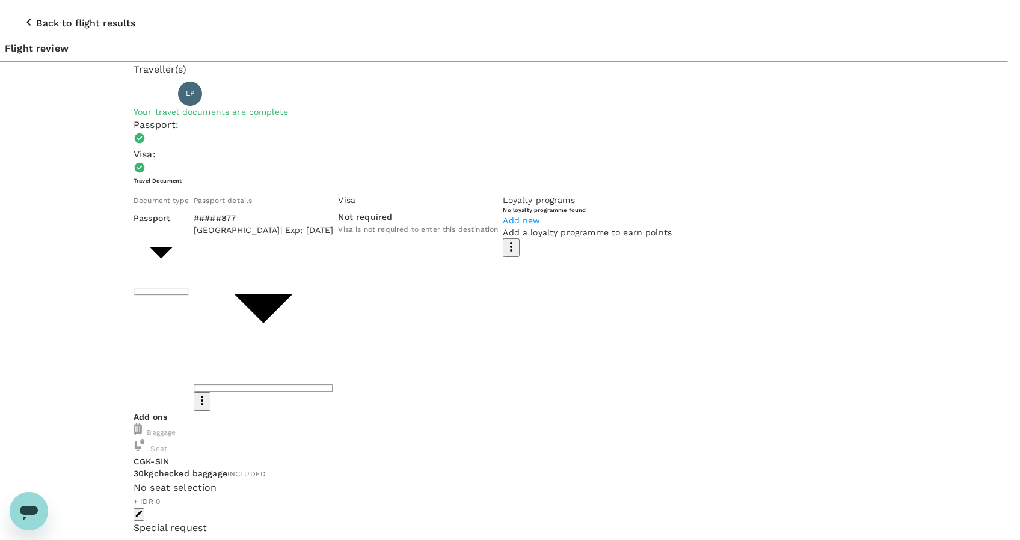
type input "[PERSON_NAME]:[DATE] - [GEOGRAPHIC_DATA]"
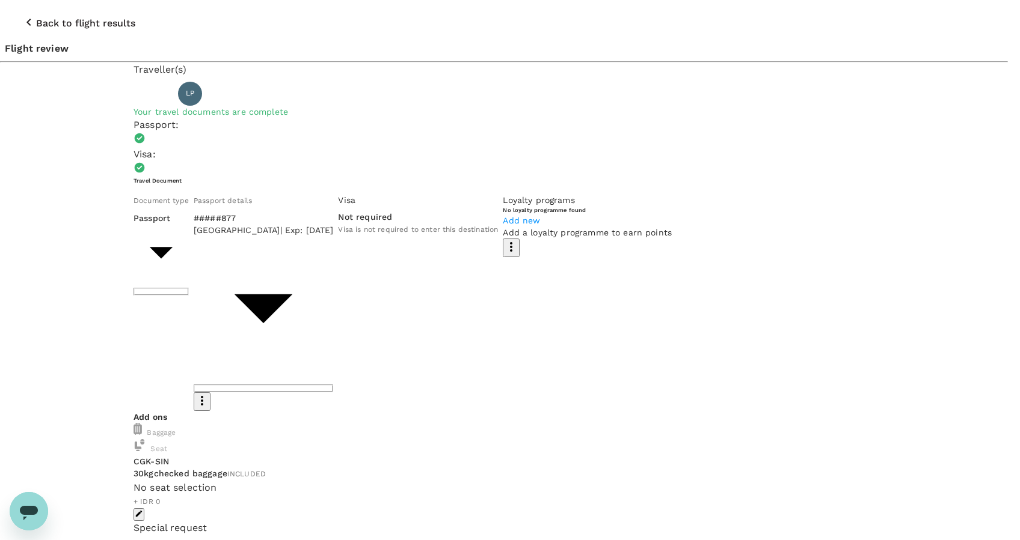
paste textarea "Quality regional meeting ([DATE]-[DATE])"
type textarea "Luisa - Quality regional meeting (29-31 Oct)"
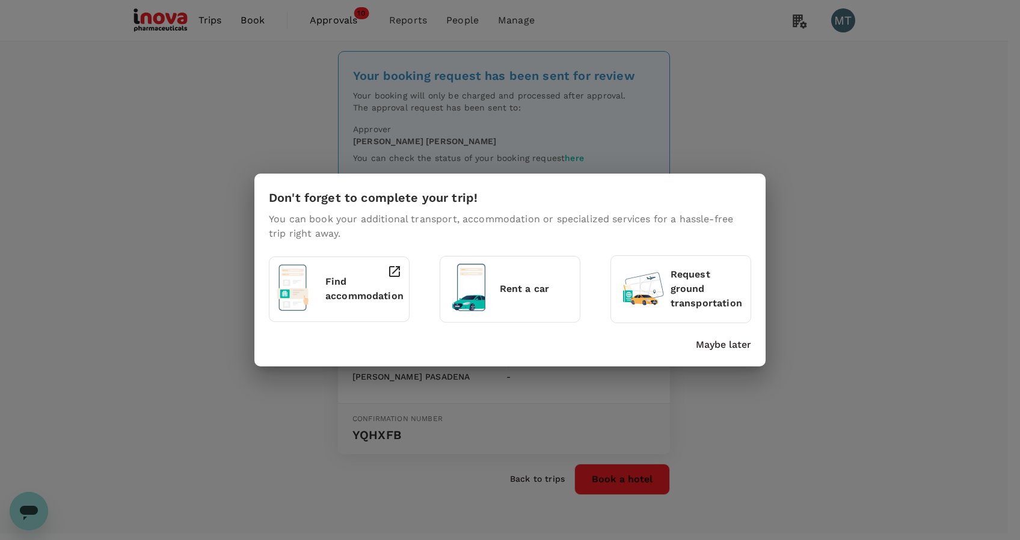
click at [708, 345] on p "Maybe later" at bounding box center [723, 345] width 55 height 14
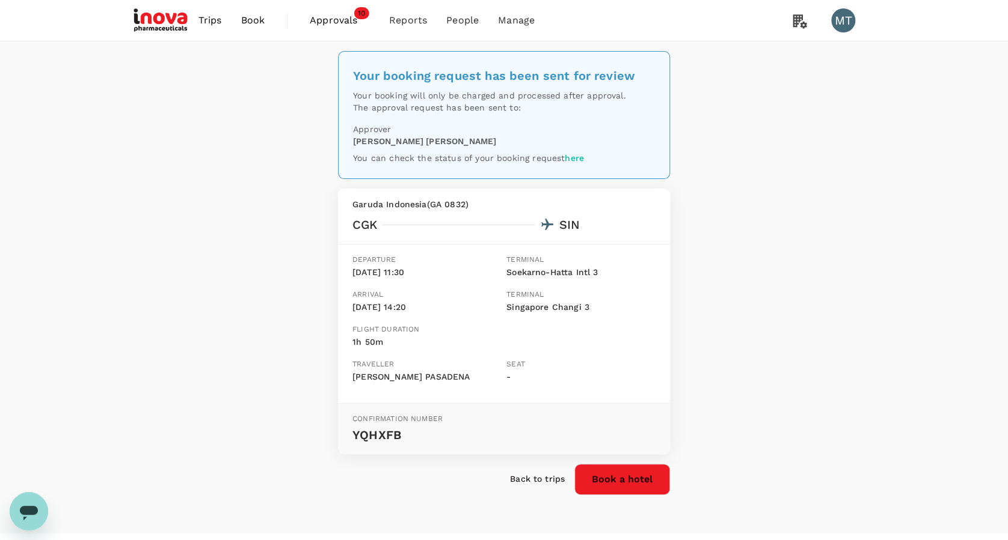
click at [246, 21] on span "Book" at bounding box center [252, 20] width 24 height 14
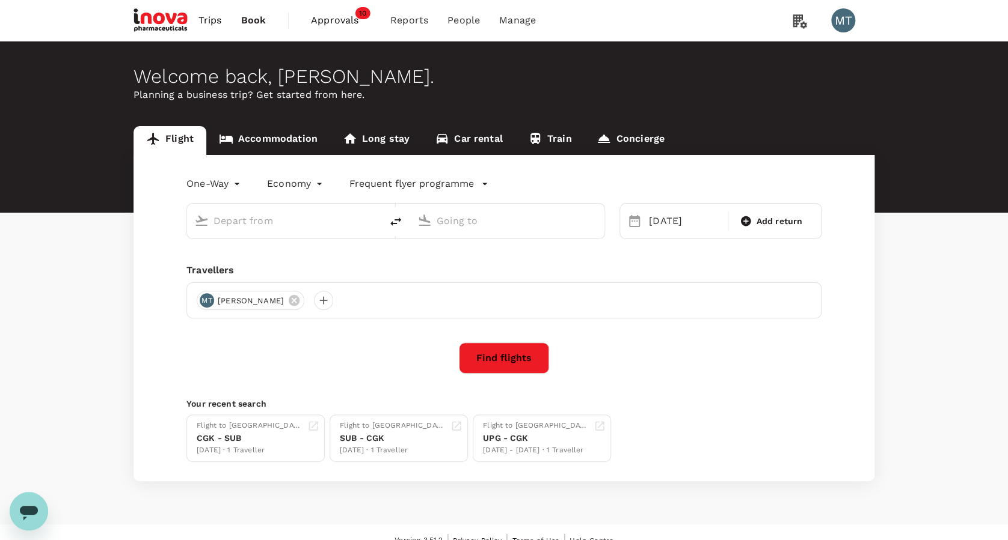
type input "Soekarno-Hatta Intl (CGK)"
type input "Singapore Changi (SIN)"
type input "Soekarno-Hatta Intl (CGK)"
type input "Singapore Changi (SIN)"
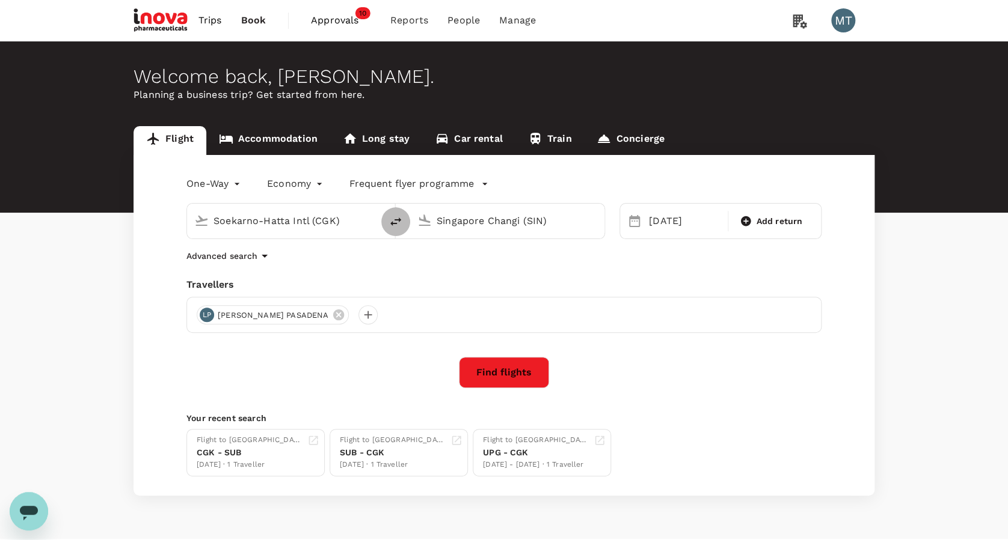
click at [400, 227] on icon "delete" at bounding box center [395, 222] width 14 height 14
type input "Singapore Changi (SIN)"
type input "Soekarno-Hatta Intl (CGK)"
click at [667, 217] on div "[DATE]" at bounding box center [684, 221] width 81 height 24
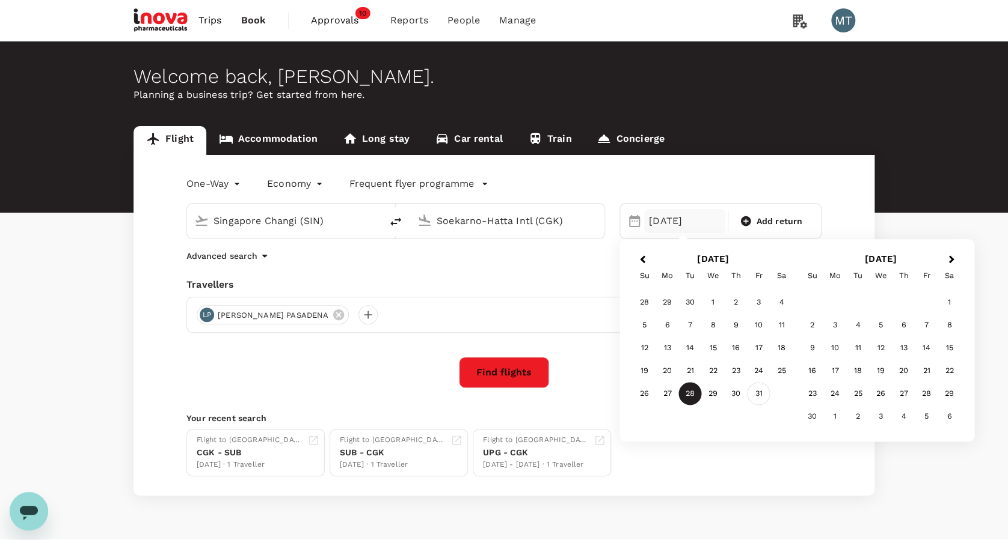
click at [755, 393] on div "31" at bounding box center [758, 394] width 23 height 23
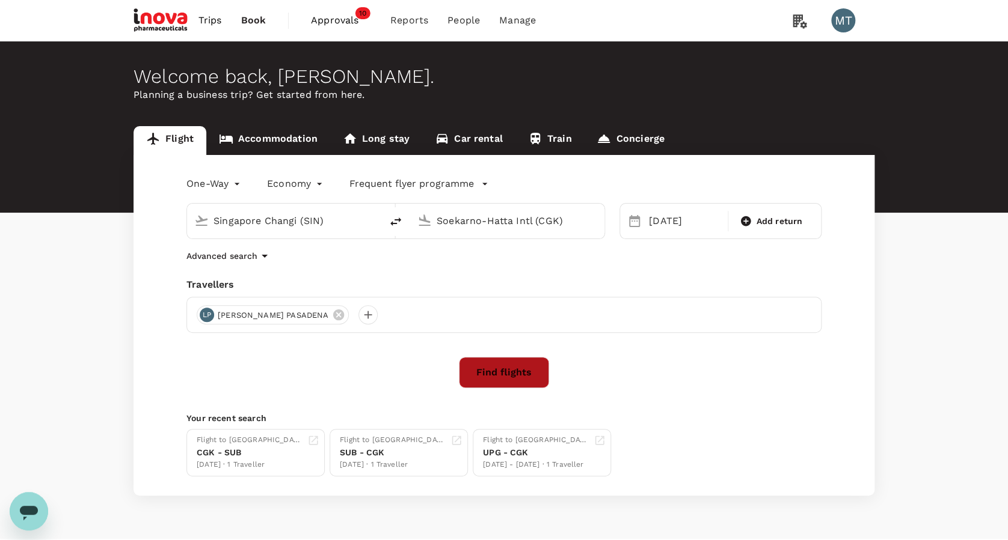
click at [507, 378] on button "Find flights" at bounding box center [504, 372] width 90 height 31
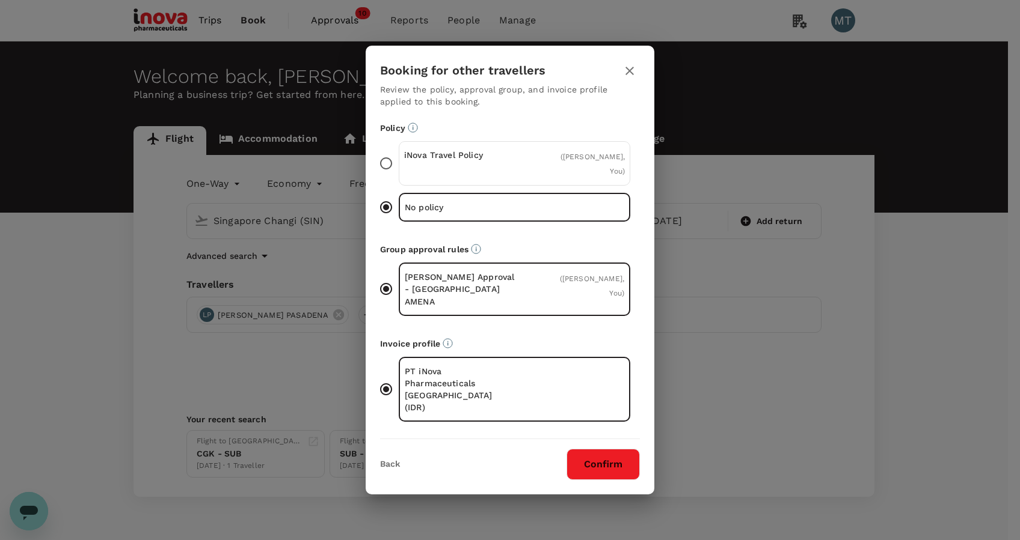
click at [553, 186] on div "iNova Travel Policy ( [PERSON_NAME], You )" at bounding box center [514, 163] width 231 height 44
click at [399, 176] on input "iNova Travel Policy ( [PERSON_NAME], You )" at bounding box center [385, 163] width 25 height 25
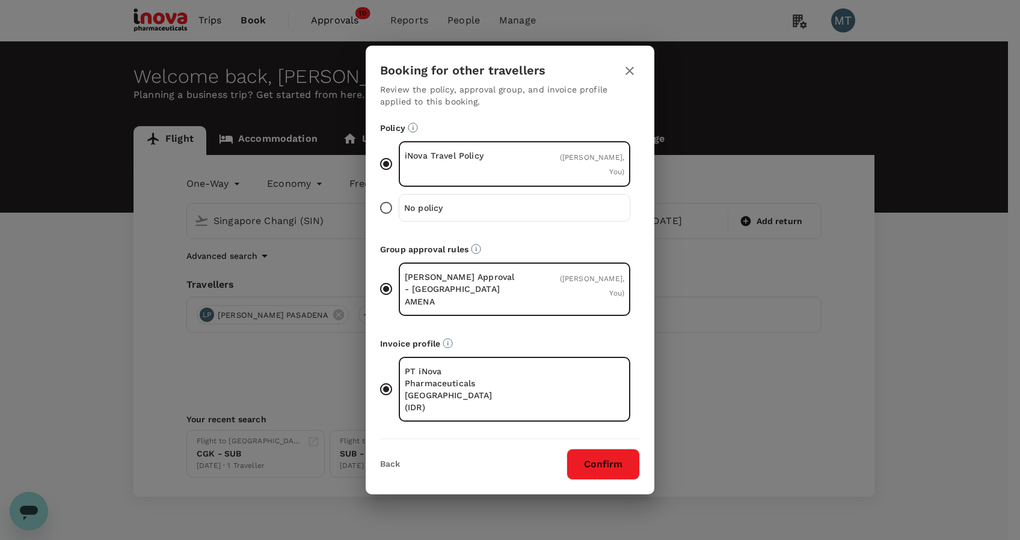
click at [601, 449] on button "Confirm" at bounding box center [602, 464] width 73 height 31
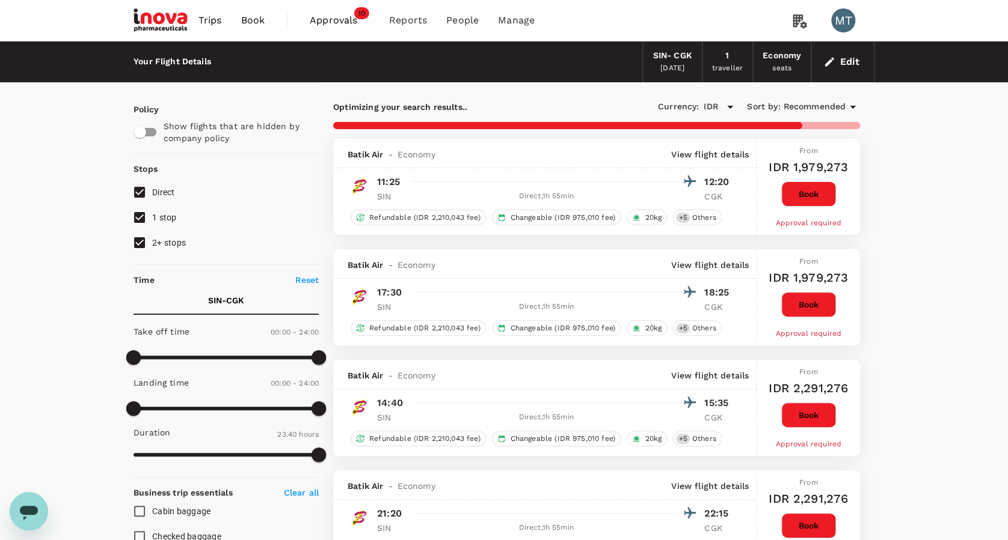
type input "1840"
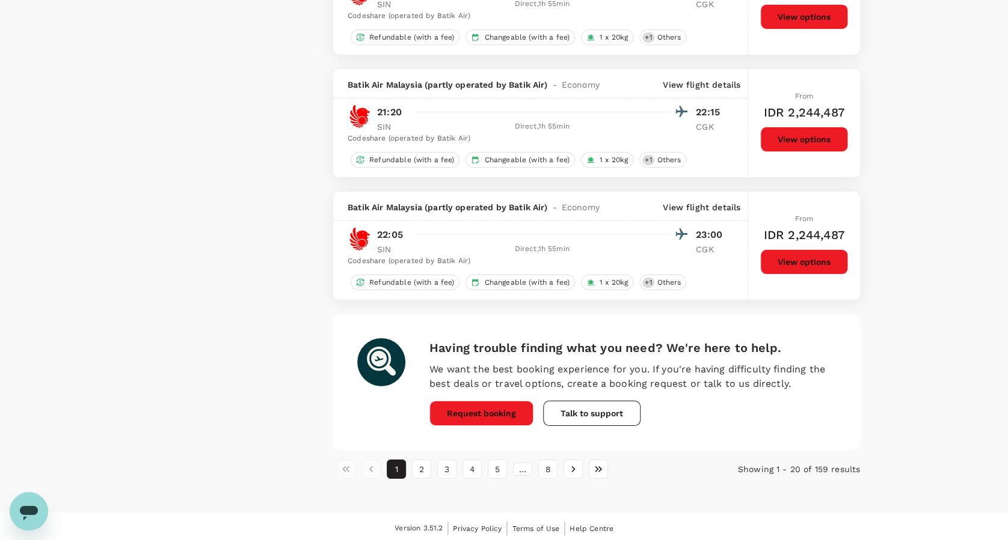
scroll to position [2036, 0]
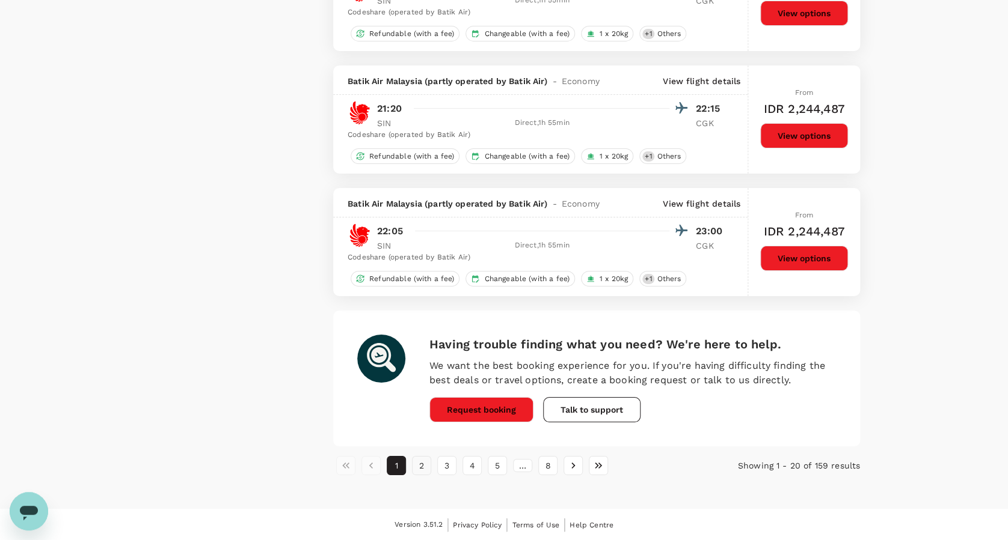
click at [426, 464] on button "2" at bounding box center [421, 465] width 19 height 19
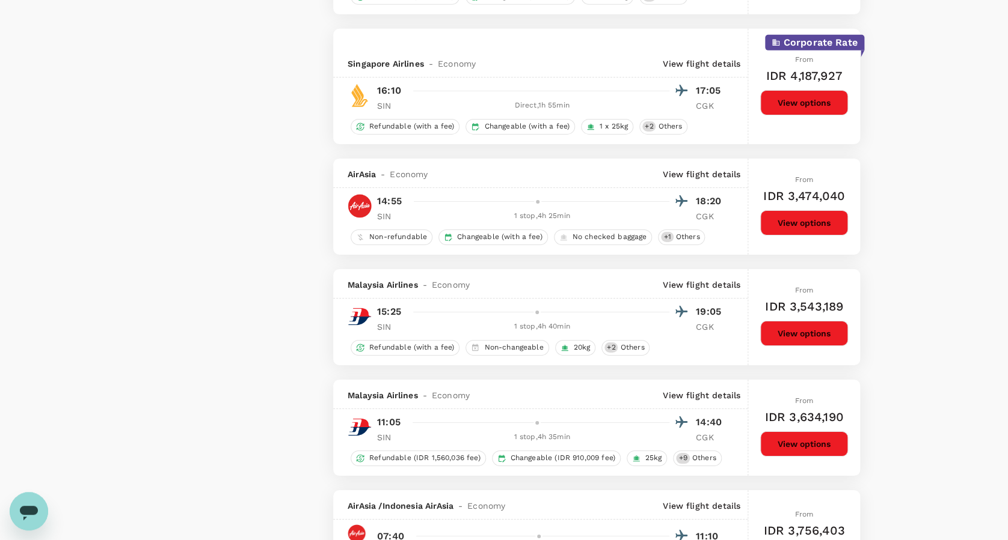
scroll to position [2226, 0]
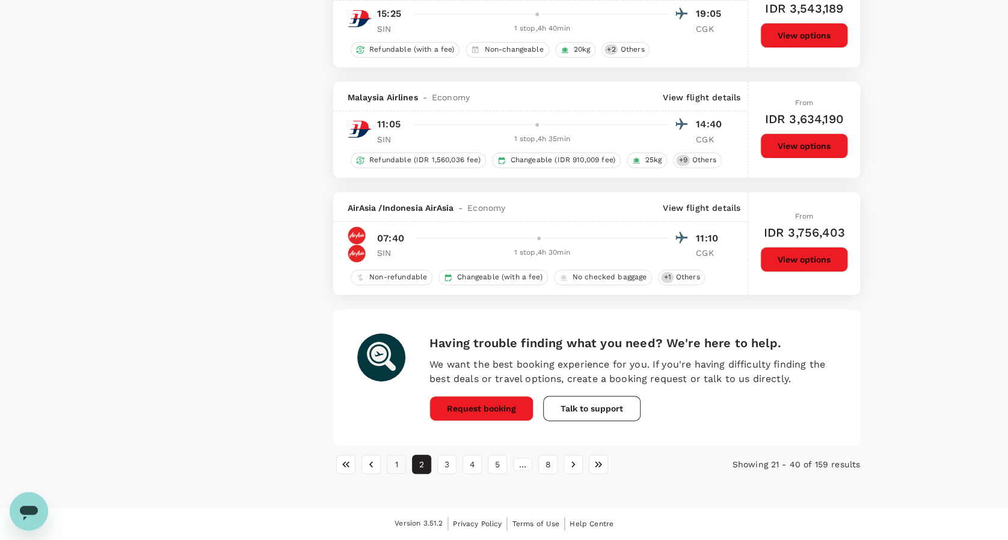
click at [397, 462] on button "1" at bounding box center [396, 464] width 19 height 19
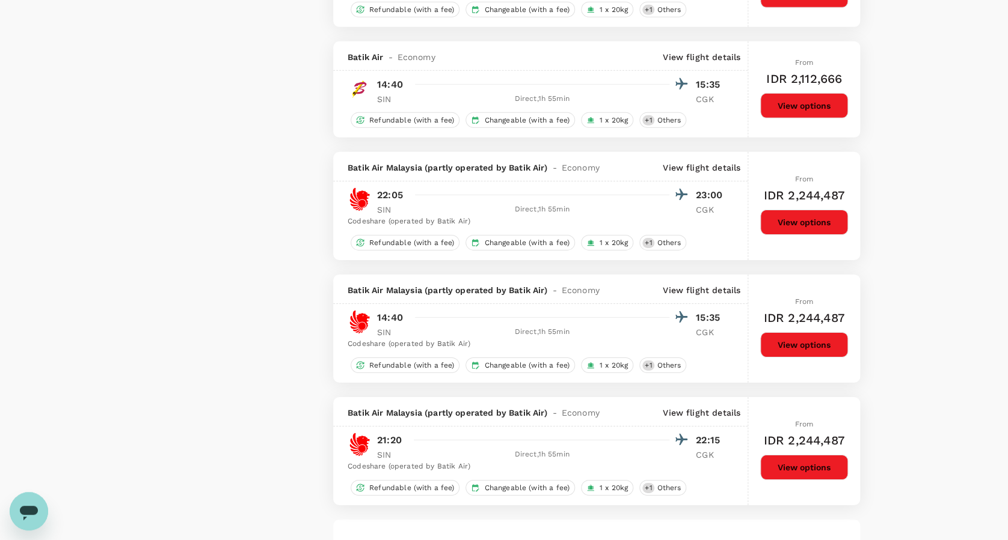
scroll to position [2004, 0]
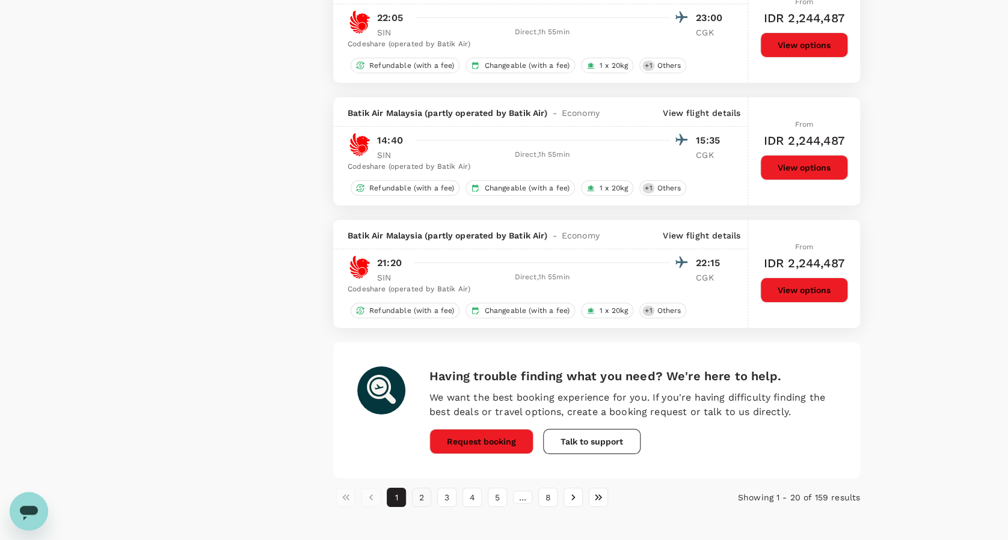
click at [426, 494] on button "2" at bounding box center [421, 497] width 19 height 19
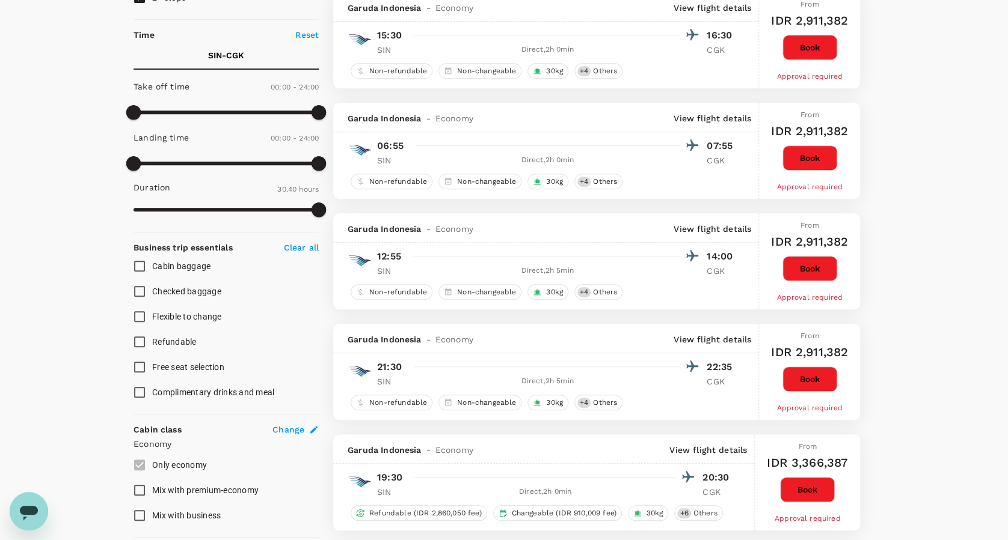
scroll to position [320, 0]
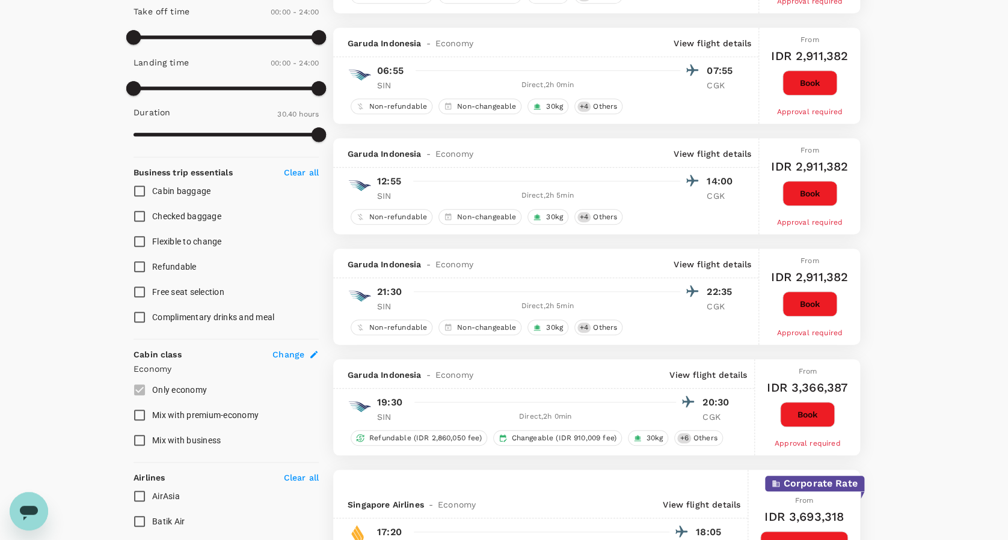
click at [789, 415] on button "Book" at bounding box center [807, 414] width 55 height 25
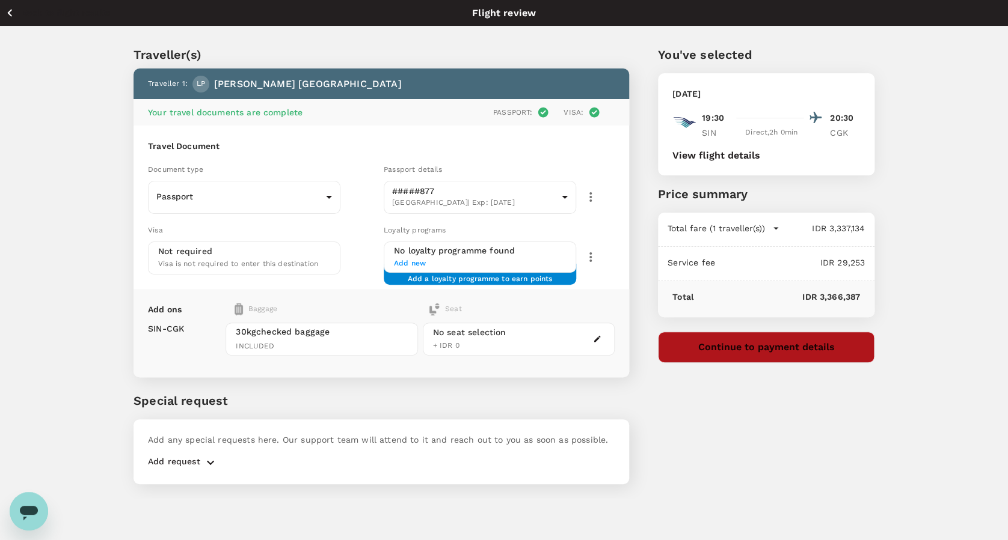
click at [818, 351] on button "Continue to payment details" at bounding box center [766, 347] width 216 height 31
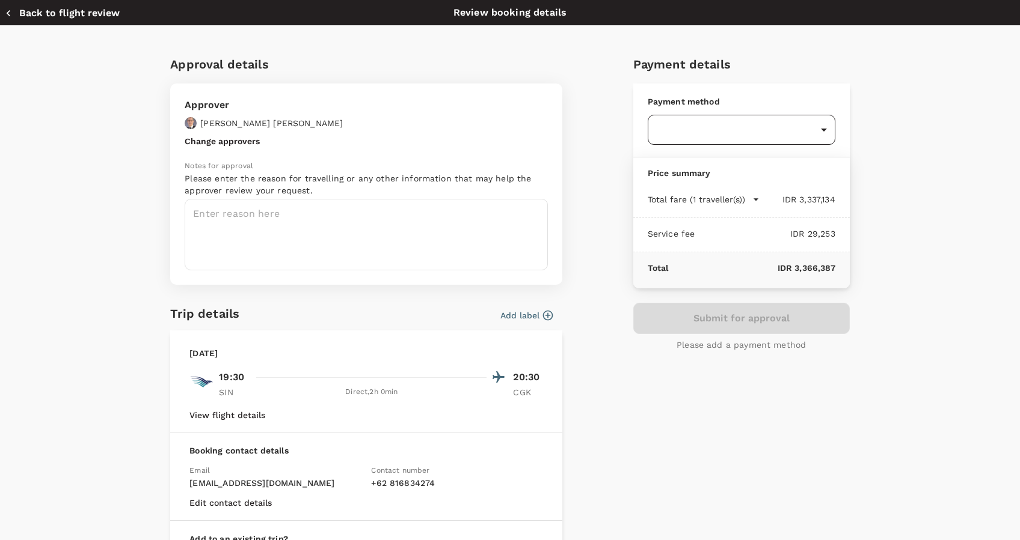
click at [824, 133] on body "Back to flight results Flight review Traveller(s) Traveller 1 : LP [PERSON_NAME…" at bounding box center [510, 286] width 1020 height 573
click at [785, 190] on p "GoFluid" at bounding box center [734, 191] width 168 height 12
type input "9d87fe9b-f599-4813-91a8-6354e0e2f257"
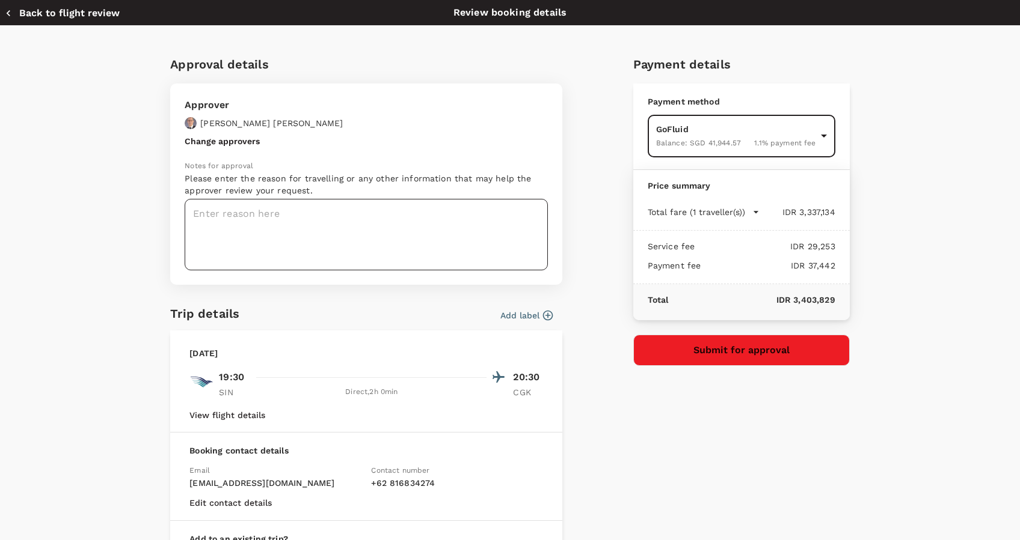
click at [430, 216] on textarea at bounding box center [366, 235] width 363 height 72
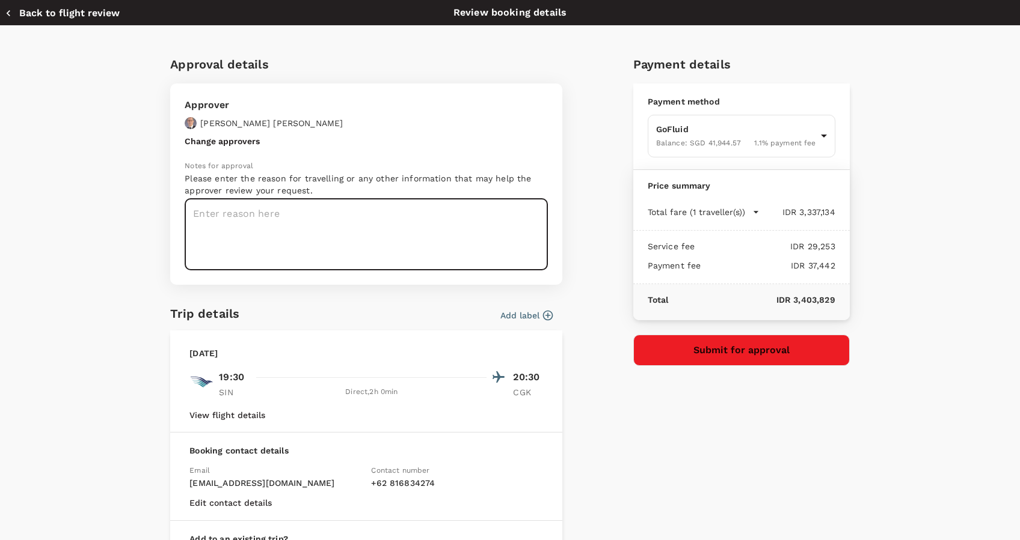
type textarea "L"
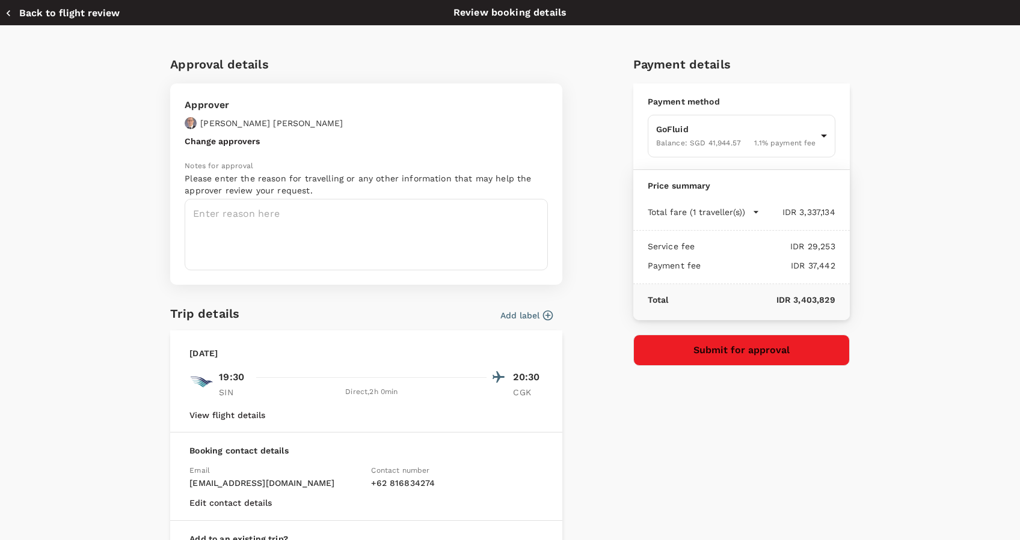
click at [543, 311] on icon "button" at bounding box center [548, 316] width 10 height 10
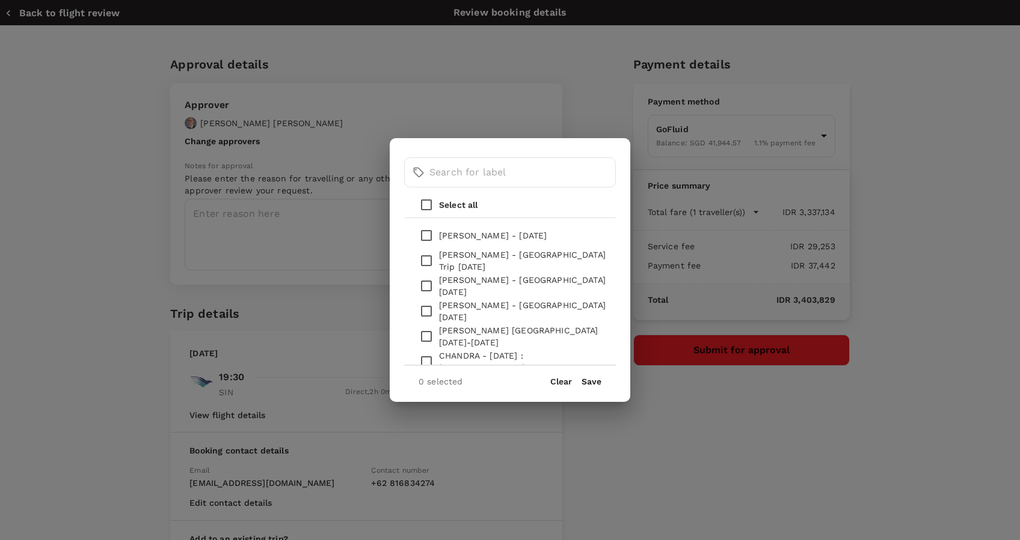
click at [492, 188] on div "​ ​" at bounding box center [510, 173] width 212 height 40
click at [489, 176] on input "text" at bounding box center [522, 173] width 186 height 30
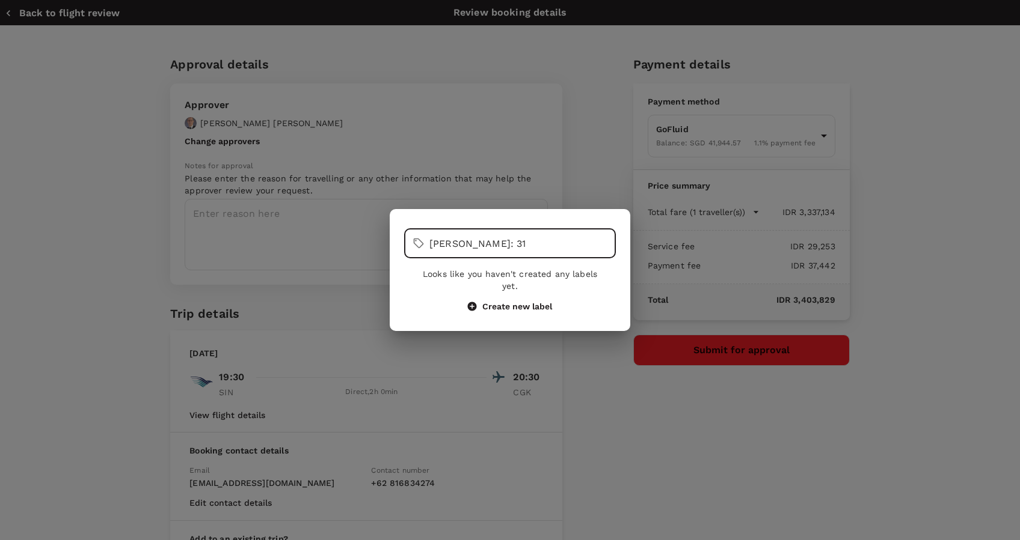
type input "[PERSON_NAME]: 31"
click at [497, 307] on div "Looks like you haven't created any labels yet. Create new label" at bounding box center [510, 290] width 212 height 54
click at [496, 302] on button "Create new label" at bounding box center [510, 306] width 84 height 11
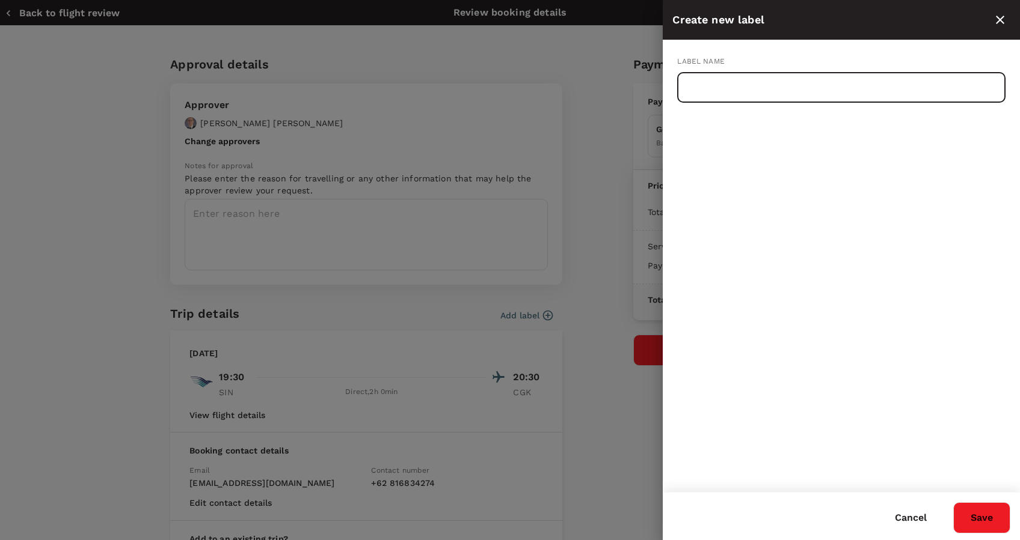
click at [760, 87] on input "text" at bounding box center [841, 88] width 328 height 30
type input "[PERSON_NAME]: [DATE]"
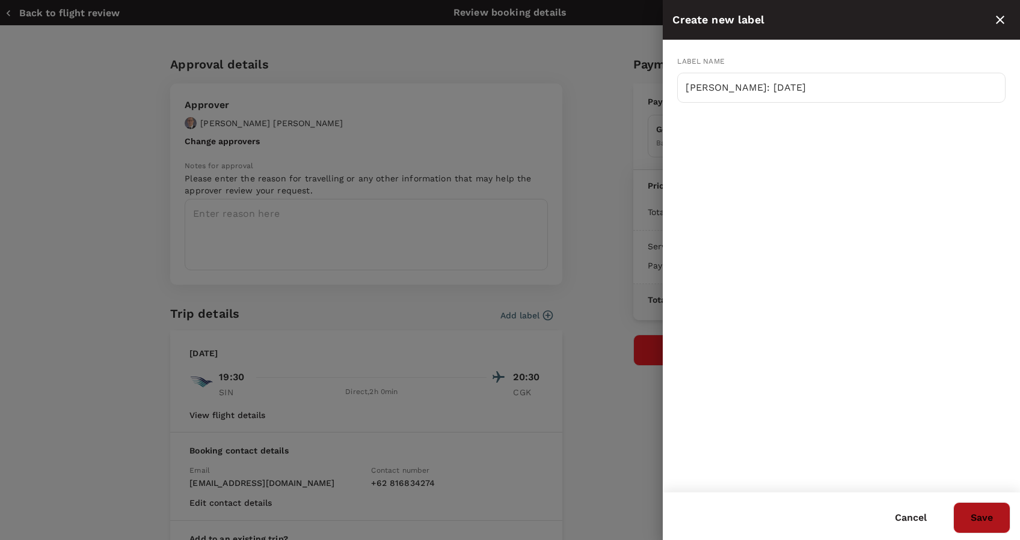
click at [966, 522] on button "Save" at bounding box center [981, 518] width 57 height 31
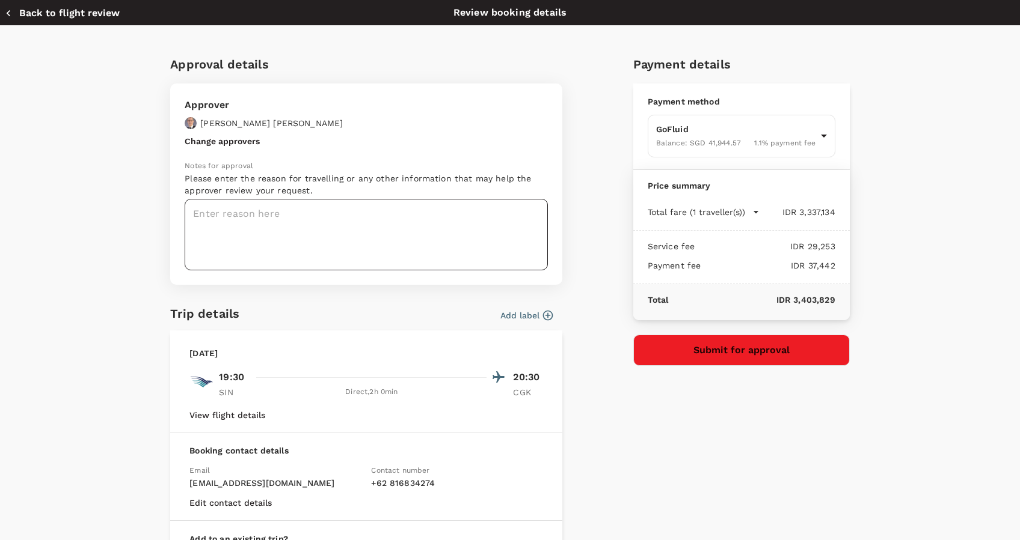
click at [338, 223] on textarea at bounding box center [366, 235] width 363 height 72
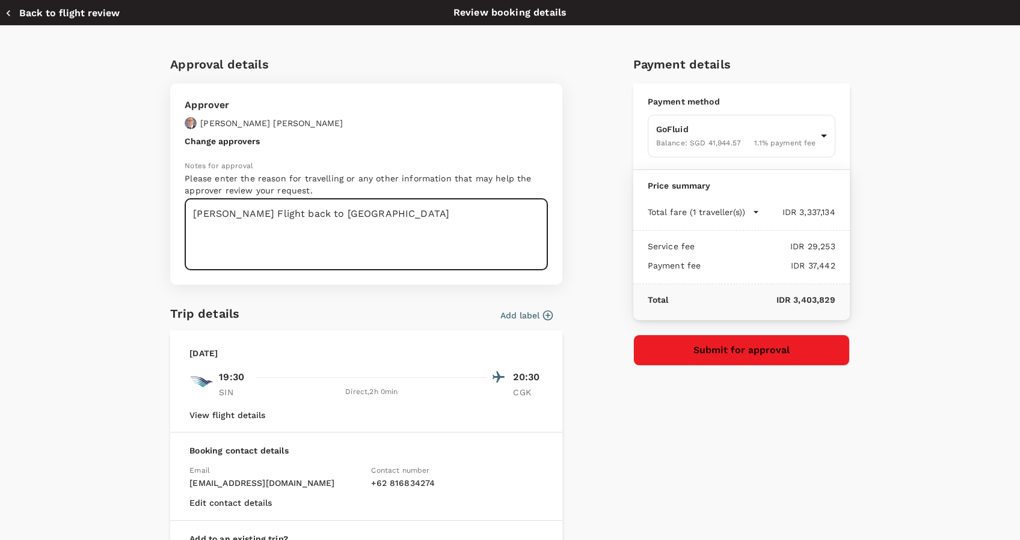
paste textarea "Quality regional meeting ([DATE]-[DATE])"
click at [319, 216] on textarea "[PERSON_NAME] Flight back to [GEOGRAPHIC_DATA] Quality regional meeting ([DATE]…" at bounding box center [366, 235] width 363 height 72
click at [315, 215] on textarea "[PERSON_NAME] Flight back to [GEOGRAPHIC_DATA] - Quality regional meeting ([DAT…" at bounding box center [366, 235] width 363 height 72
type textarea "[PERSON_NAME] Flight back to [GEOGRAPHIC_DATA] - Quality regional meeting ([DAT…"
click at [666, 353] on button "Submit for approval" at bounding box center [741, 350] width 216 height 31
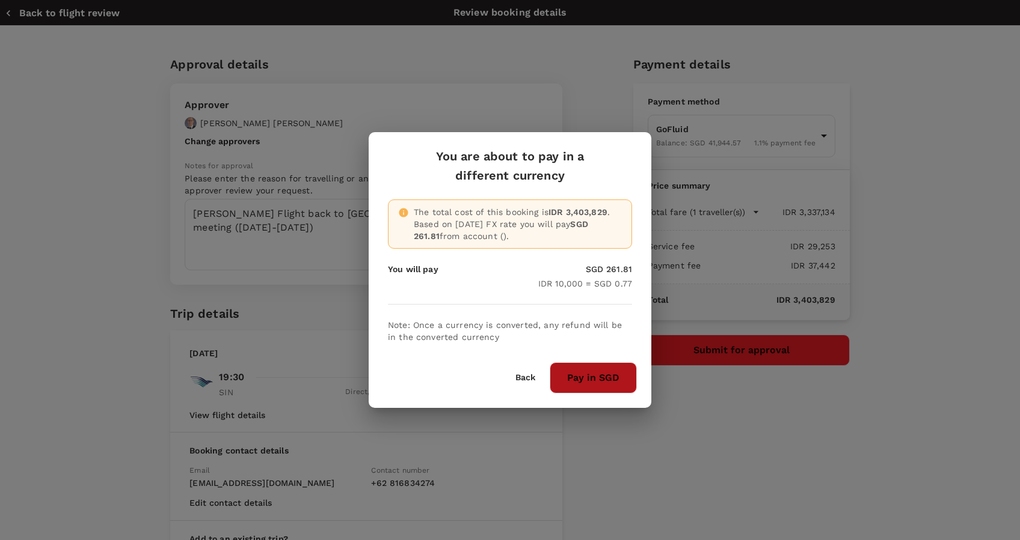
click at [610, 376] on button "Pay in SGD" at bounding box center [592, 378] width 87 height 31
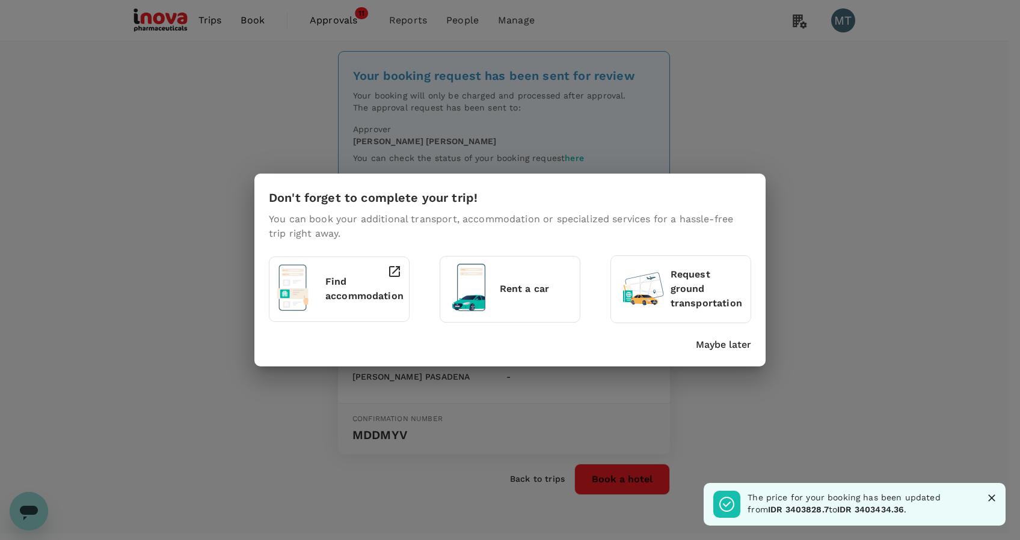
click at [717, 344] on p "Maybe later" at bounding box center [723, 345] width 55 height 14
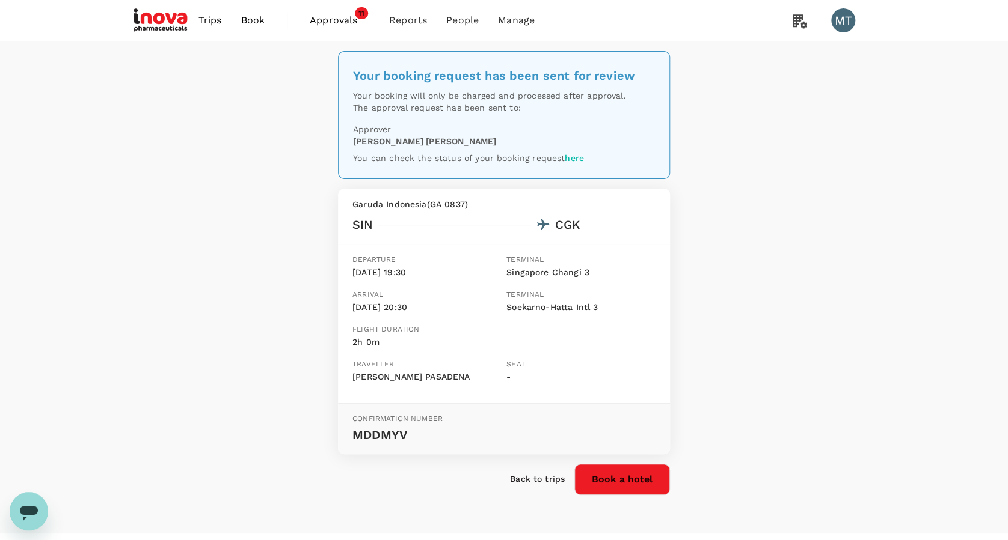
click at [248, 20] on span "Book" at bounding box center [252, 20] width 24 height 14
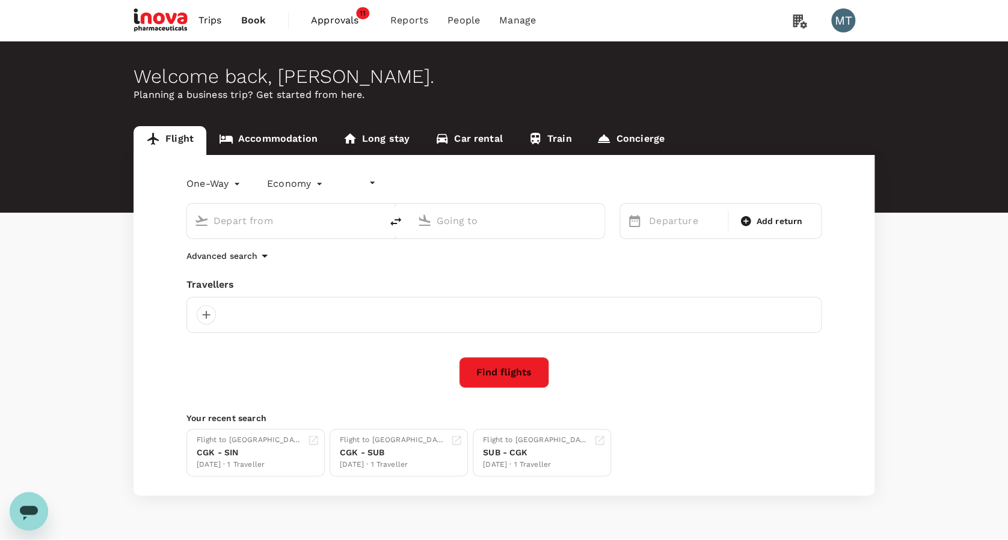
type input "undefined, undefined (any)"
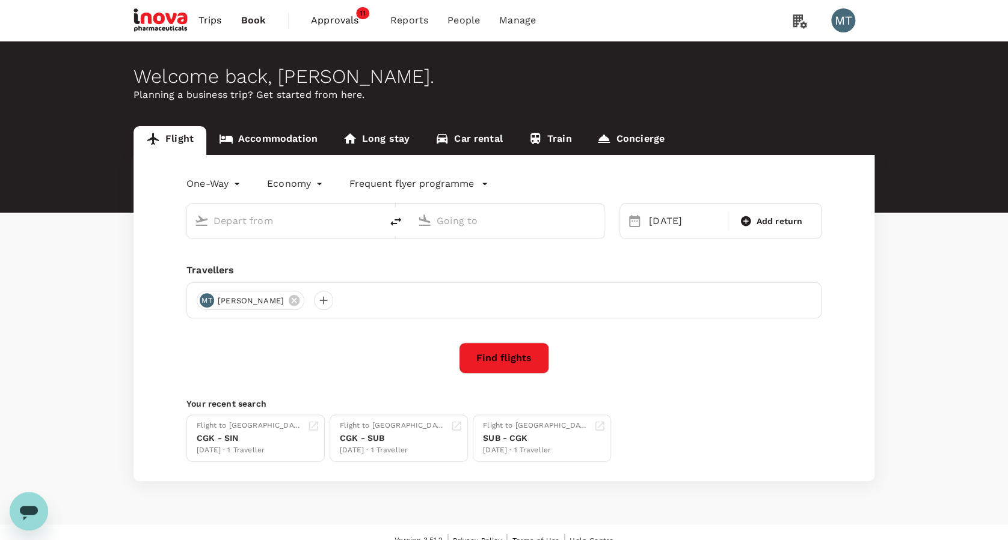
type input "Singapore Changi (SIN)"
type input "Soekarno-Hatta Intl (CGK)"
type input "Singapore Changi (SIN)"
type input "Soekarno-Hatta Intl (CGK)"
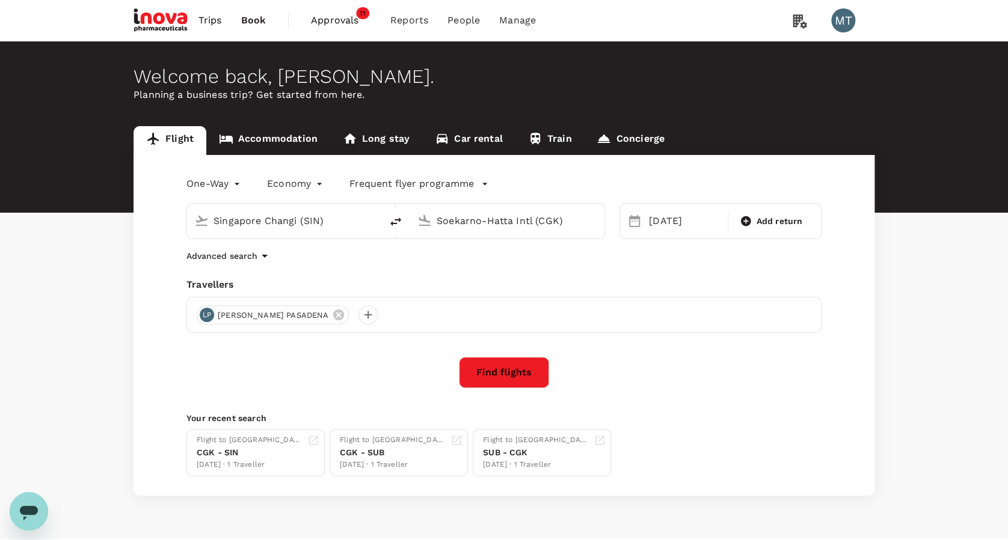
click at [289, 298] on div "LP [PERSON_NAME] PASADENA" at bounding box center [503, 315] width 635 height 36
click at [332, 309] on icon at bounding box center [338, 314] width 13 height 13
click at [208, 317] on div at bounding box center [206, 314] width 19 height 19
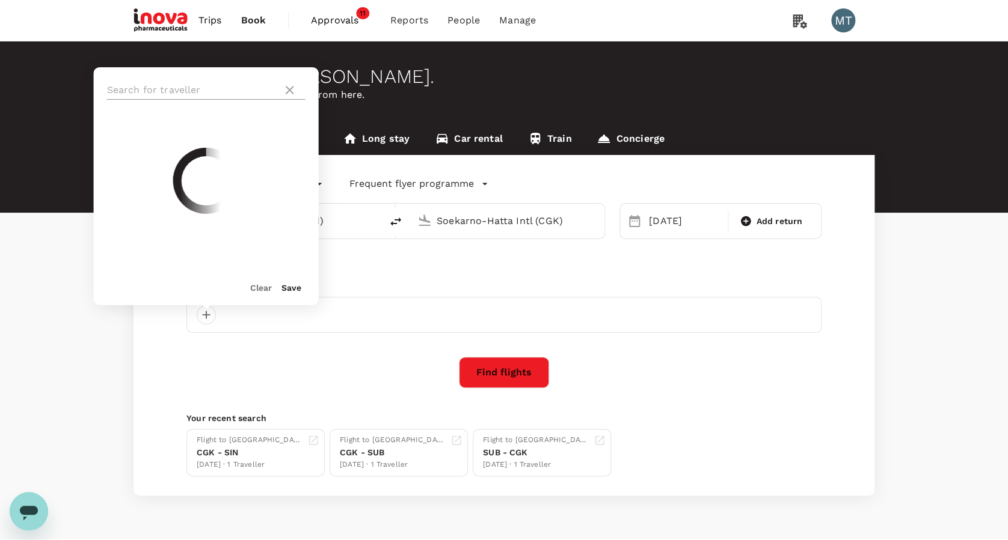
click at [209, 91] on input "text" at bounding box center [192, 90] width 171 height 19
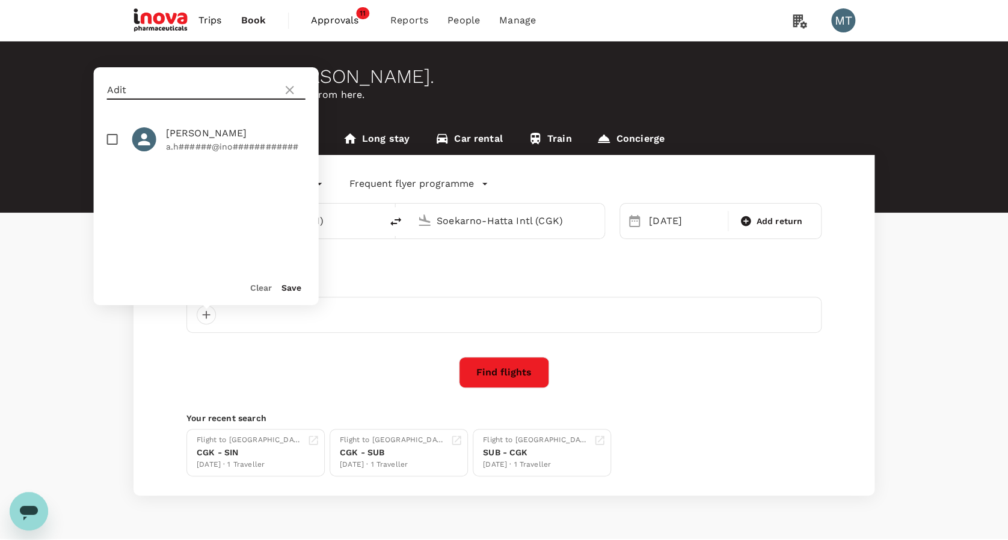
type input "Adit"
click at [111, 136] on input "checkbox" at bounding box center [112, 139] width 25 height 25
checkbox input "true"
click at [290, 283] on button "Save" at bounding box center [291, 288] width 20 height 10
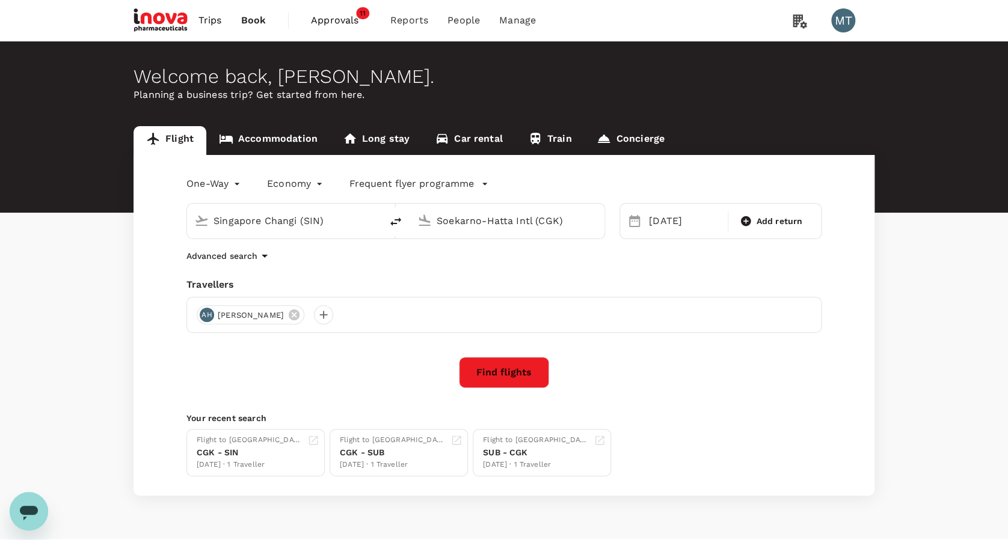
click at [390, 225] on icon "delete" at bounding box center [395, 222] width 14 height 14
type input "Soekarno-Hatta Intl (CGK)"
type input "Singapore Changi (SIN)"
click at [657, 224] on div "[DATE]" at bounding box center [684, 221] width 81 height 24
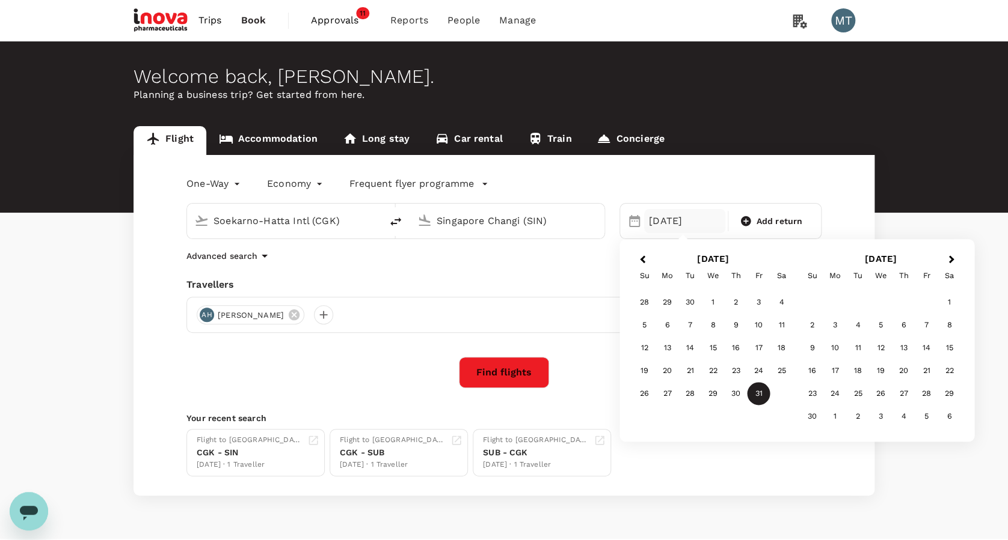
click at [830, 346] on div "10" at bounding box center [834, 348] width 23 height 23
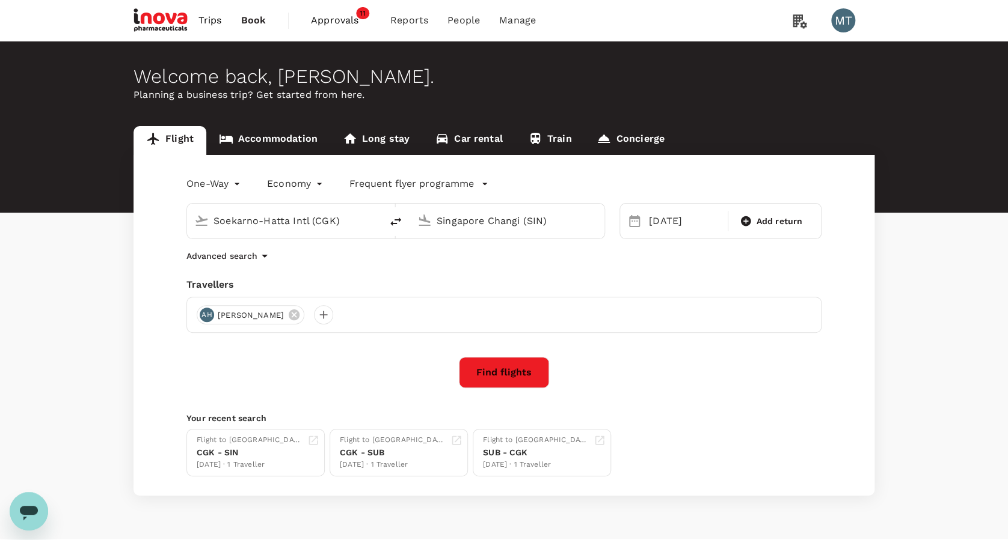
click at [493, 366] on button "Find flights" at bounding box center [504, 372] width 90 height 31
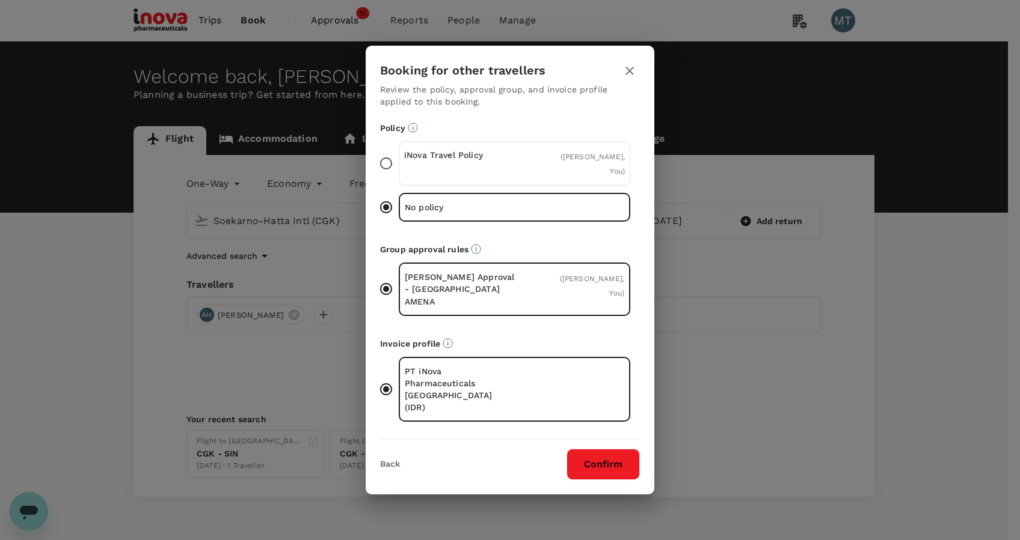
click at [542, 185] on div "iNova Travel Policy ( [PERSON_NAME], You )" at bounding box center [514, 163] width 231 height 44
click at [399, 176] on input "iNova Travel Policy ( [PERSON_NAME], You )" at bounding box center [385, 163] width 25 height 25
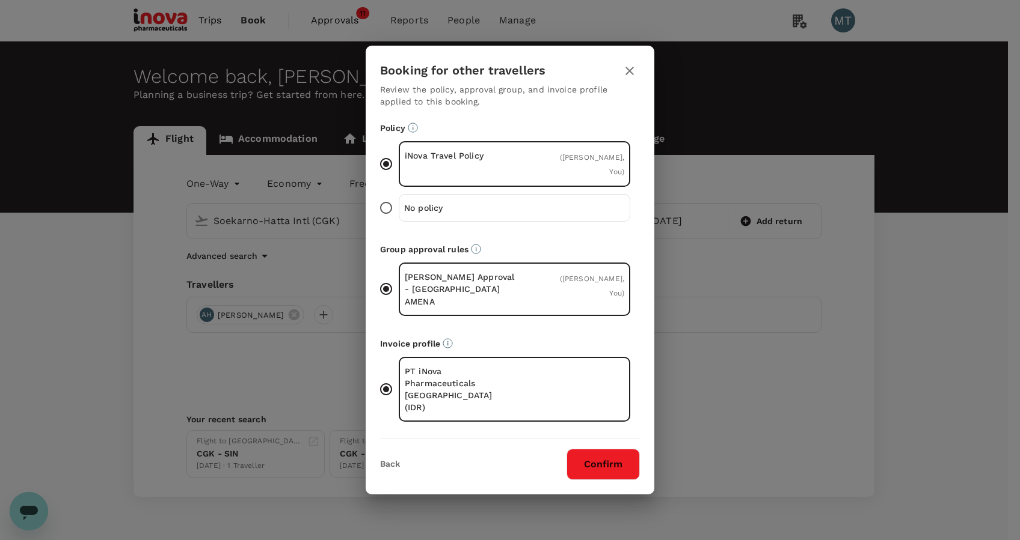
click at [596, 449] on button "Confirm" at bounding box center [602, 464] width 73 height 31
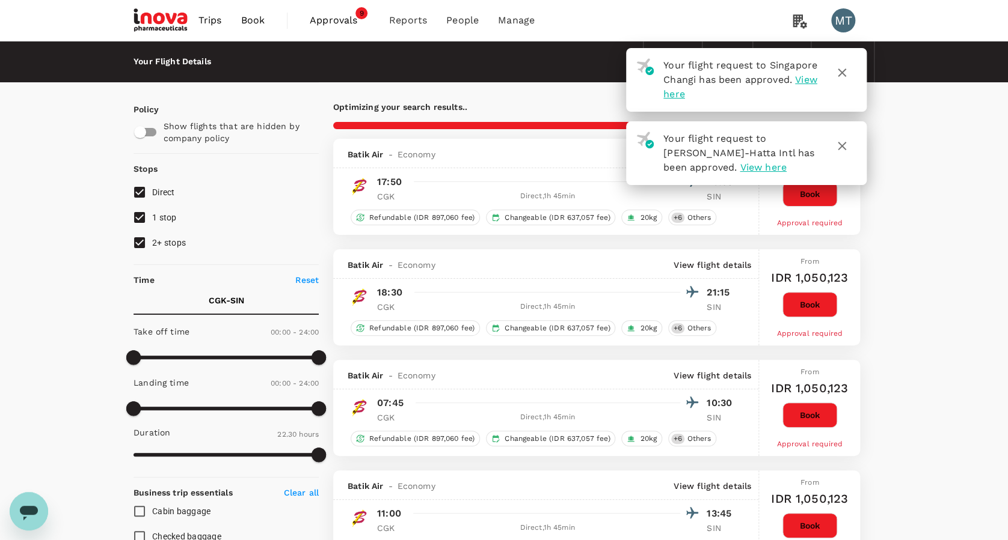
type input "1900"
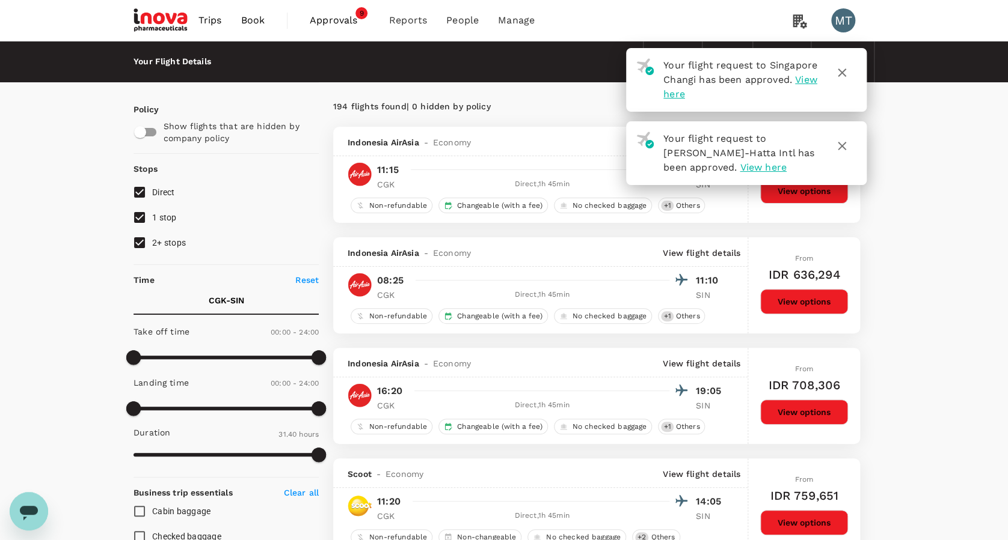
click at [839, 75] on icon "button" at bounding box center [841, 73] width 8 height 8
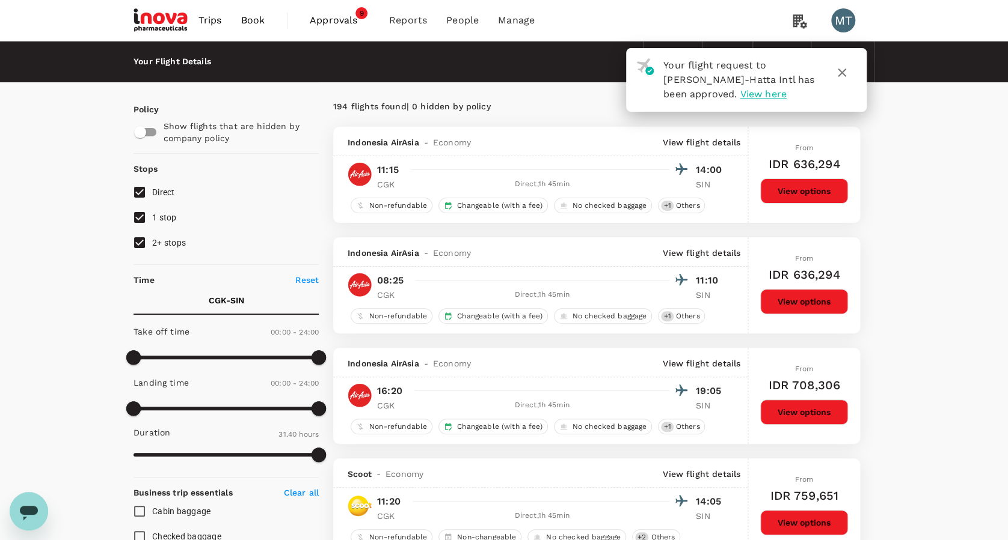
click at [840, 144] on div "From IDR 636,294 View options" at bounding box center [804, 175] width 88 height 96
click at [835, 67] on icon "button" at bounding box center [841, 73] width 14 height 14
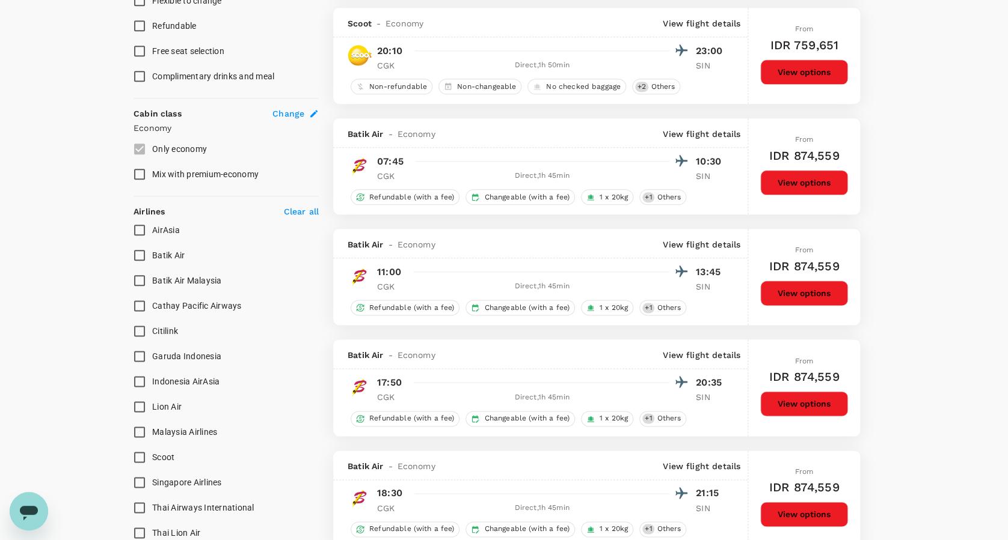
scroll to position [561, 0]
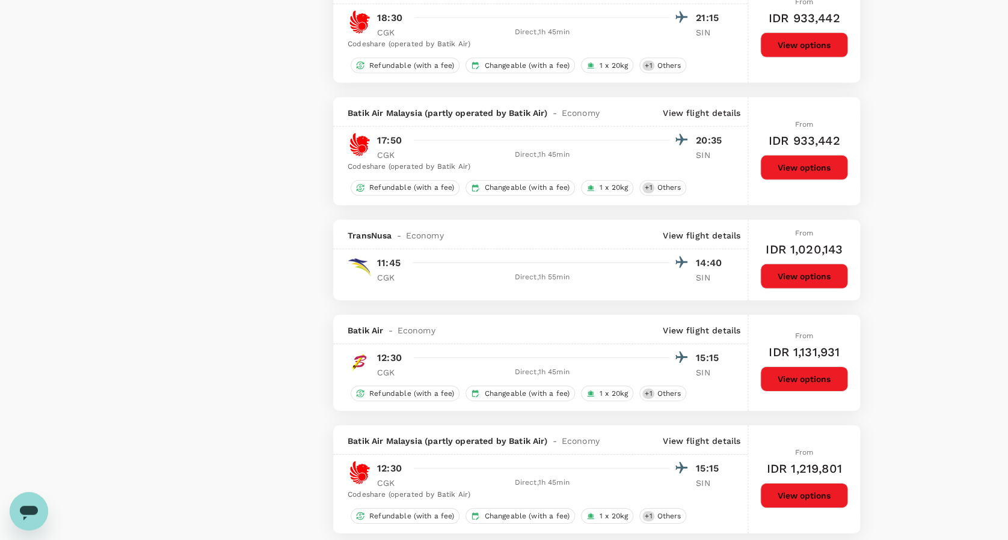
scroll to position [1924, 0]
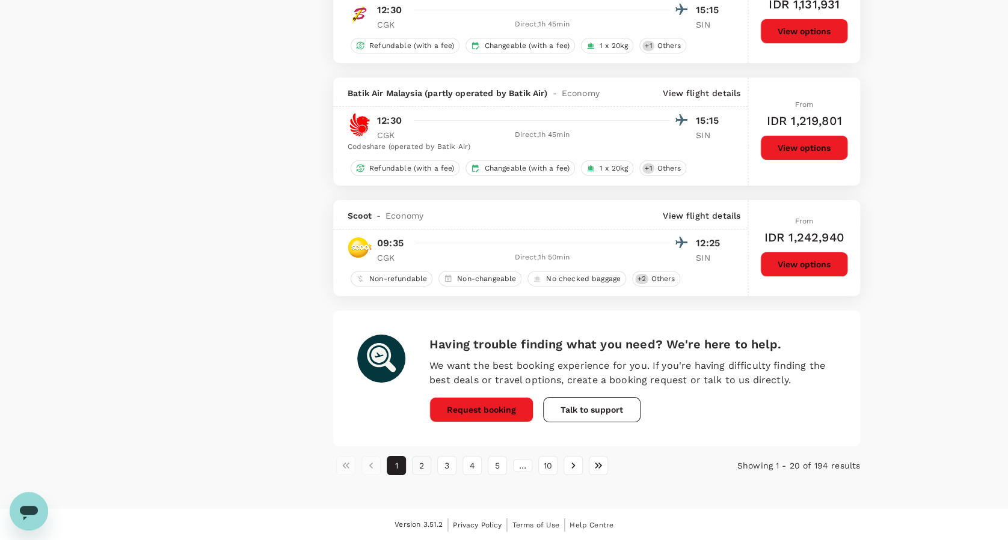
click at [422, 462] on button "2" at bounding box center [421, 465] width 19 height 19
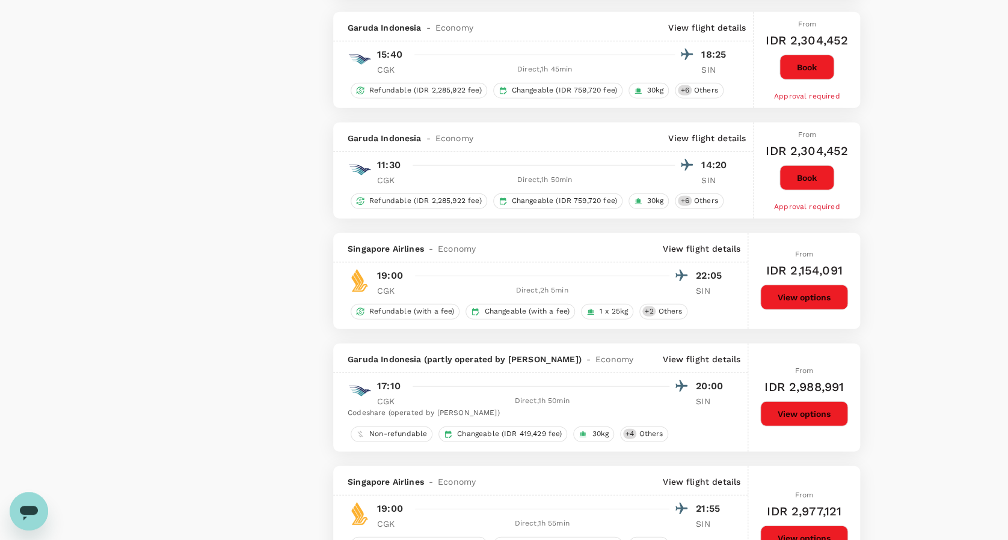
scroll to position [1763, 0]
